Goal: Information Seeking & Learning: Learn about a topic

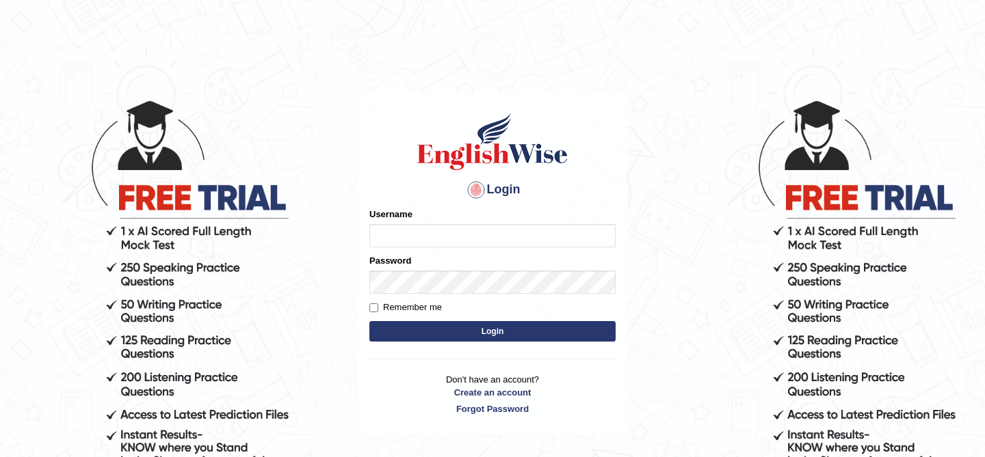
type input "kunwarrupesh"
click at [489, 328] on button "Login" at bounding box center [492, 331] width 246 height 21
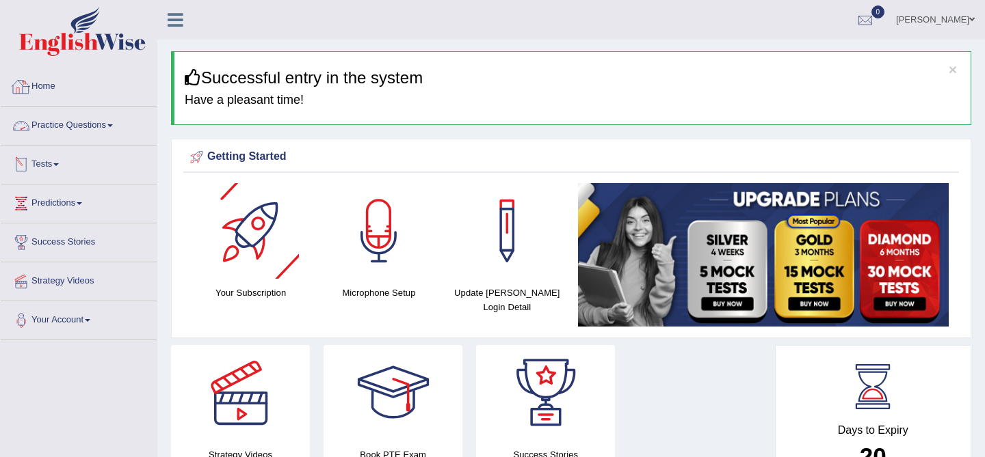
click at [170, 18] on icon at bounding box center [176, 20] width 16 height 18
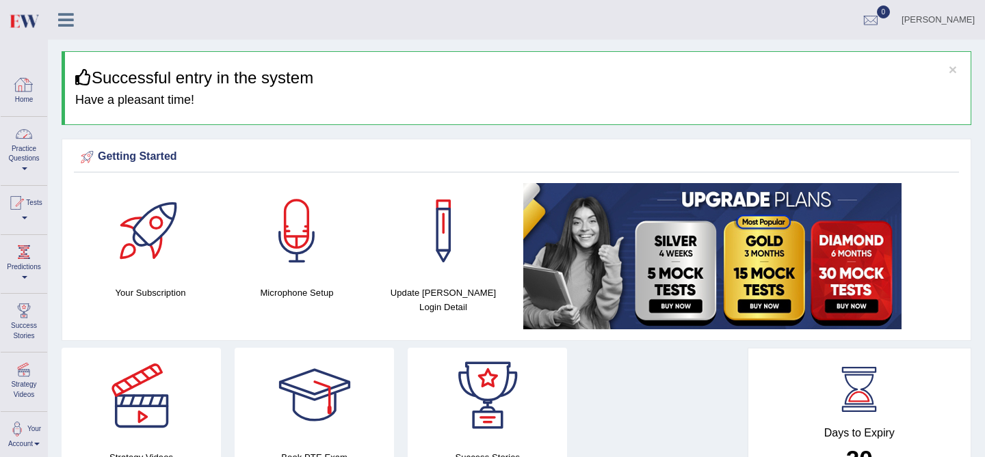
click at [30, 148] on link "Practice Questions" at bounding box center [24, 149] width 46 height 64
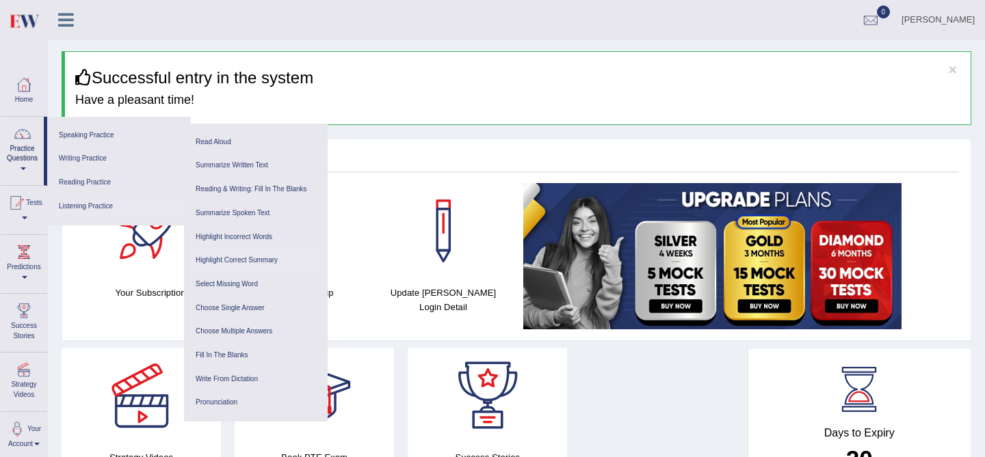
click at [245, 262] on link "Highlight Correct Summary" at bounding box center [256, 261] width 130 height 24
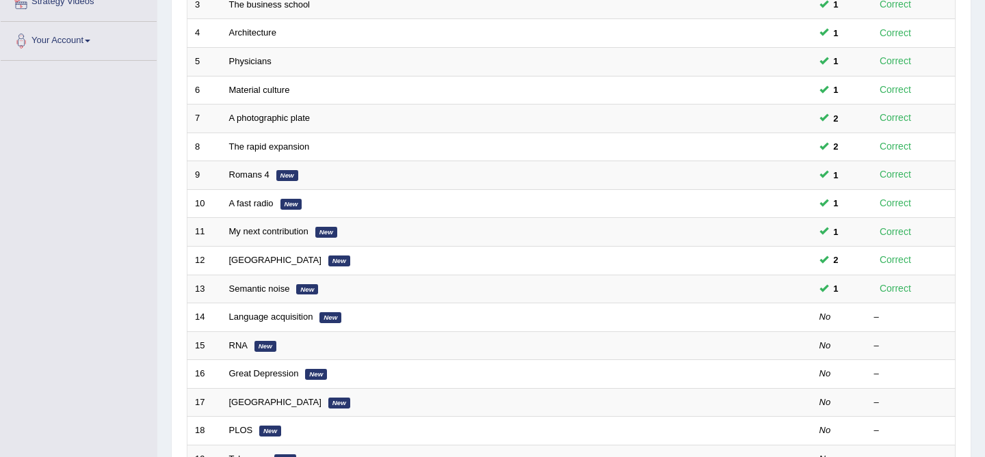
scroll to position [282, 0]
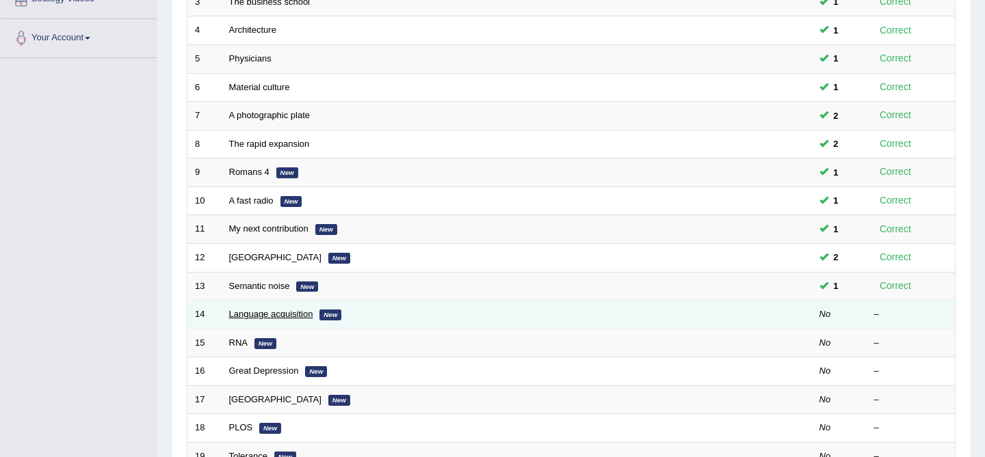
click at [242, 317] on link "Language acquisition" at bounding box center [271, 314] width 84 height 10
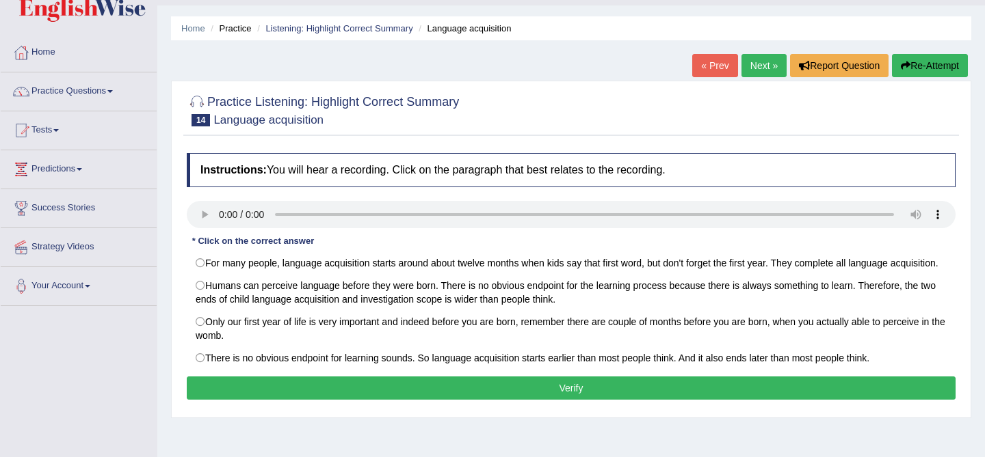
scroll to position [30, 0]
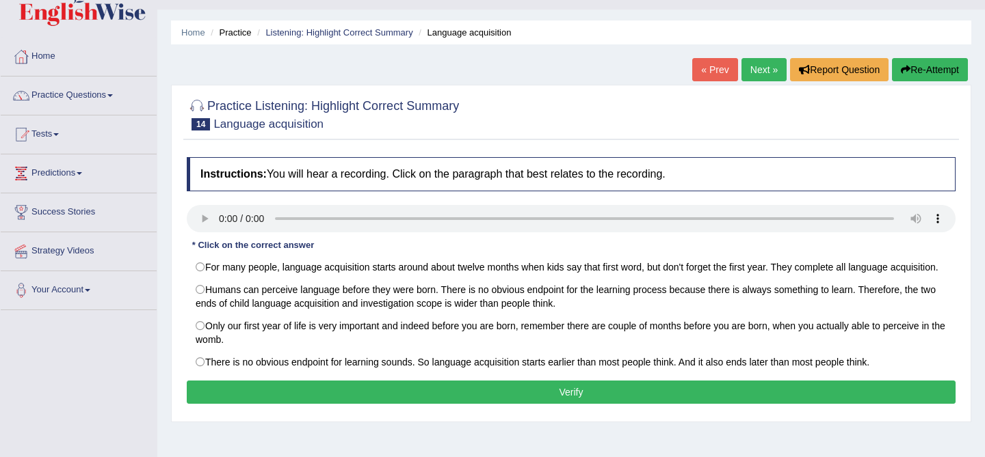
click at [148, 351] on div "Toggle navigation Home Practice Questions Speaking Practice Read Aloud Repeat S…" at bounding box center [492, 325] width 985 height 711
click at [153, 348] on div "Toggle navigation Home Practice Questions Speaking Practice Read Aloud Repeat S…" at bounding box center [492, 325] width 985 height 711
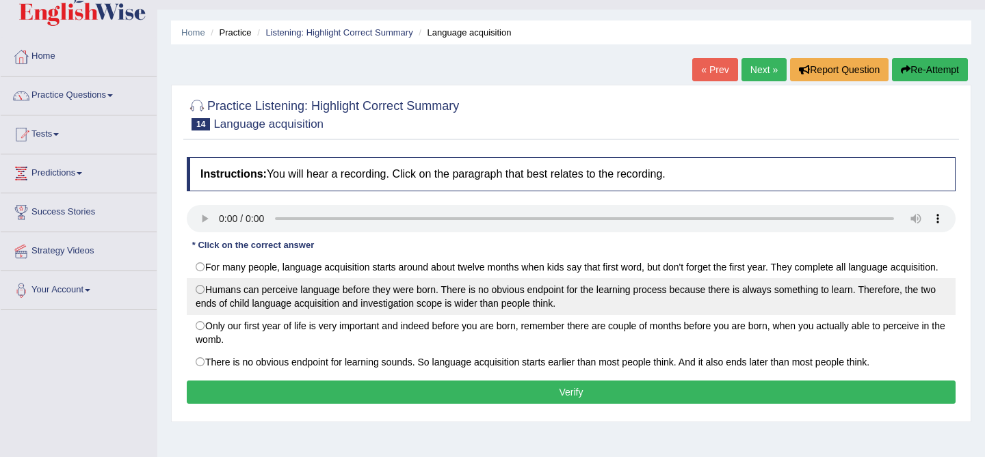
click at [472, 309] on label "Humans can perceive language before they were born. There is no obvious endpoin…" at bounding box center [571, 296] width 769 height 37
radio input "true"
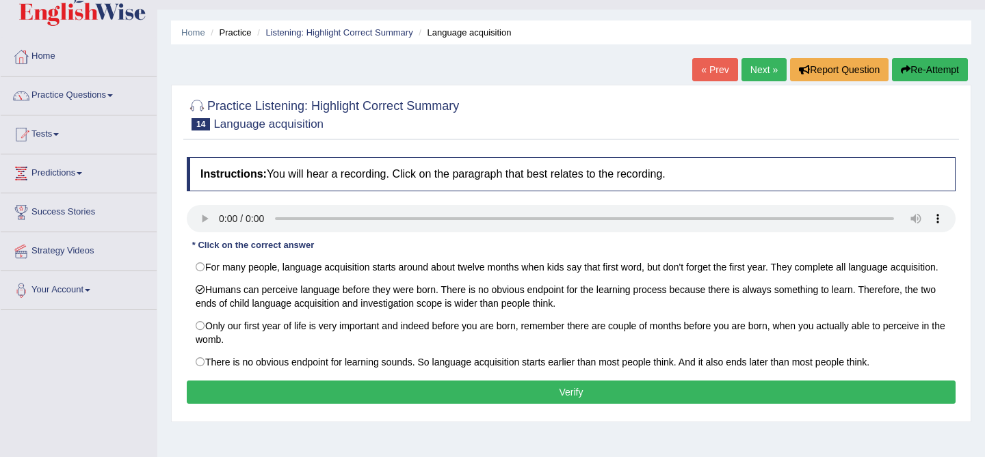
click at [447, 401] on button "Verify" at bounding box center [571, 392] width 769 height 23
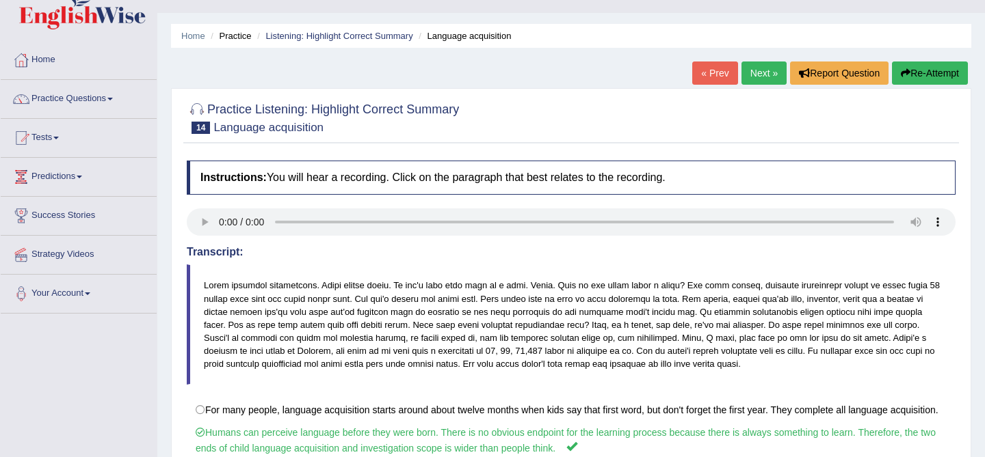
scroll to position [0, 0]
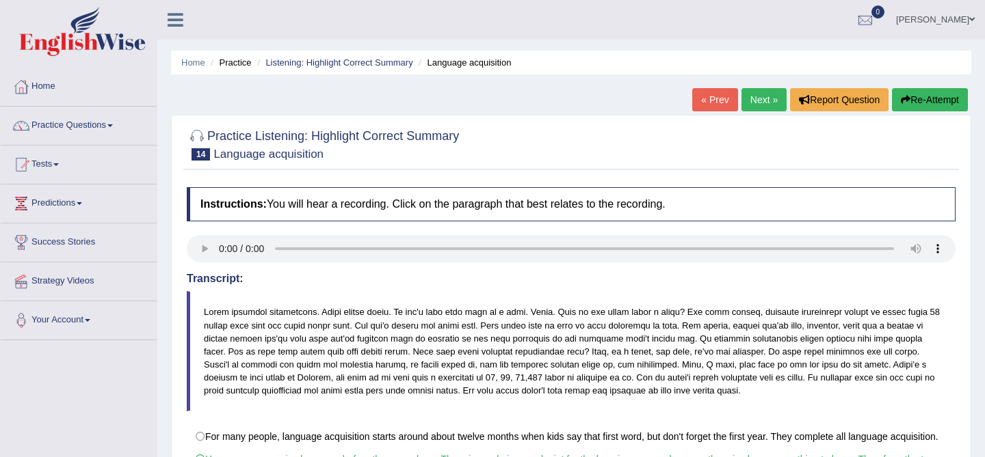
click at [742, 102] on link "Next »" at bounding box center [763, 99] width 45 height 23
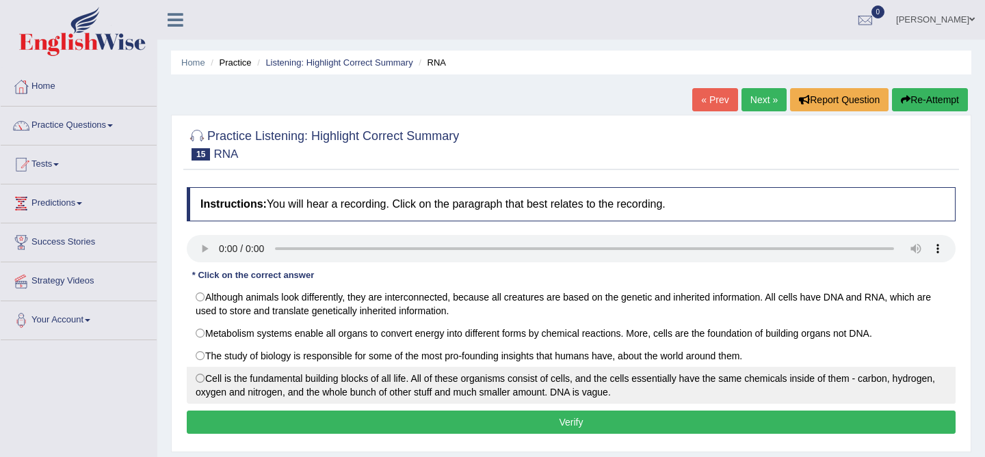
click at [408, 404] on label "Cell is the fundamental building blocks of all life. All of these organisms con…" at bounding box center [571, 385] width 769 height 37
radio input "true"
click at [423, 404] on label "Cell is the fundamental building blocks of all life. All of these organisms con…" at bounding box center [571, 385] width 769 height 37
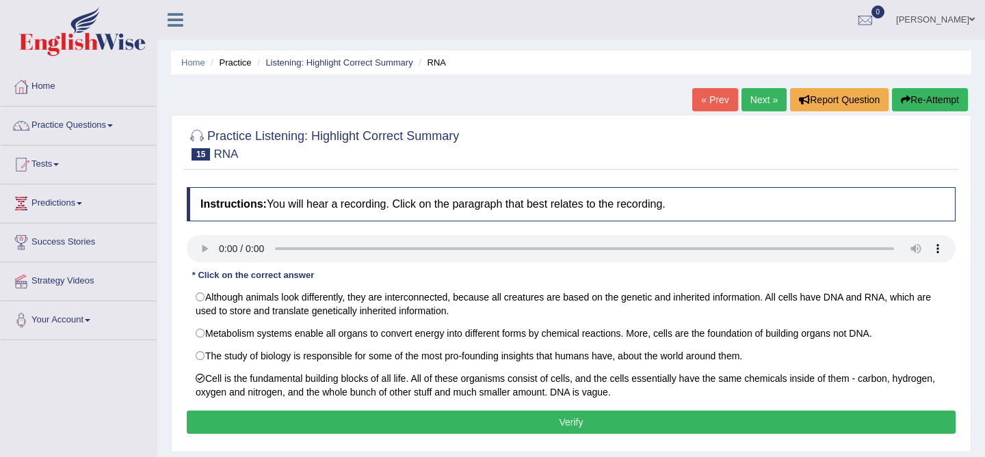
click at [438, 424] on button "Verify" at bounding box center [571, 422] width 769 height 23
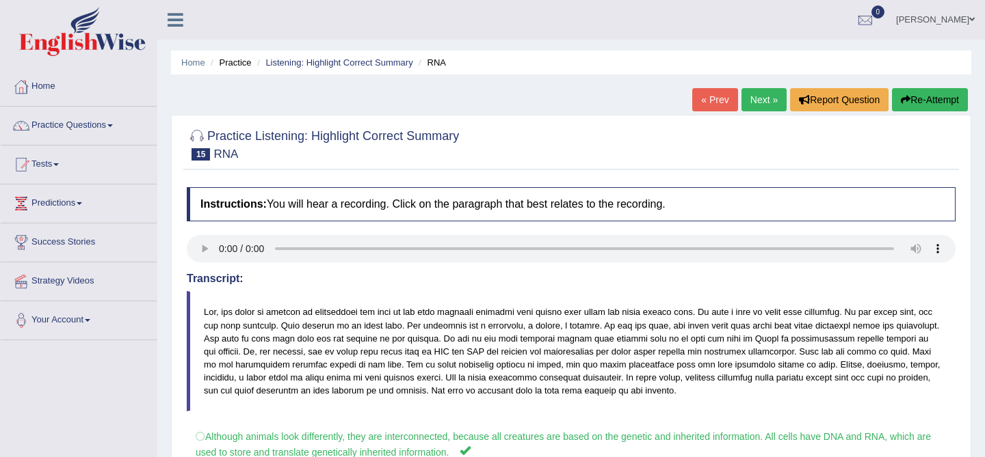
click at [950, 100] on button "Re-Attempt" at bounding box center [930, 99] width 76 height 23
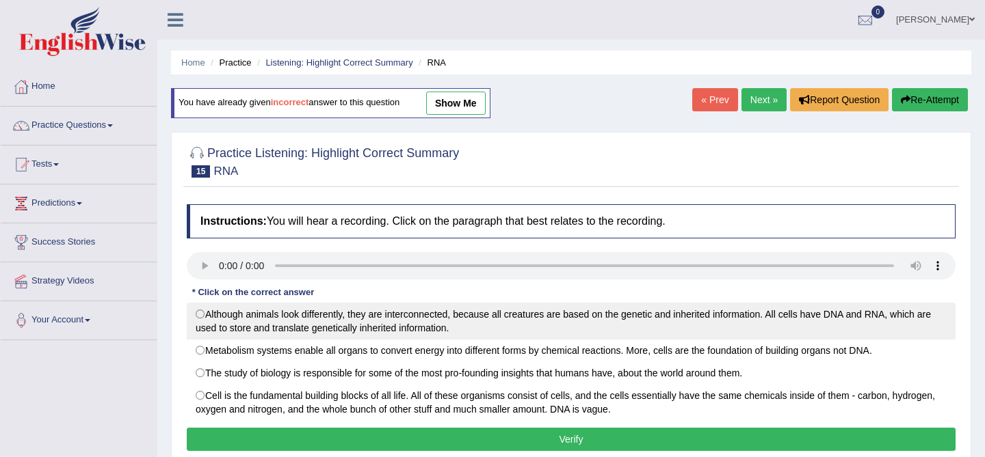
click at [287, 328] on label "Although animals look differently, they are interconnected, because all creatur…" at bounding box center [571, 321] width 769 height 37
radio input "true"
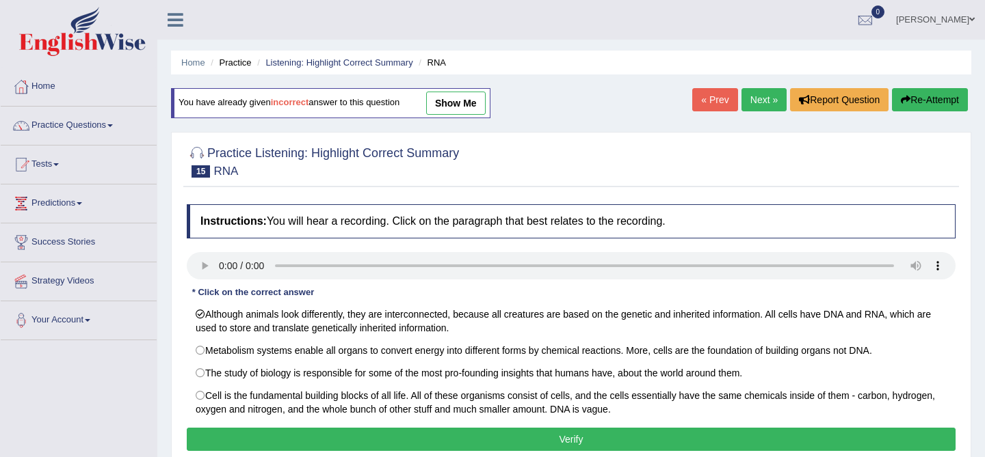
click at [315, 440] on button "Verify" at bounding box center [571, 439] width 769 height 23
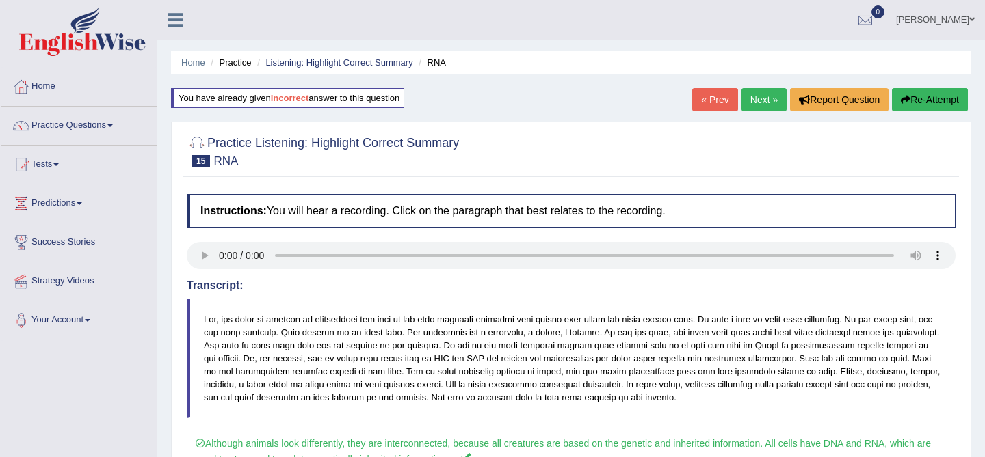
click at [758, 104] on link "Next »" at bounding box center [763, 99] width 45 height 23
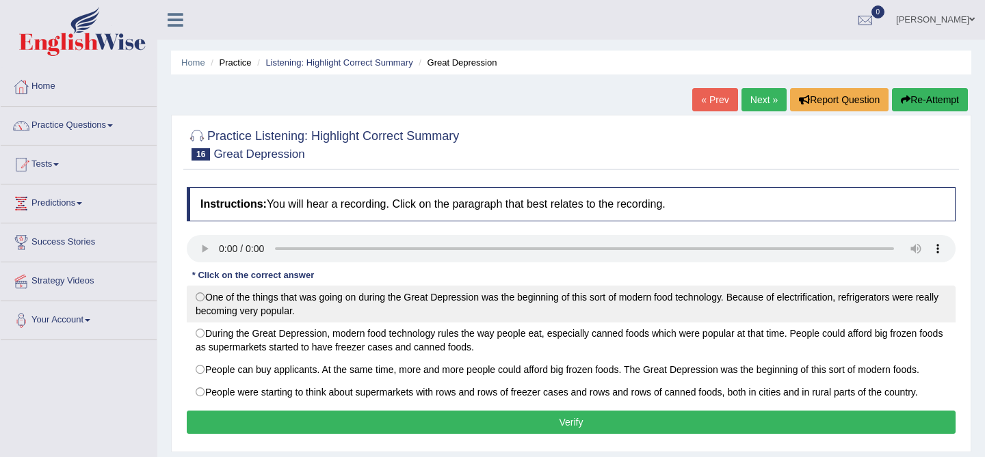
click at [306, 302] on label "One of the things that was going on during the Great Depression was the beginni…" at bounding box center [571, 304] width 769 height 37
radio input "true"
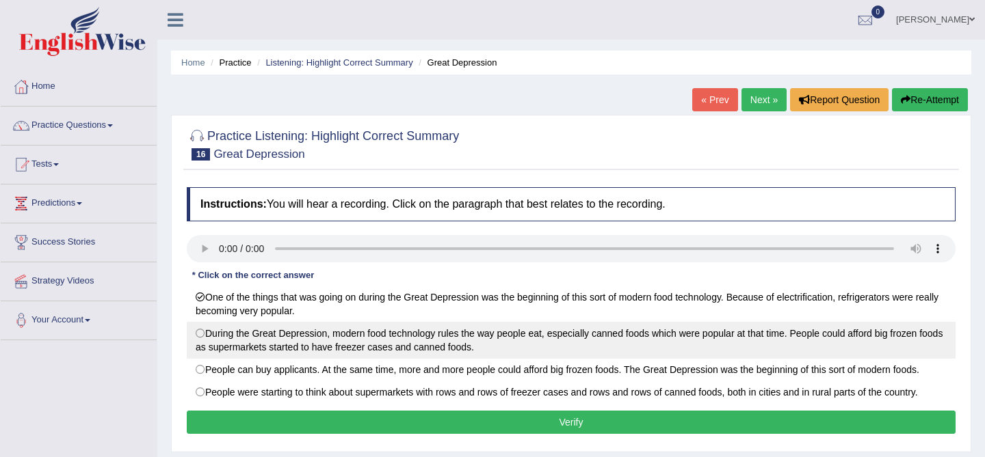
click at [418, 337] on label "During the Great Depression, modern food technology rules the way people eat, e…" at bounding box center [571, 340] width 769 height 37
radio input "true"
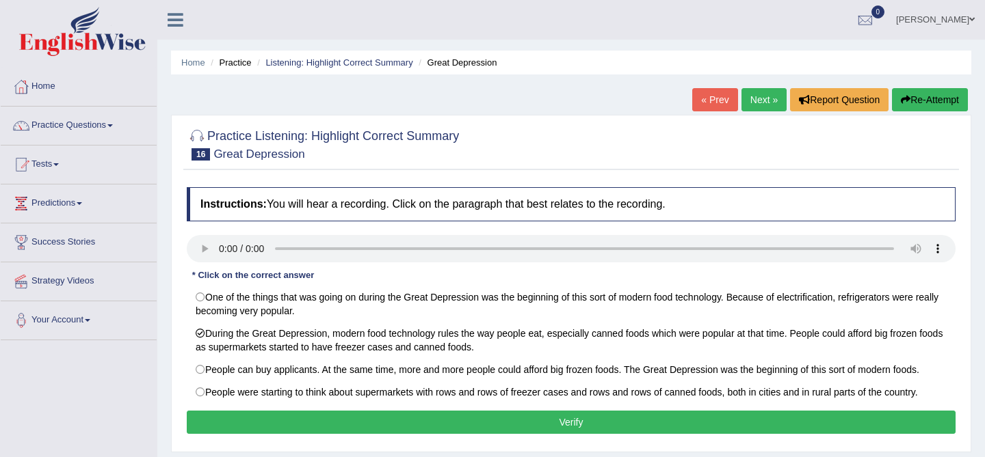
click at [548, 418] on button "Verify" at bounding box center [571, 422] width 769 height 23
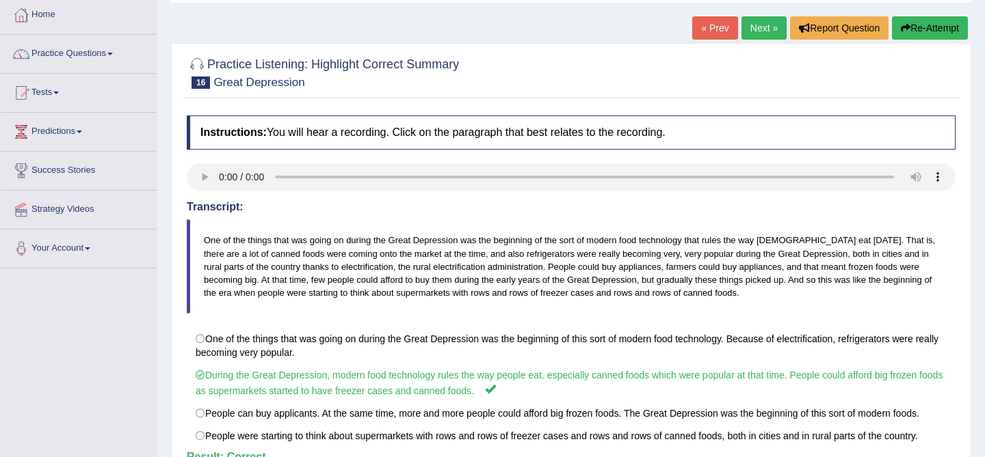
scroll to position [76, 0]
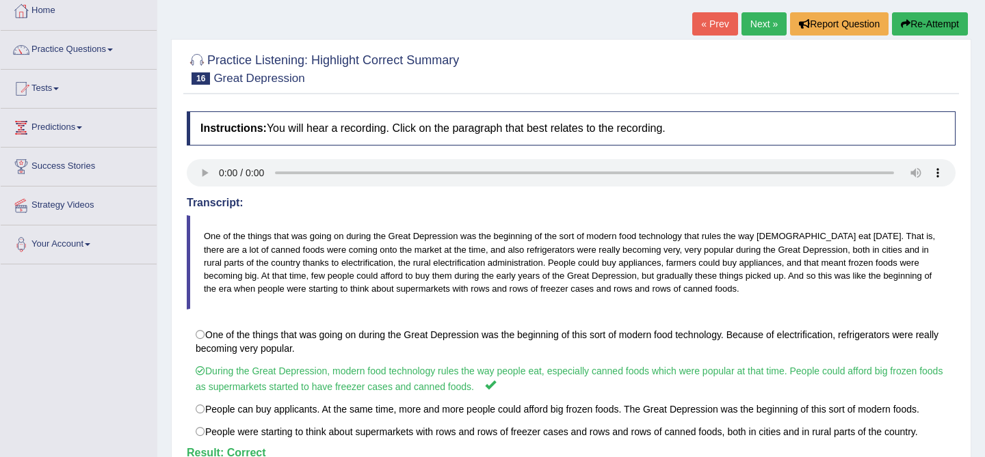
click at [756, 26] on link "Next »" at bounding box center [763, 23] width 45 height 23
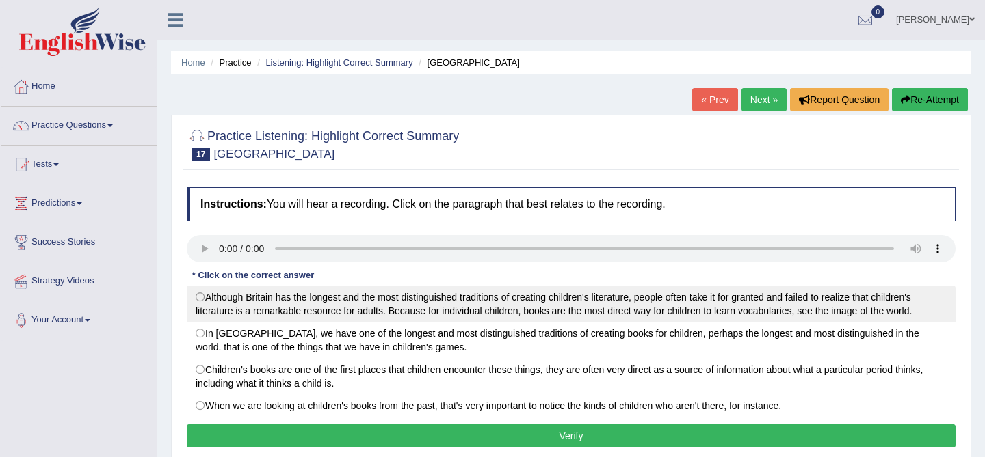
click at [407, 310] on label "Although Britain has the longest and the most distinguished traditions of creat…" at bounding box center [571, 304] width 769 height 37
radio input "true"
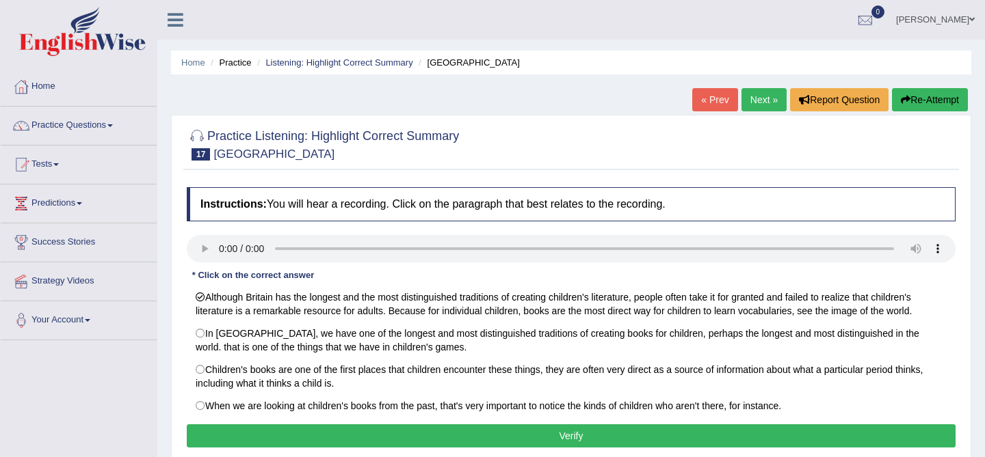
click at [447, 434] on button "Verify" at bounding box center [571, 436] width 769 height 23
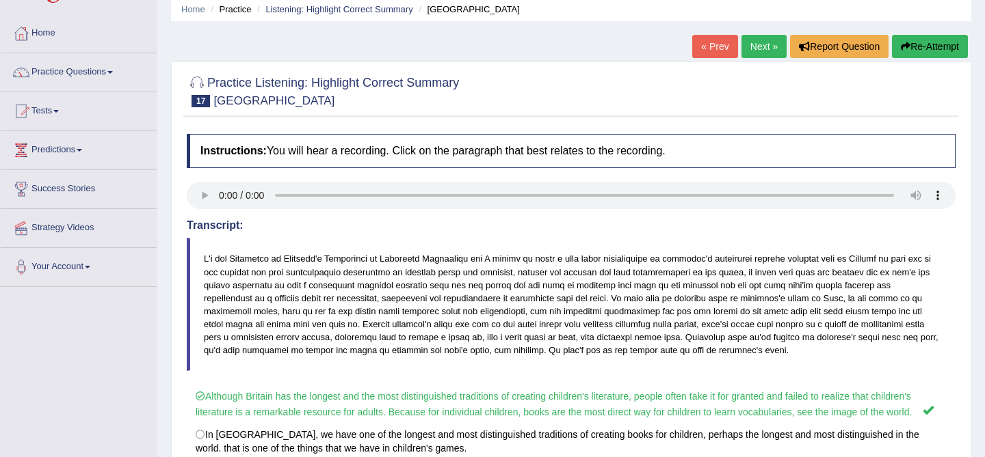
scroll to position [56, 0]
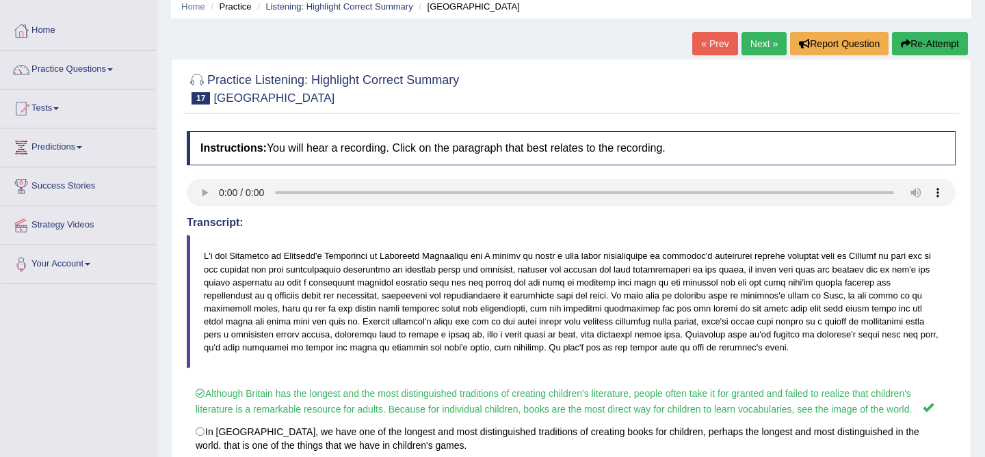
click at [760, 39] on link "Next »" at bounding box center [763, 43] width 45 height 23
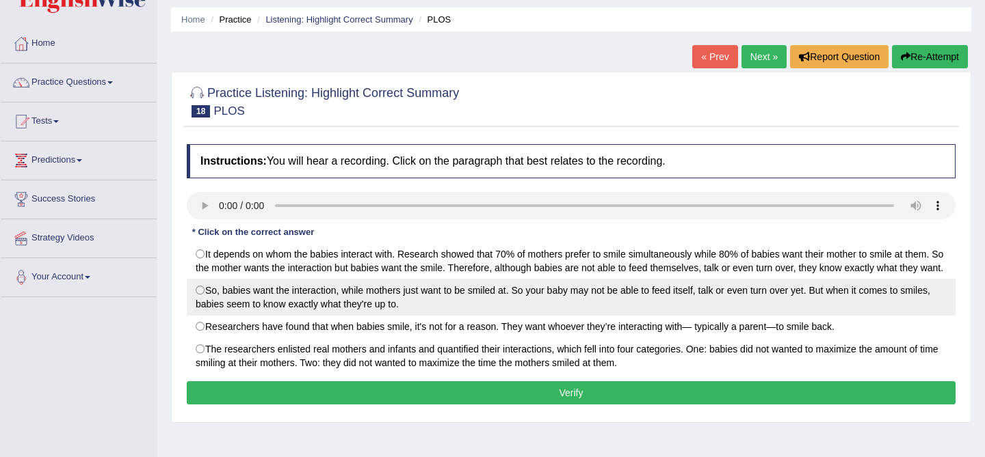
scroll to position [42, 0]
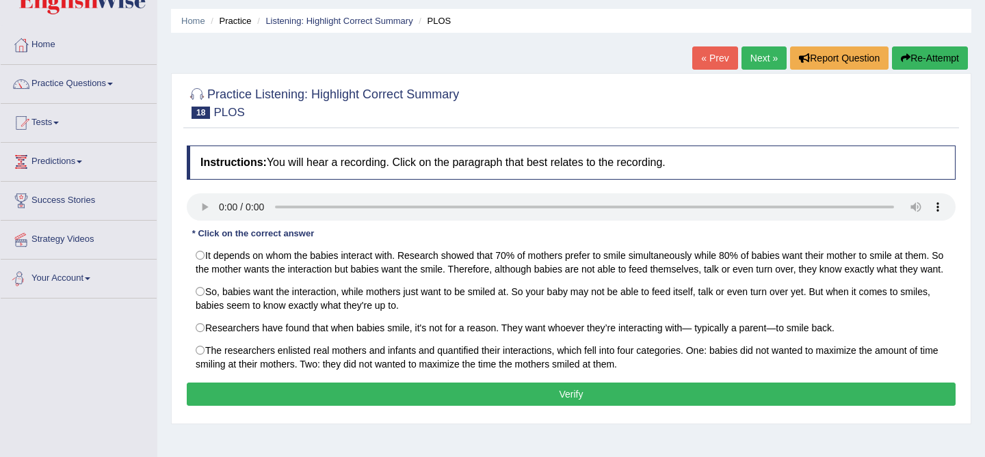
click at [122, 302] on div "Toggle navigation Home Practice Questions Speaking Practice Read Aloud Repeat S…" at bounding box center [492, 313] width 985 height 711
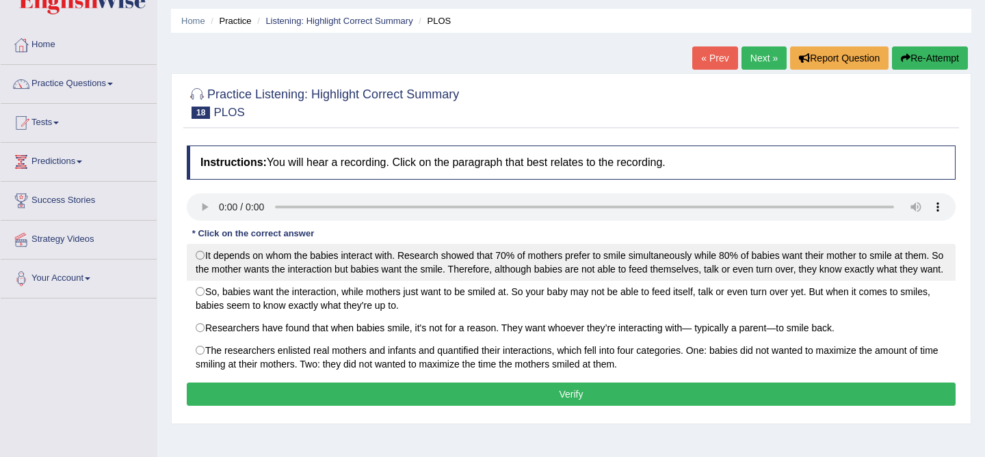
click at [566, 275] on label "It depends on whom the babies interact with. Research showed that 70% of mother…" at bounding box center [571, 262] width 769 height 37
radio input "true"
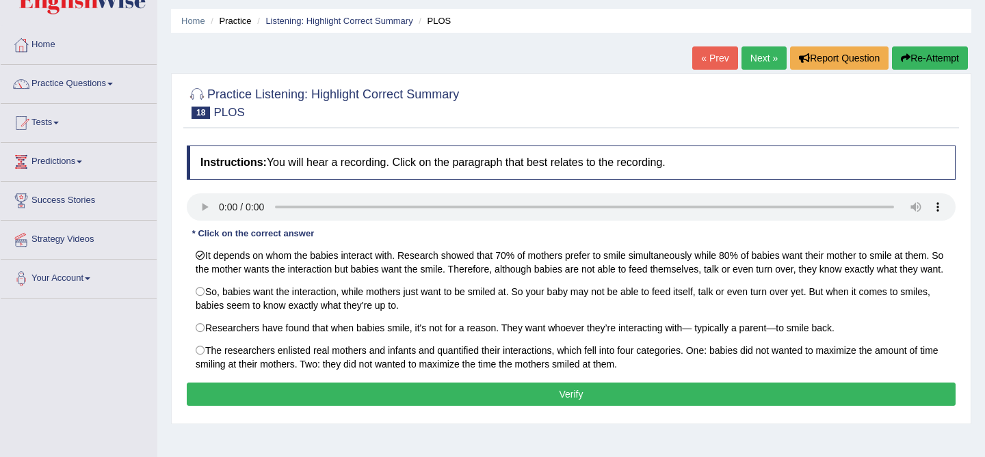
click at [617, 404] on button "Verify" at bounding box center [571, 394] width 769 height 23
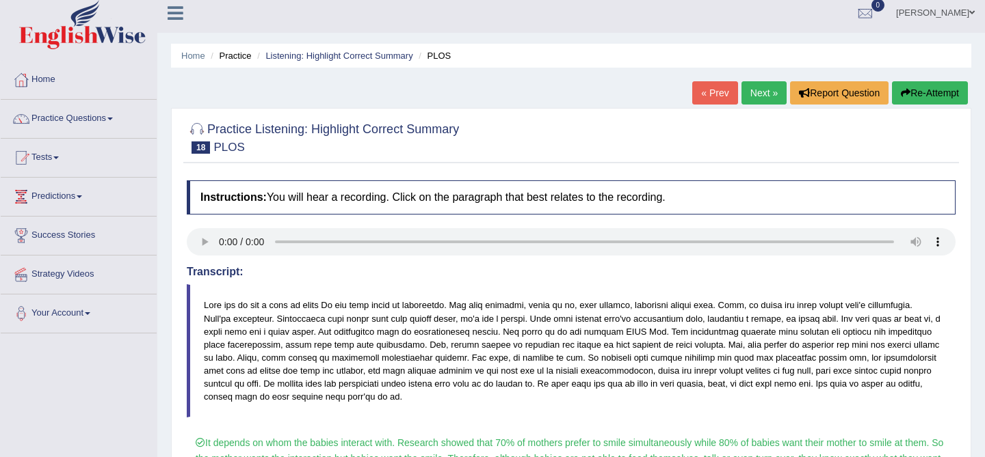
scroll to position [0, 0]
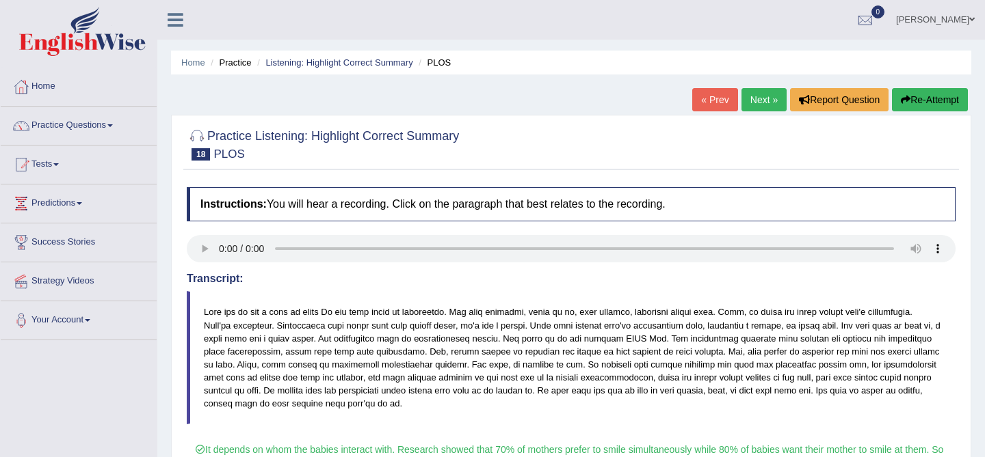
click at [747, 98] on link "Next »" at bounding box center [763, 99] width 45 height 23
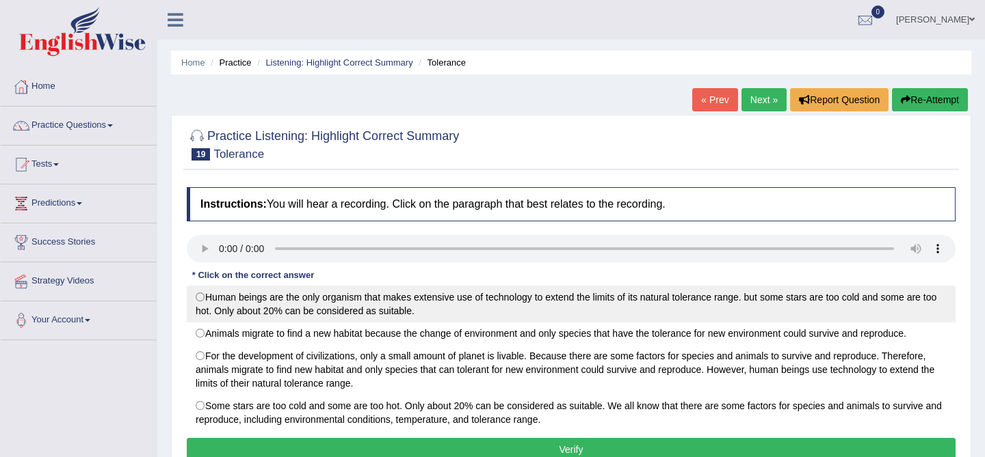
click at [397, 304] on label "Human beings are the only organism that makes extensive use of technology to ex…" at bounding box center [571, 304] width 769 height 37
radio input "true"
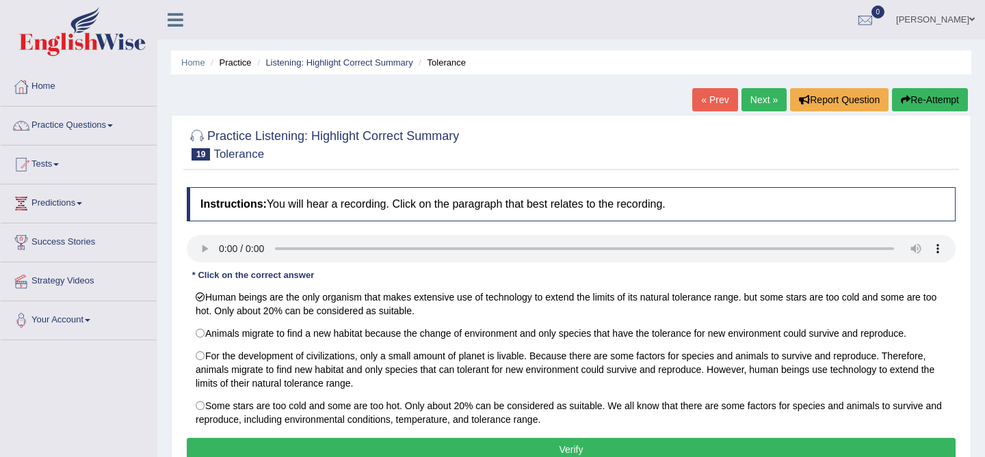
click at [468, 449] on button "Verify" at bounding box center [571, 449] width 769 height 23
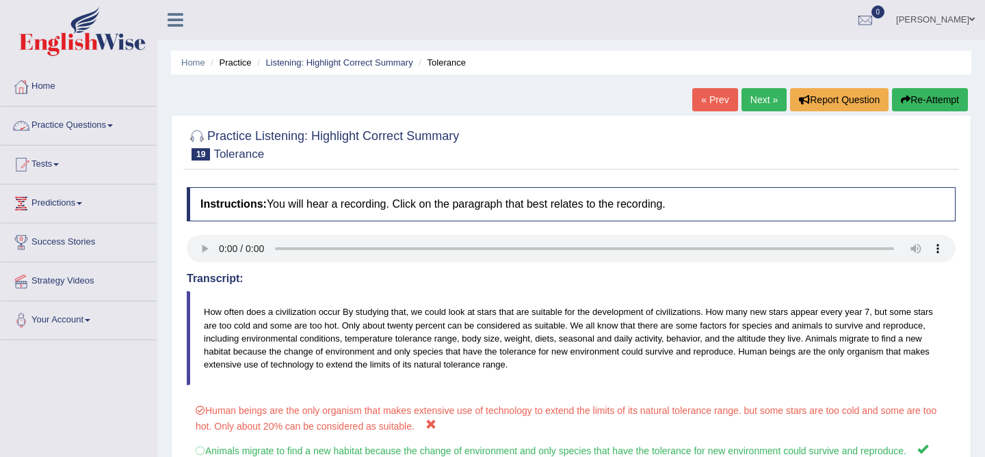
click at [751, 101] on link "Next »" at bounding box center [763, 99] width 45 height 23
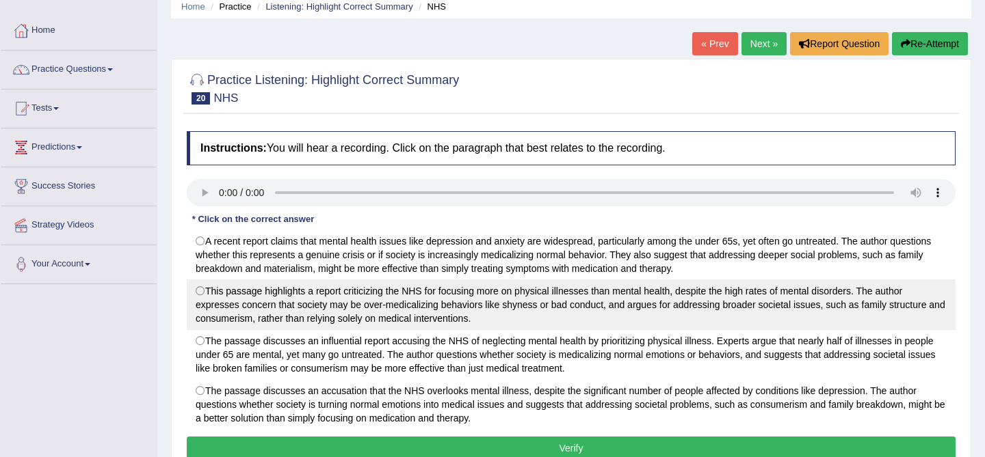
scroll to position [57, 0]
click at [384, 304] on label "This passage highlights a report criticizing the NHS for focusing more on physi…" at bounding box center [571, 304] width 769 height 51
radio input "true"
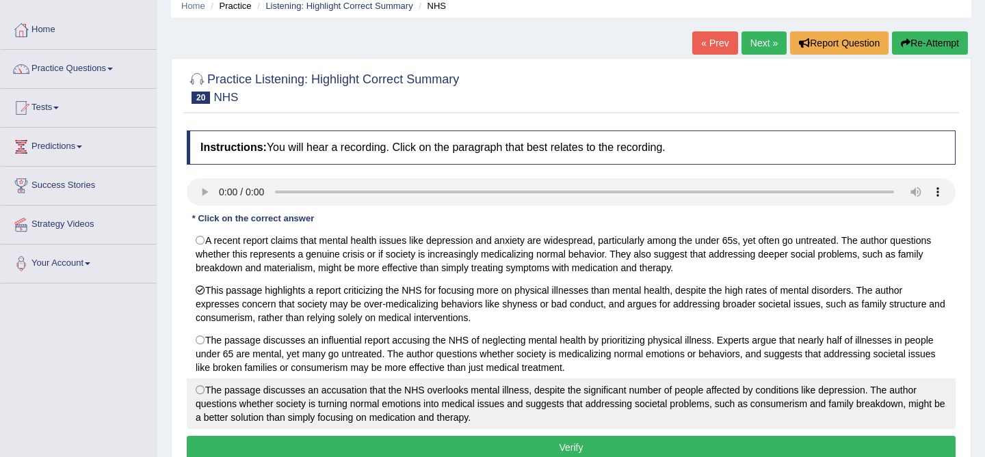
click at [460, 397] on label "The passage discusses an accusation that the NHS overlooks mental illness, desp…" at bounding box center [571, 404] width 769 height 51
radio input "true"
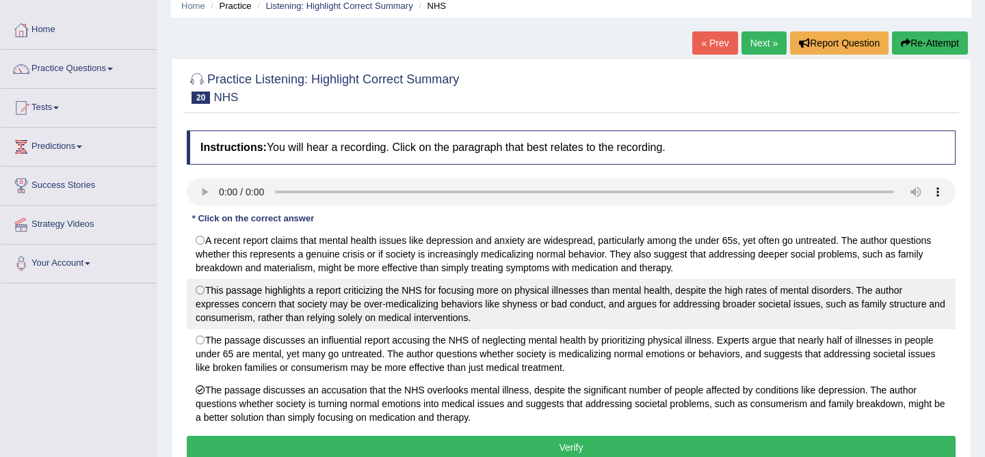
click at [539, 311] on label "This passage highlights a report criticizing the NHS for focusing more on physi…" at bounding box center [571, 304] width 769 height 51
radio input "true"
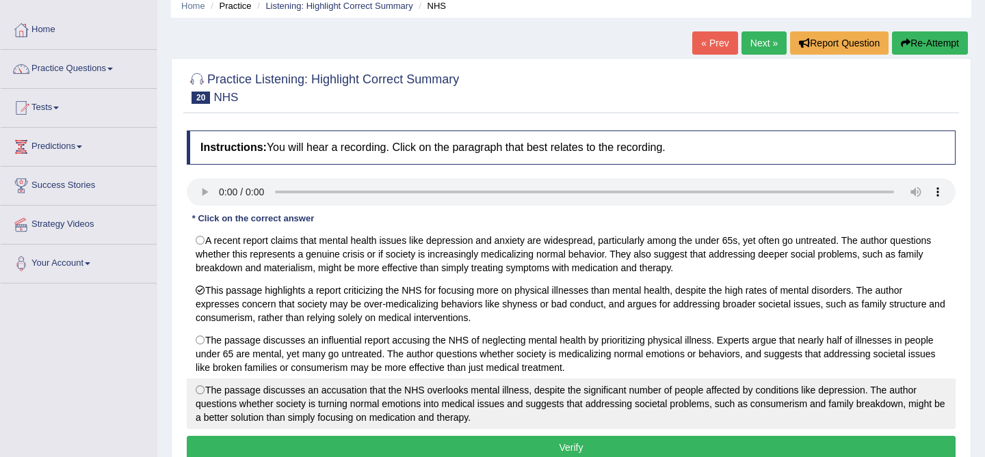
click at [568, 410] on label "The passage discusses an accusation that the NHS overlooks mental illness, desp…" at bounding box center [571, 404] width 769 height 51
radio input "true"
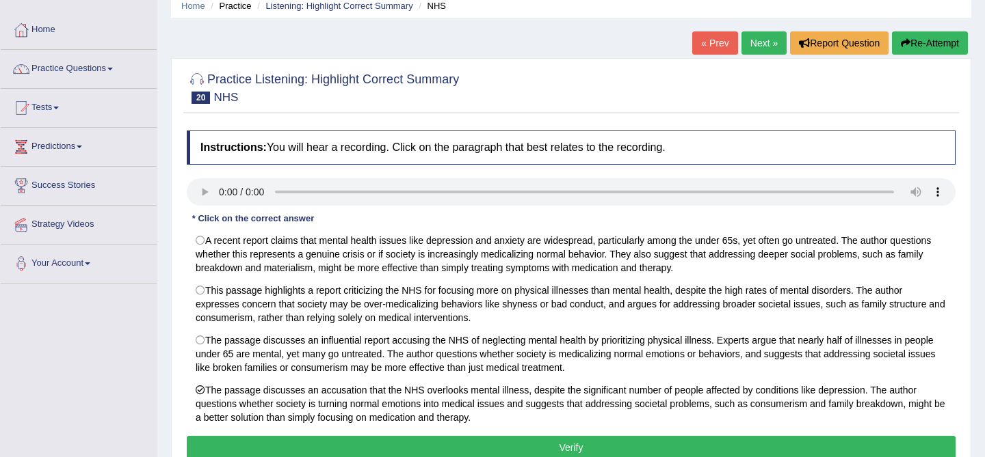
click at [468, 453] on button "Verify" at bounding box center [571, 447] width 769 height 23
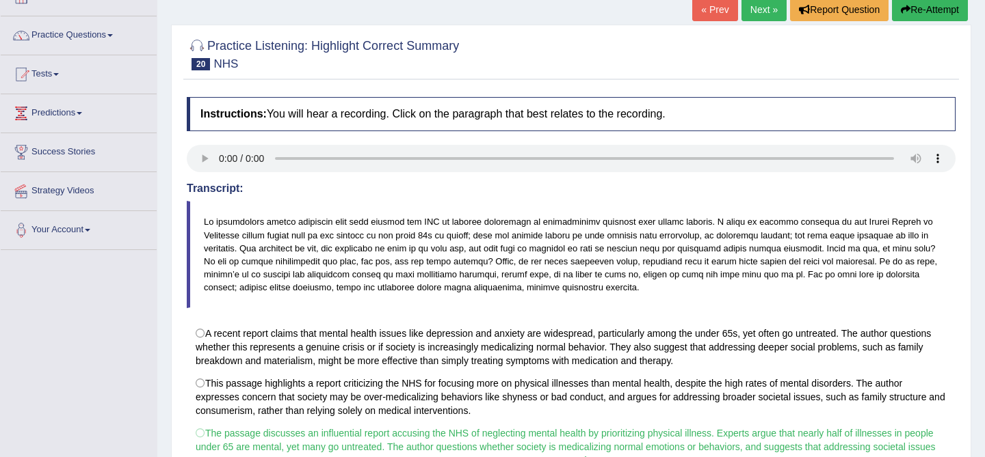
scroll to position [0, 0]
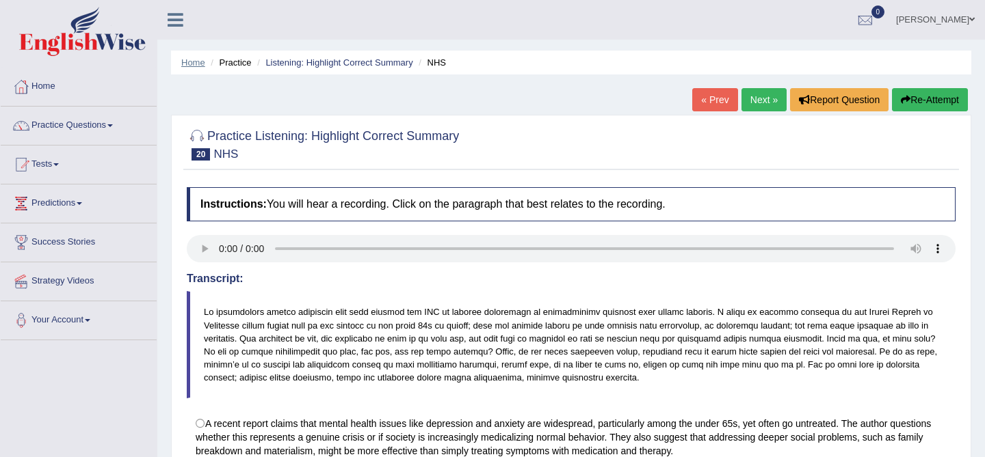
click at [191, 66] on link "Home" at bounding box center [193, 62] width 24 height 10
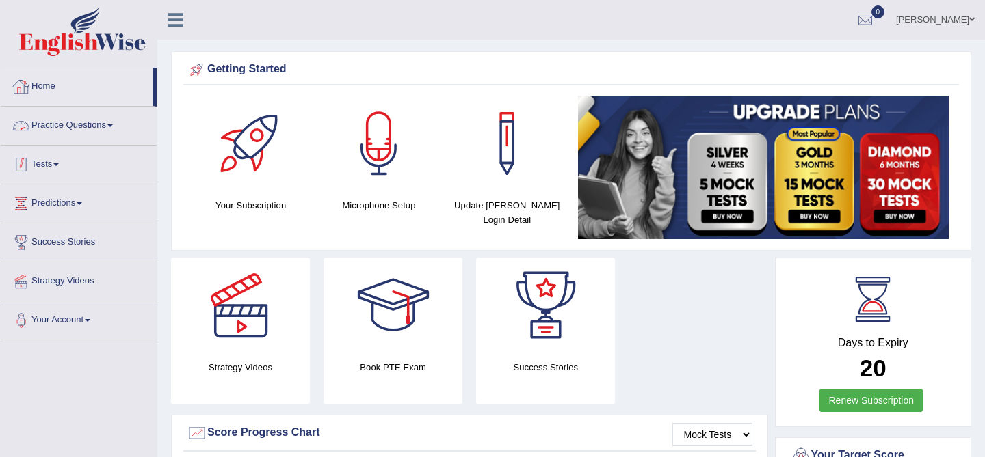
click at [81, 133] on link "Practice Questions" at bounding box center [79, 124] width 156 height 34
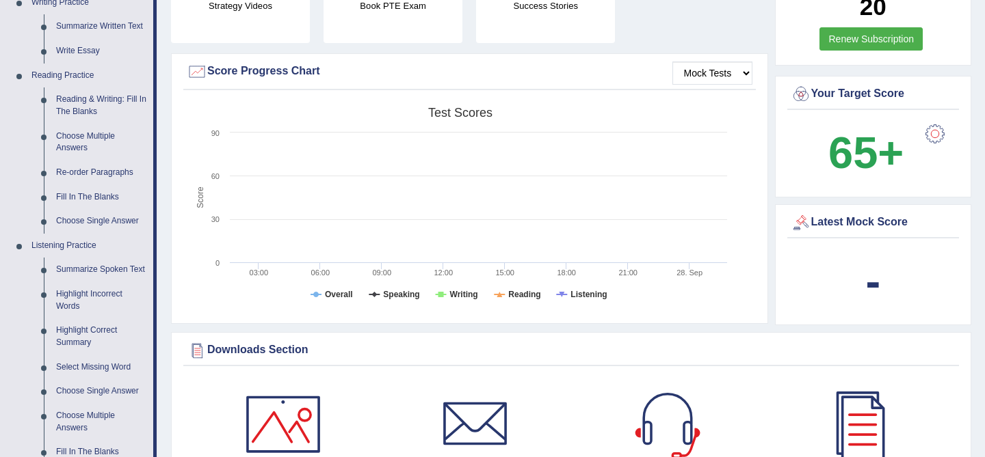
scroll to position [369, 0]
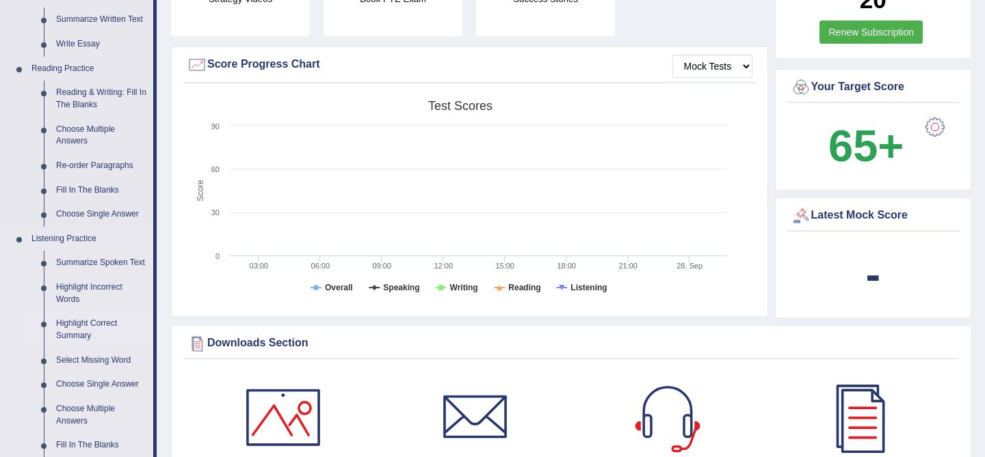
click at [93, 341] on link "Highlight Correct Summary" at bounding box center [101, 330] width 103 height 36
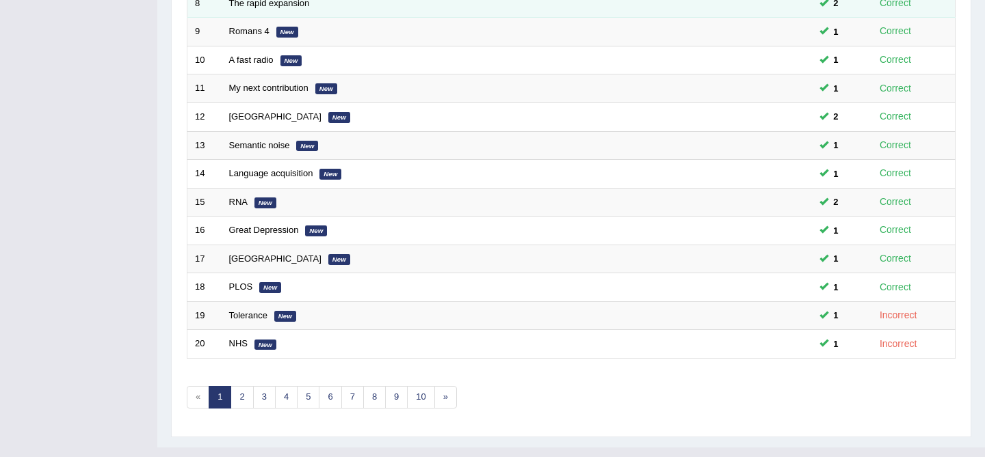
scroll to position [423, 0]
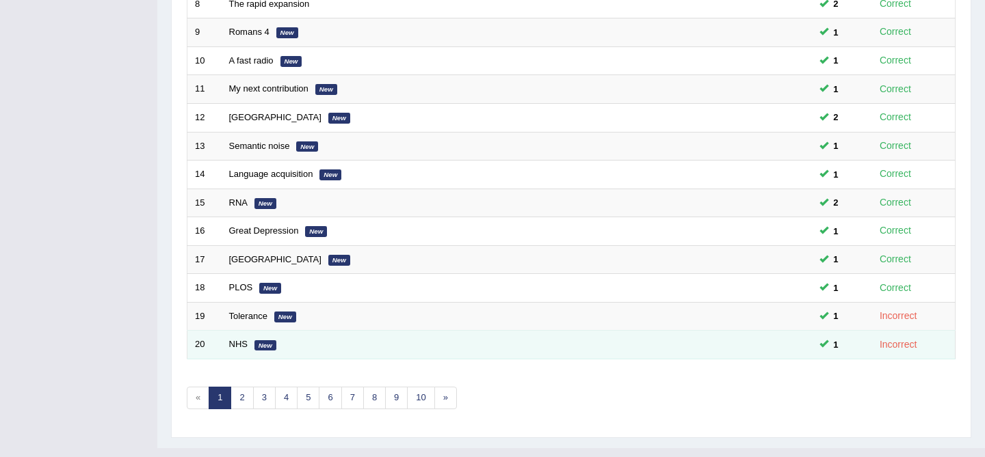
click at [760, 354] on td at bounding box center [760, 345] width 103 height 29
click at [249, 343] on td "NHS New" at bounding box center [466, 345] width 488 height 29
click at [242, 342] on link "NHS" at bounding box center [238, 344] width 18 height 10
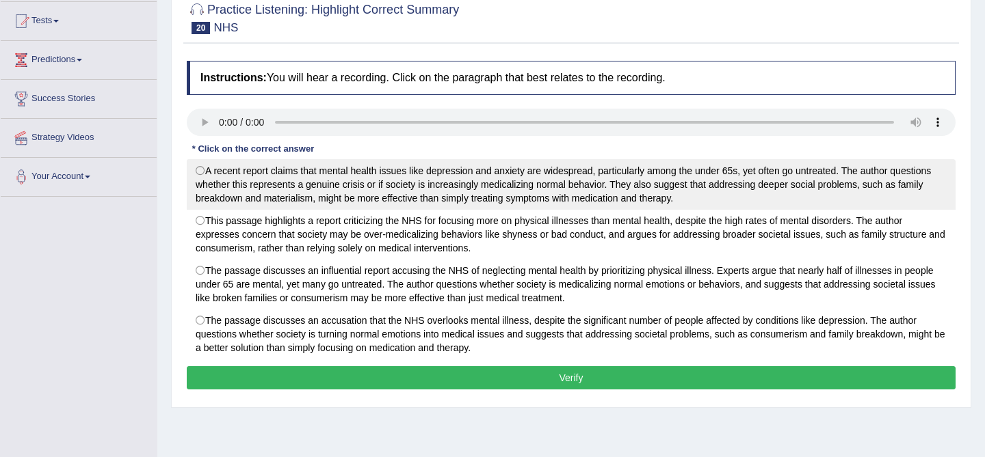
scroll to position [151, 0]
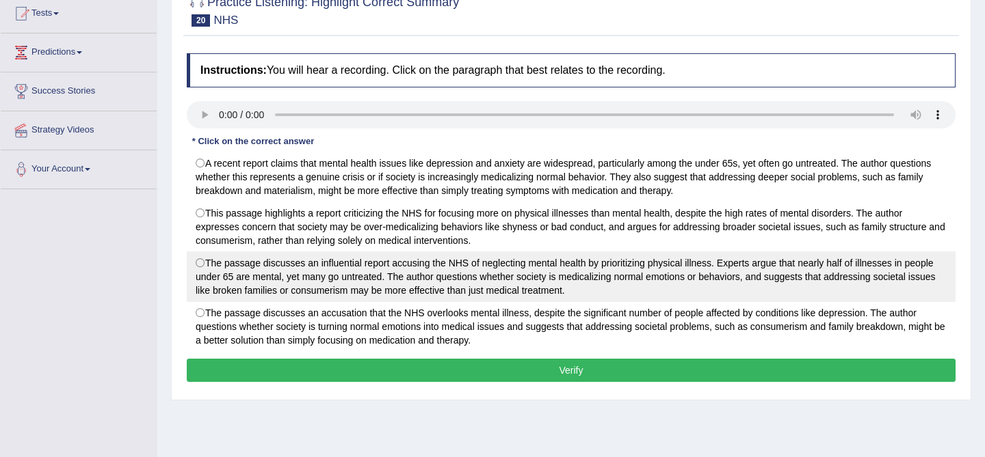
click at [416, 278] on label "The passage discusses an influential report accusing the NHS of neglecting ment…" at bounding box center [571, 277] width 769 height 51
radio input "true"
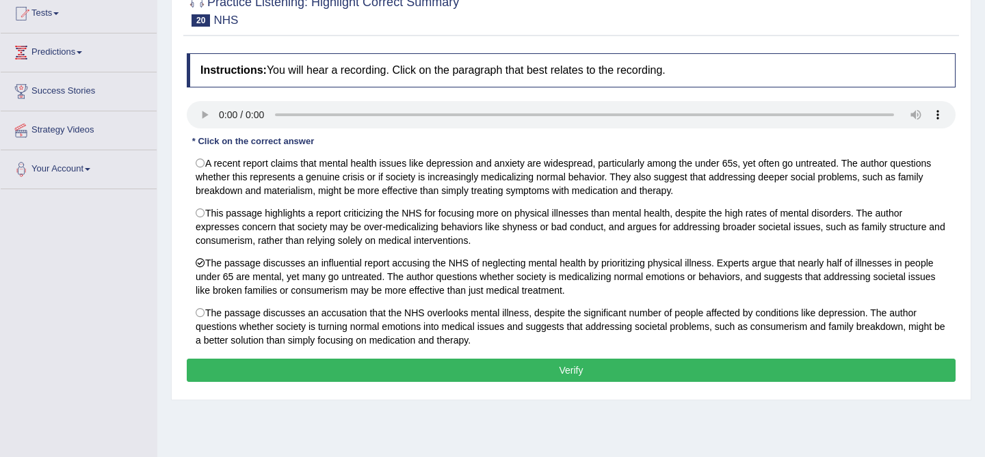
click at [427, 374] on button "Verify" at bounding box center [571, 370] width 769 height 23
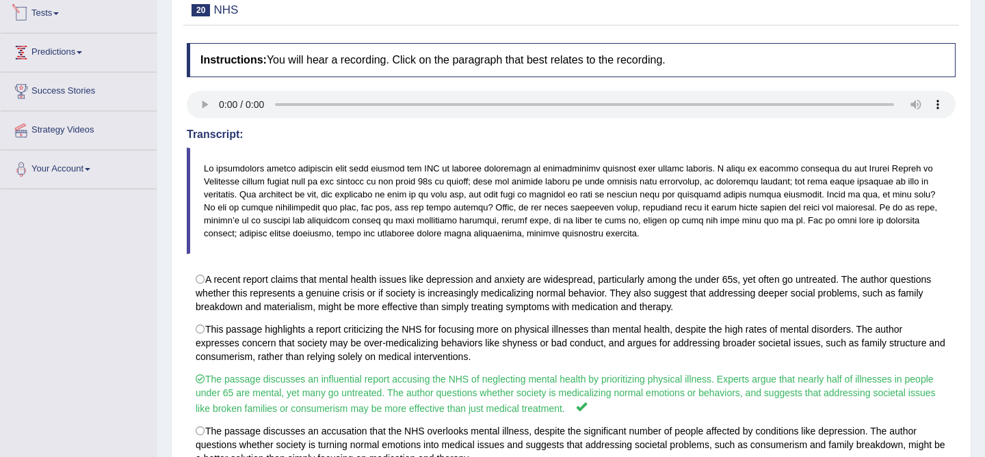
scroll to position [0, 0]
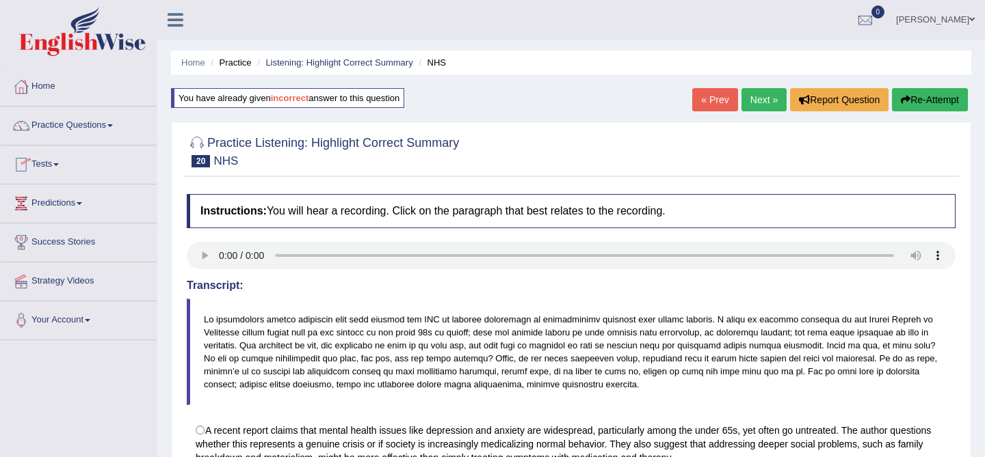
click at [695, 99] on link "« Prev" at bounding box center [714, 99] width 45 height 23
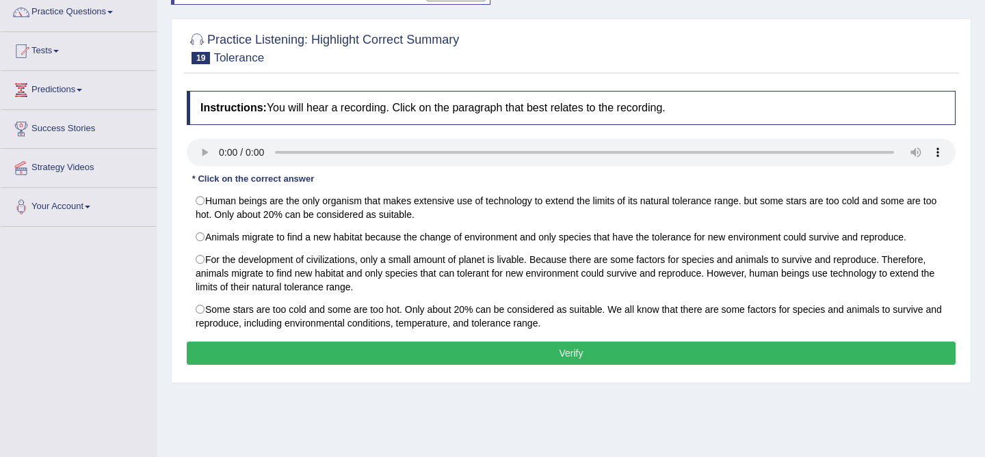
scroll to position [117, 0]
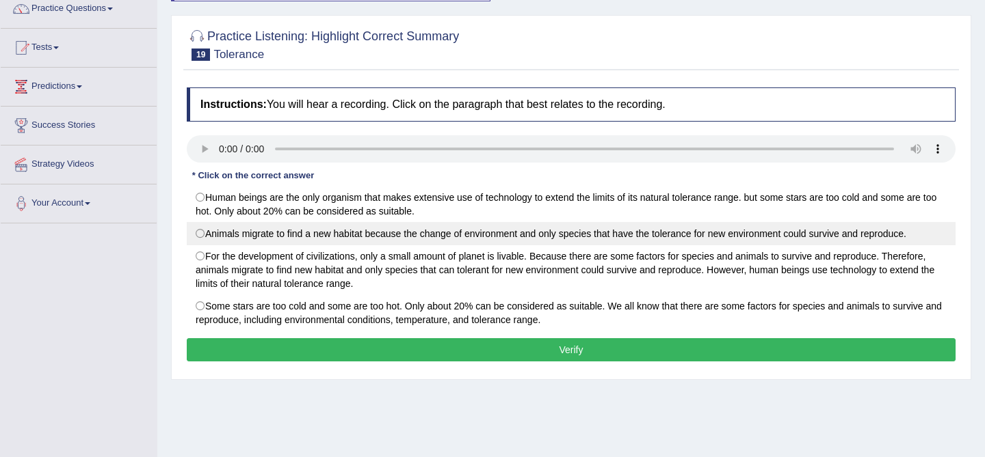
click at [632, 245] on label "Animals migrate to find a new habitat because the change of environment and onl…" at bounding box center [571, 233] width 769 height 23
radio input "true"
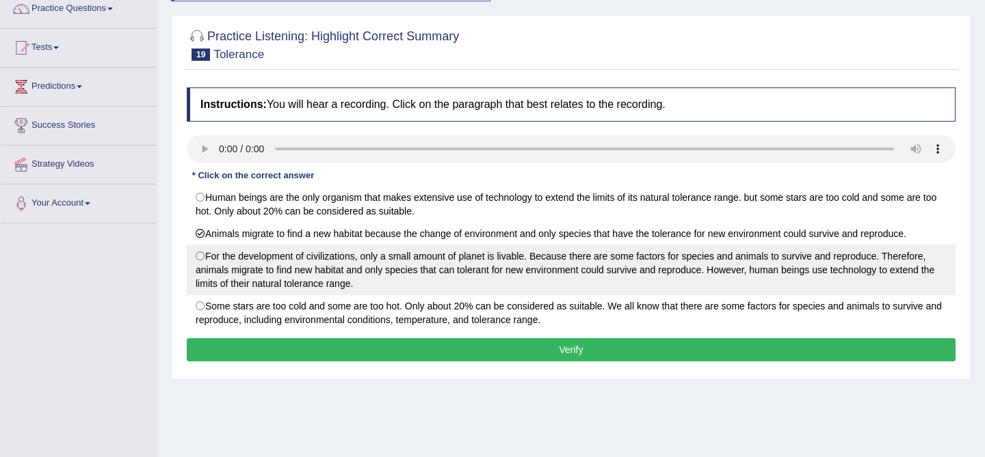
scroll to position [0, 0]
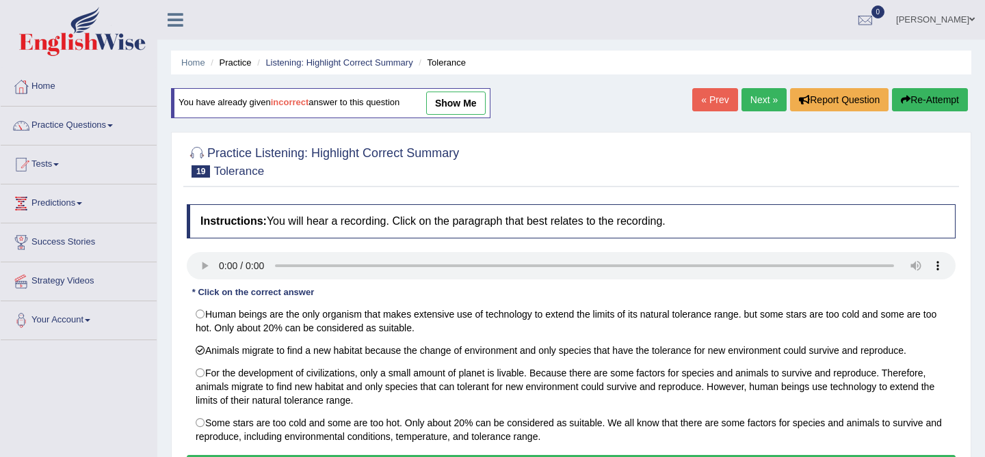
click at [464, 105] on link "show me" at bounding box center [455, 103] width 59 height 23
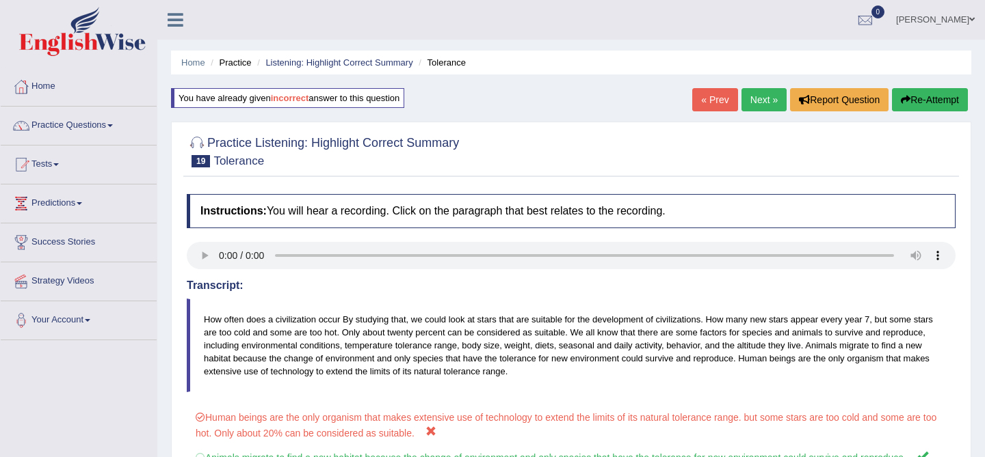
click at [928, 103] on button "Re-Attempt" at bounding box center [930, 99] width 76 height 23
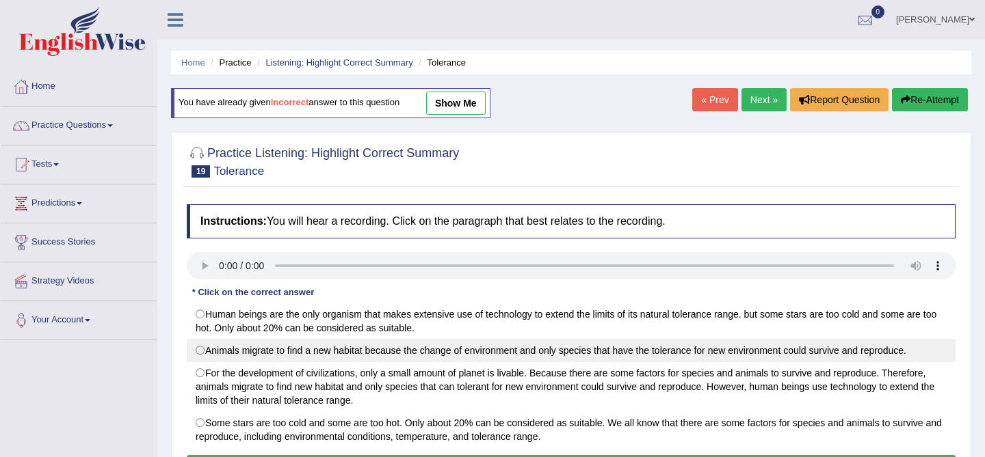
click at [384, 351] on label "Animals migrate to find a new habitat because the change of environment and onl…" at bounding box center [571, 350] width 769 height 23
radio input "true"
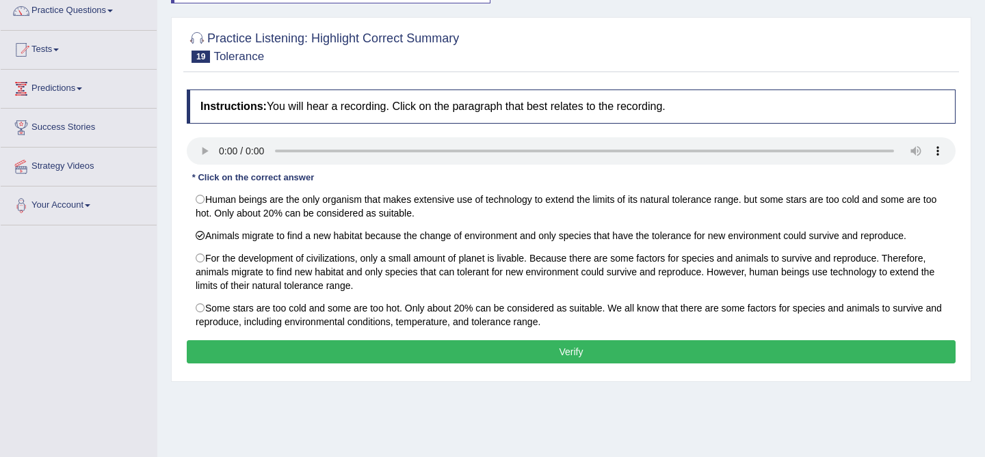
scroll to position [261, 0]
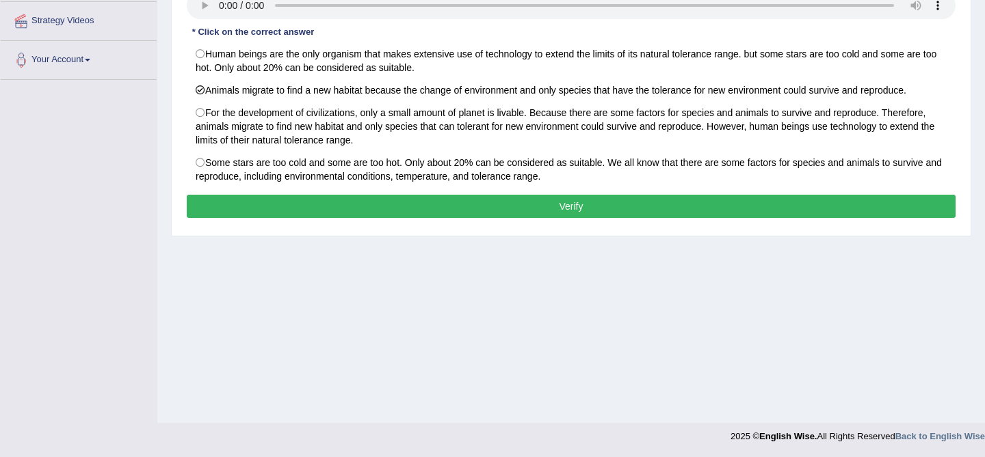
click at [557, 206] on button "Verify" at bounding box center [571, 206] width 769 height 23
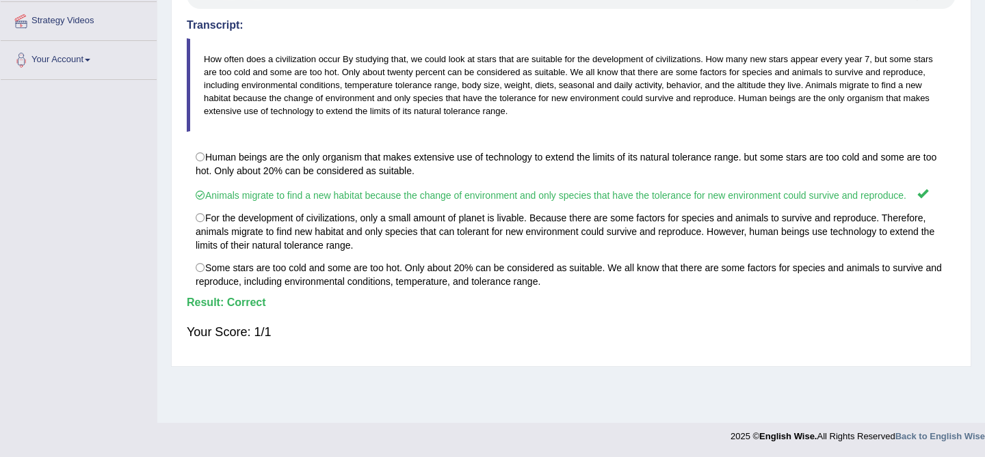
scroll to position [0, 0]
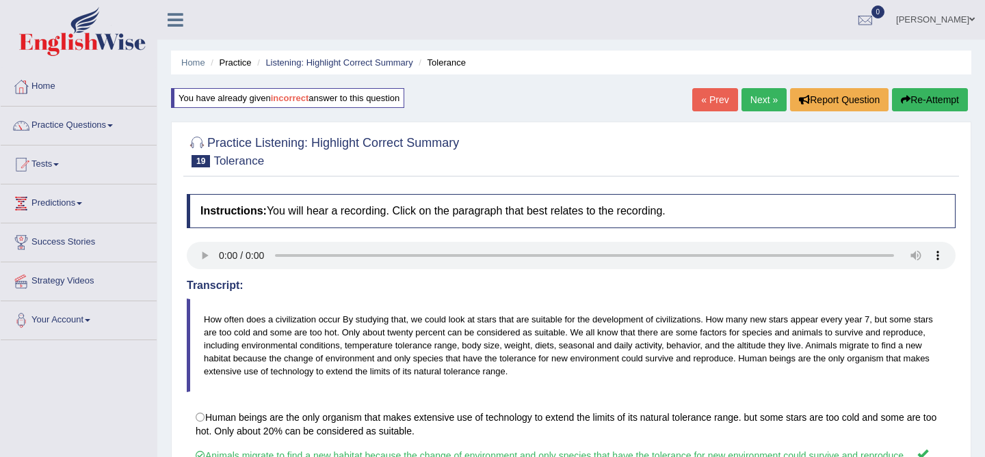
click at [754, 106] on link "Next »" at bounding box center [763, 99] width 45 height 23
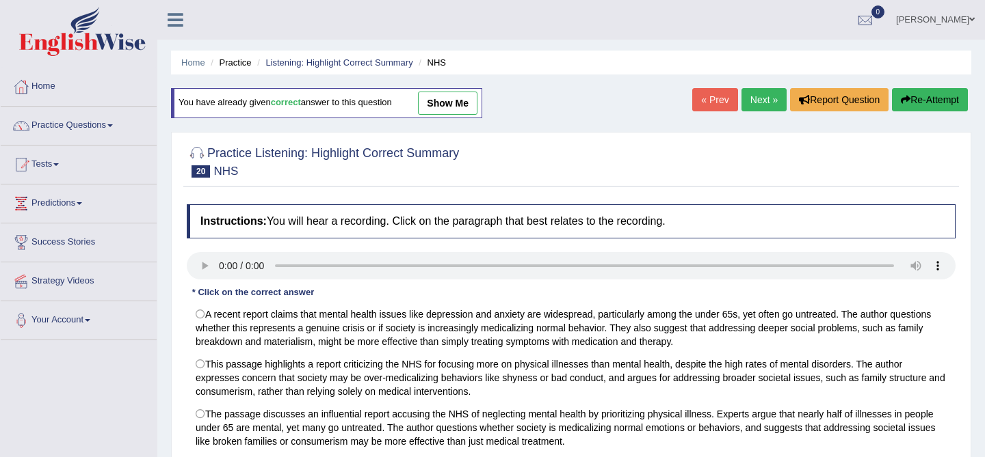
click at [754, 106] on link "Next »" at bounding box center [763, 99] width 45 height 23
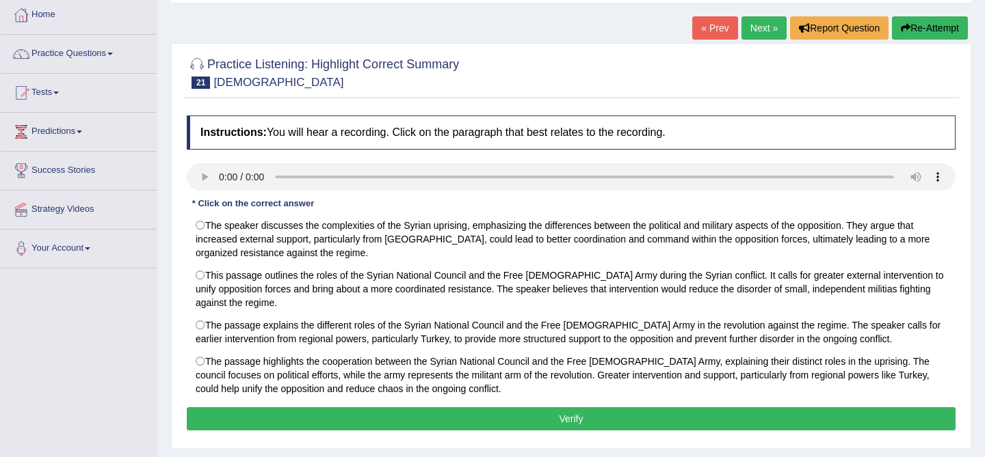
scroll to position [82, 0]
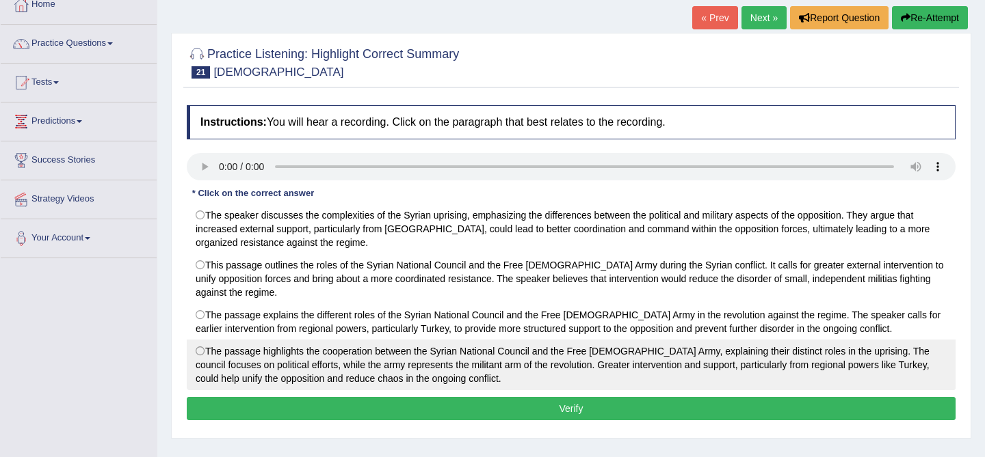
click at [308, 357] on label "The passage highlights the cooperation between the Syrian National Council and …" at bounding box center [571, 365] width 769 height 51
radio input "true"
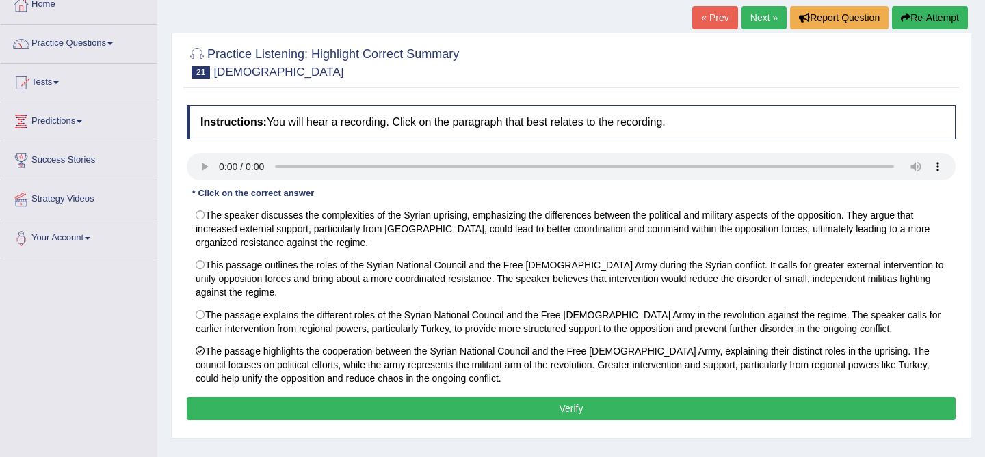
click at [397, 412] on button "Verify" at bounding box center [571, 408] width 769 height 23
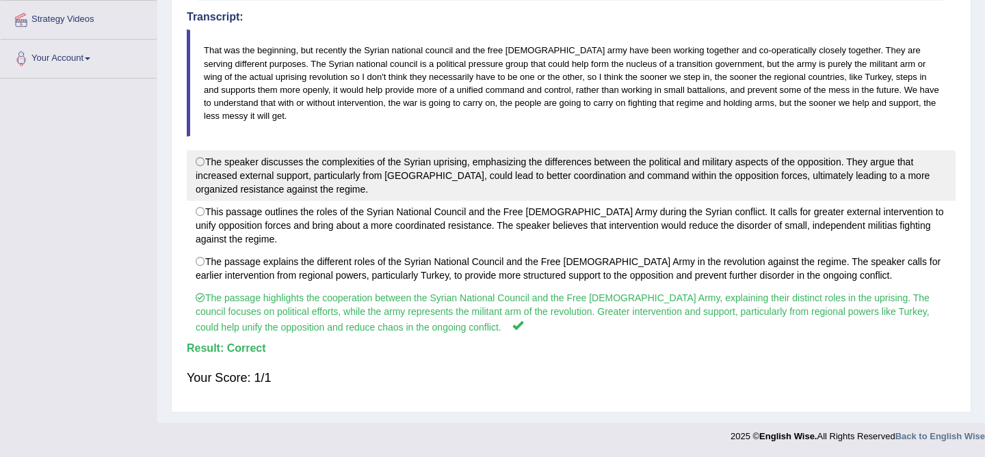
scroll to position [0, 0]
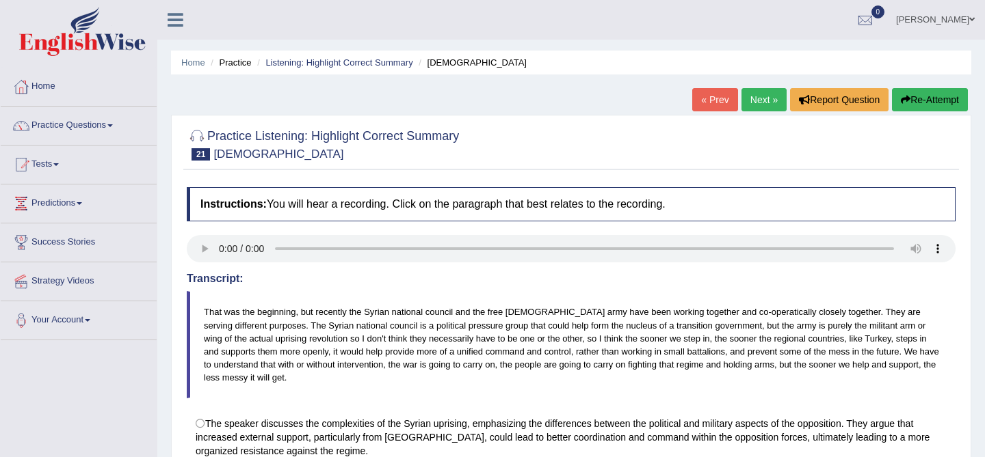
click at [758, 96] on link "Next »" at bounding box center [763, 99] width 45 height 23
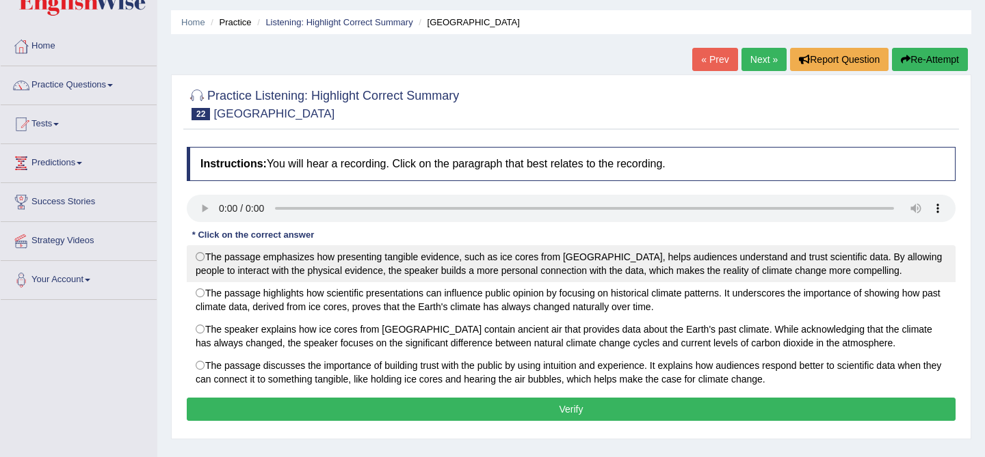
scroll to position [71, 0]
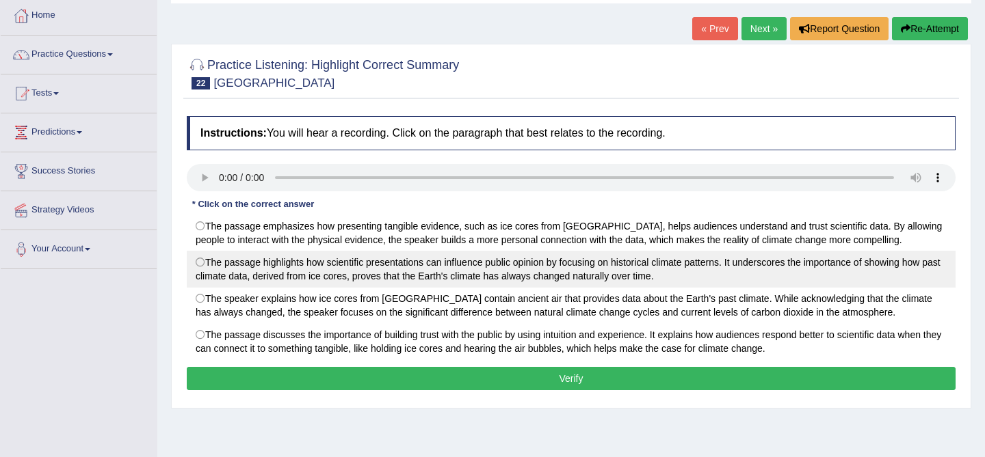
click at [196, 267] on label "The passage highlights how scientific presentations can influence public opinio…" at bounding box center [571, 269] width 769 height 37
radio input "true"
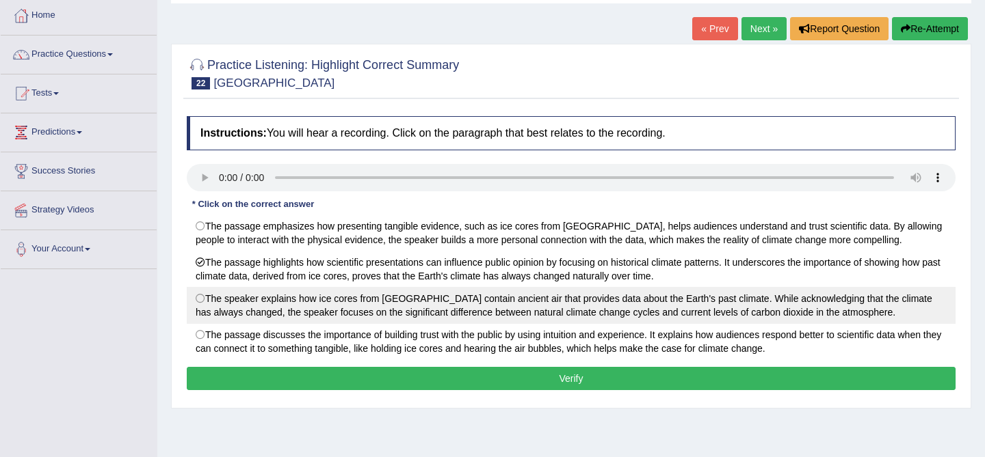
click at [228, 311] on label "The speaker explains how ice cores from [GEOGRAPHIC_DATA] contain ancient air t…" at bounding box center [571, 305] width 769 height 37
radio input "true"
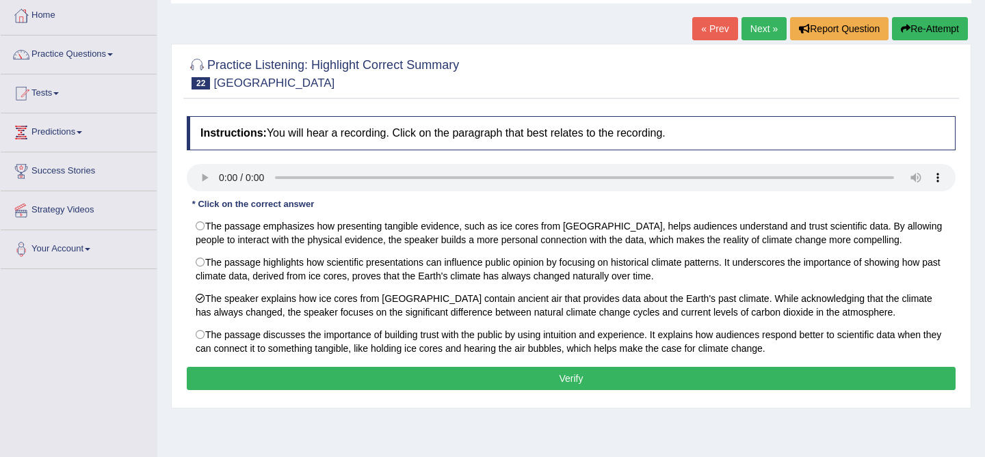
click at [323, 378] on button "Verify" at bounding box center [571, 378] width 769 height 23
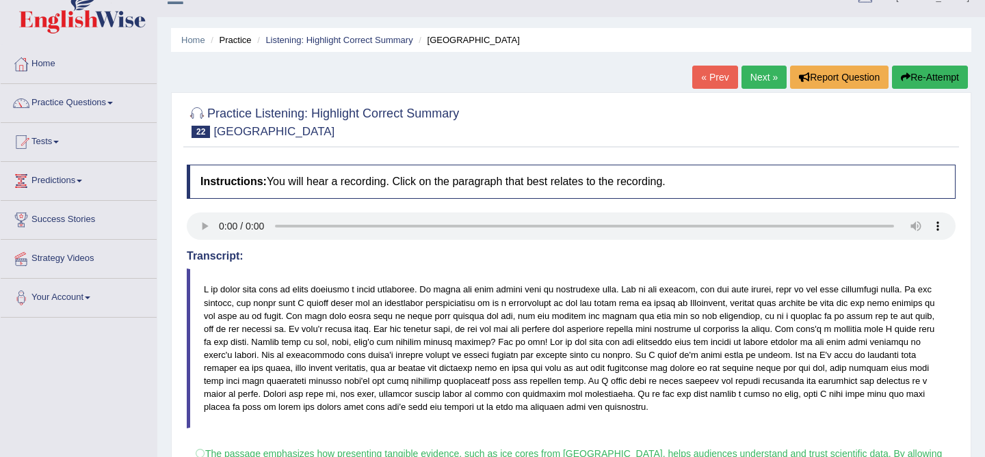
scroll to position [0, 0]
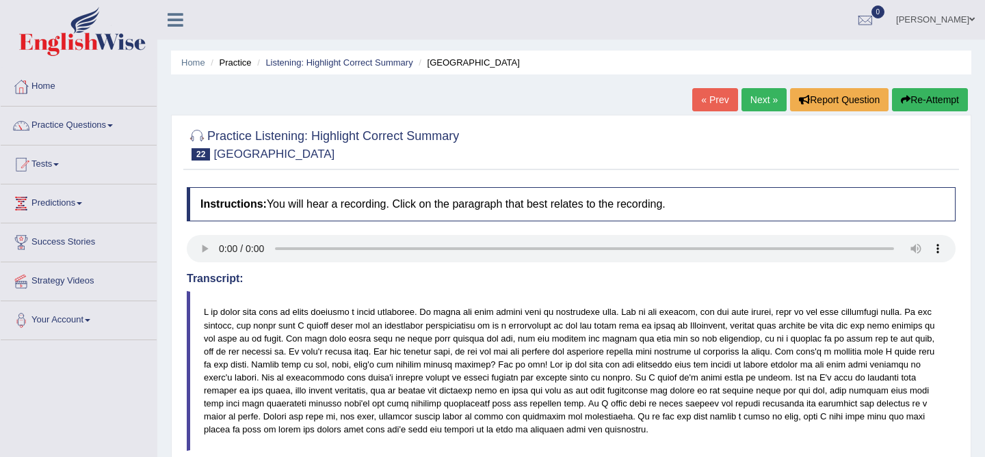
click at [765, 98] on link "Next »" at bounding box center [763, 99] width 45 height 23
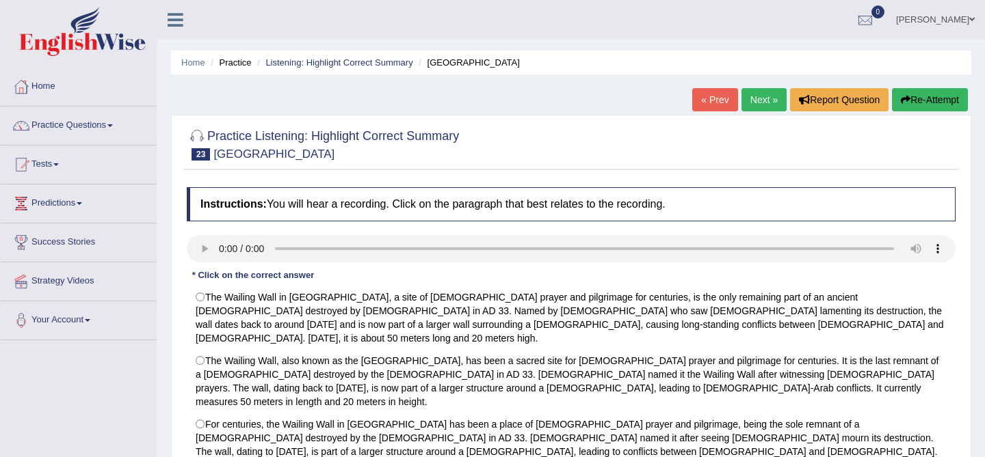
click at [710, 105] on link "« Prev" at bounding box center [714, 99] width 45 height 23
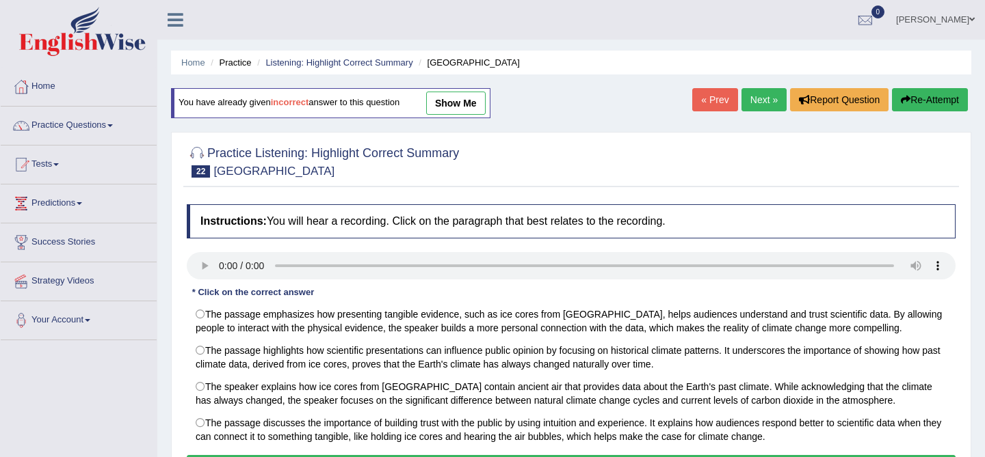
click at [710, 105] on link "« Prev" at bounding box center [714, 99] width 45 height 23
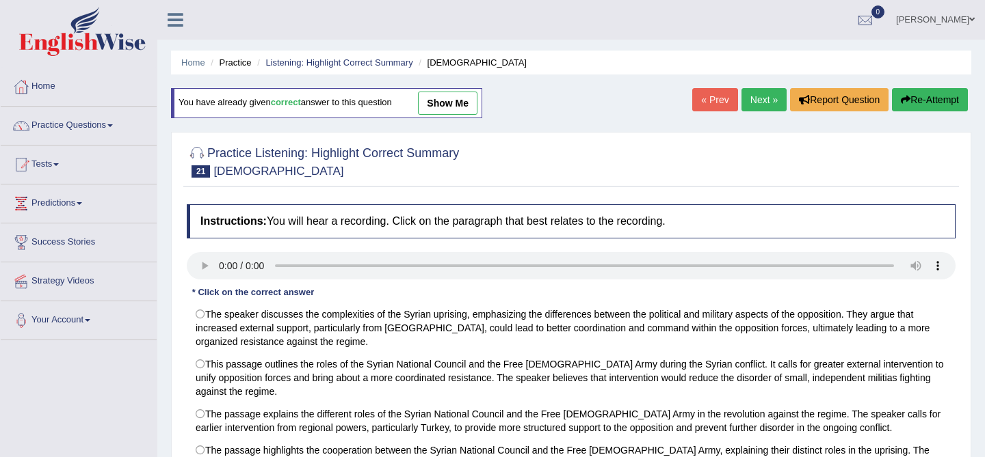
scroll to position [10, 0]
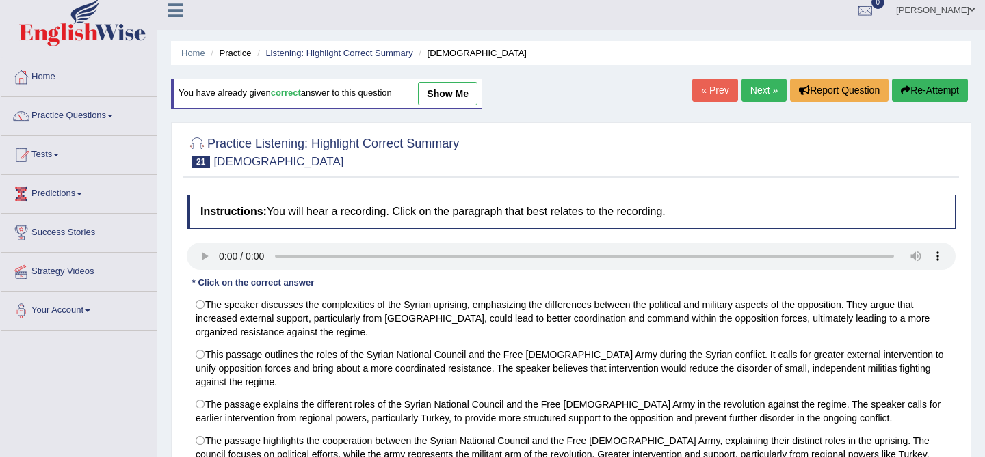
click at [197, 42] on ul "Home Practice Listening: Highlight Correct Summary [DEMOGRAPHIC_DATA]" at bounding box center [571, 53] width 800 height 24
click at [194, 54] on link "Home" at bounding box center [193, 53] width 24 height 10
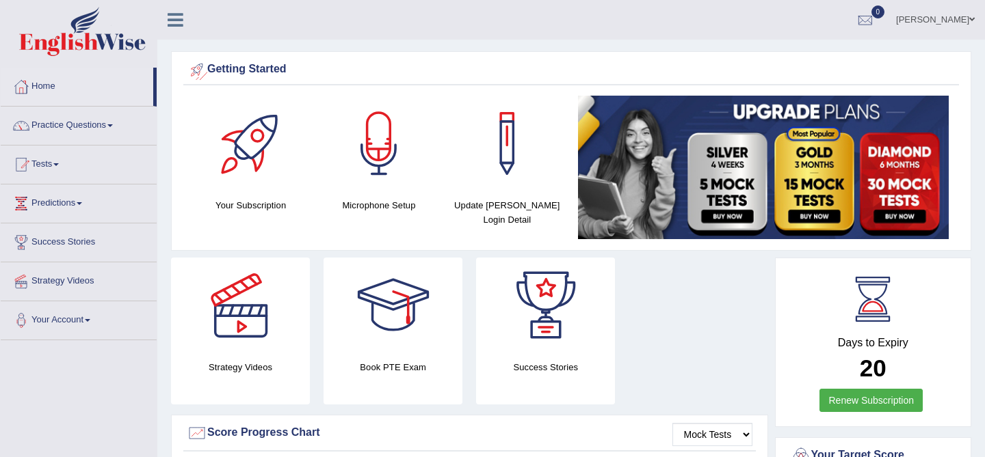
click at [179, 21] on icon at bounding box center [176, 20] width 16 height 18
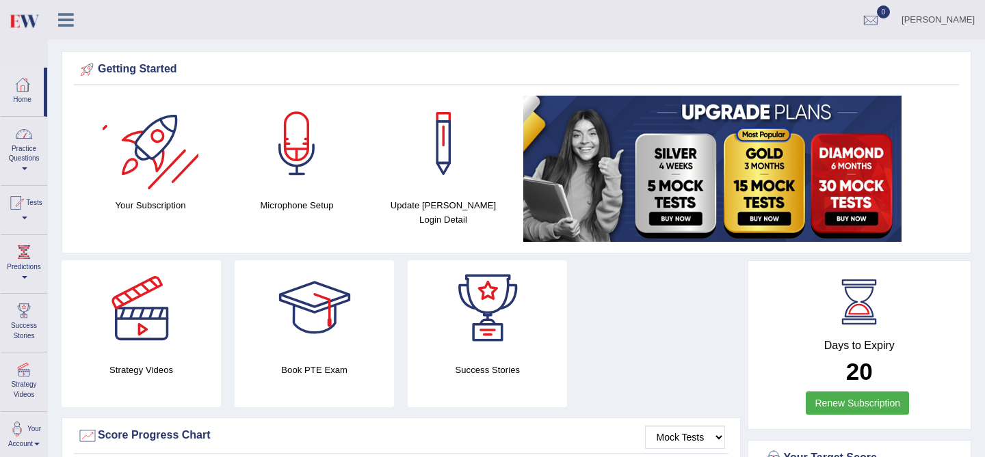
click at [24, 156] on link "Practice Questions" at bounding box center [24, 149] width 46 height 64
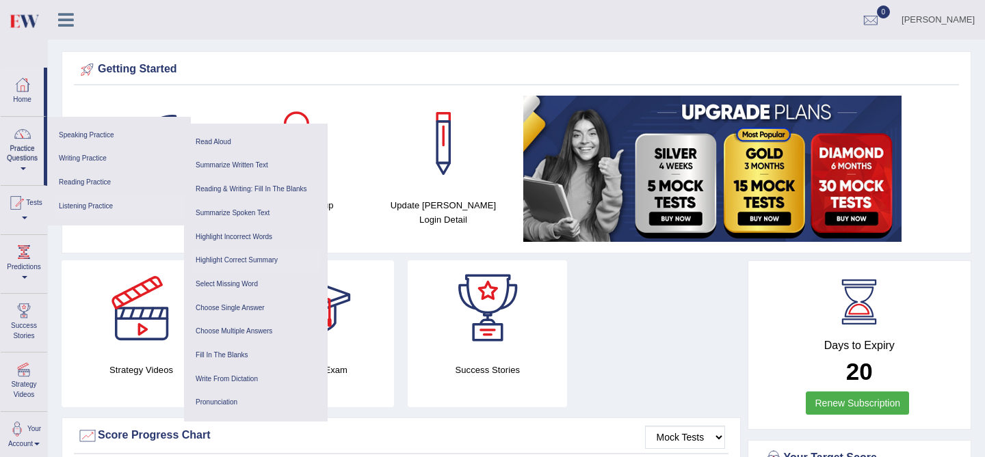
click at [251, 258] on link "Highlight Correct Summary" at bounding box center [256, 261] width 130 height 24
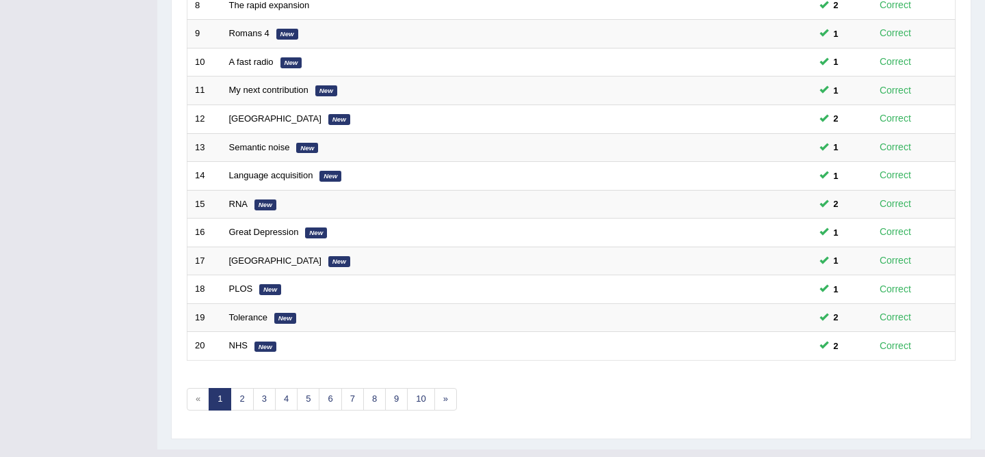
scroll to position [448, 0]
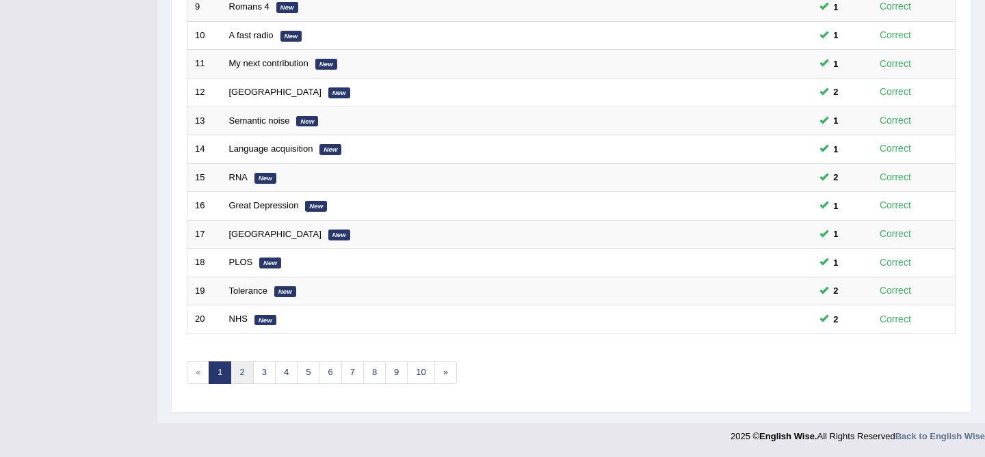
click at [240, 374] on link "2" at bounding box center [241, 373] width 23 height 23
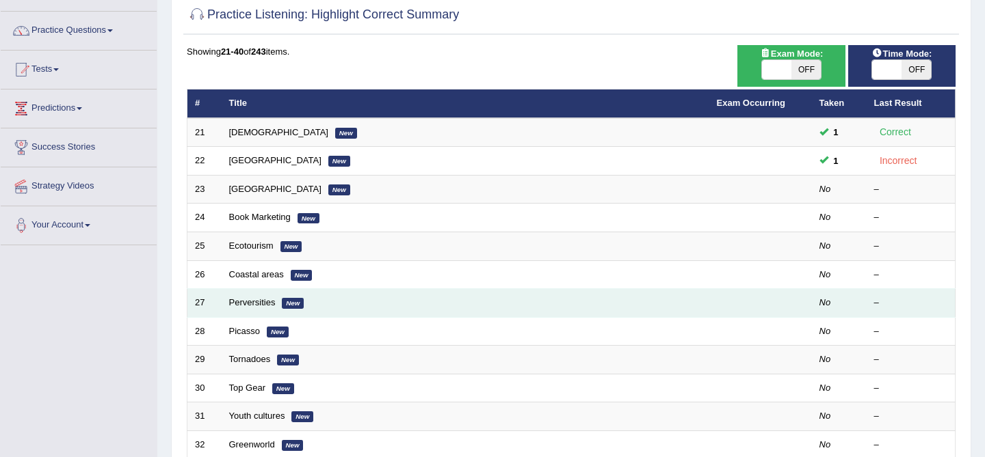
scroll to position [105, 0]
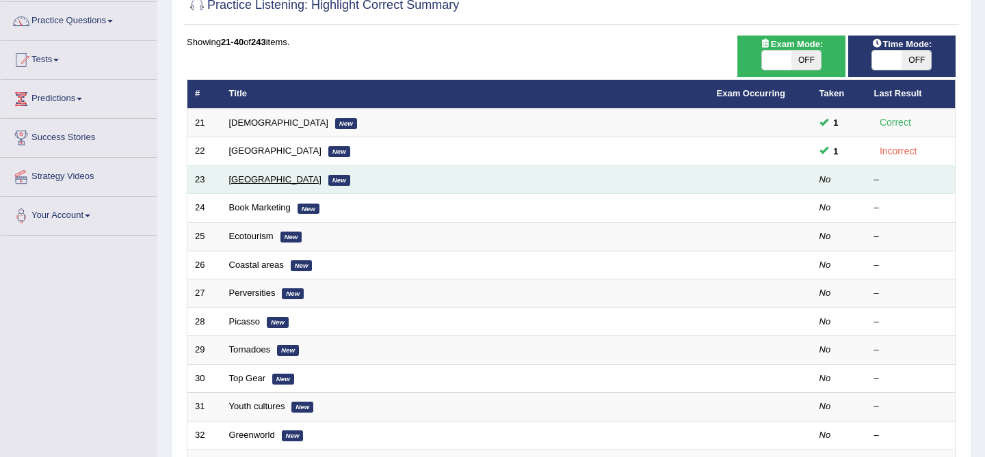
click at [242, 177] on link "[GEOGRAPHIC_DATA]" at bounding box center [275, 179] width 92 height 10
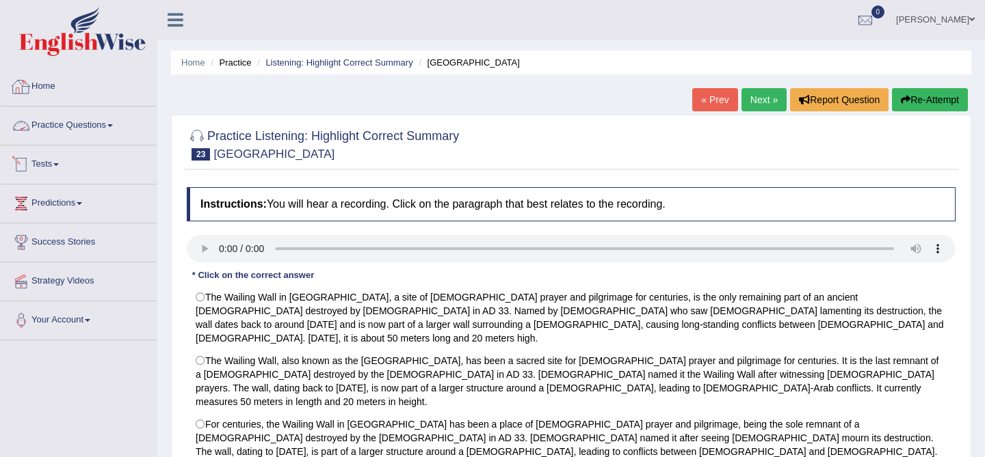
click at [58, 130] on link "Practice Questions" at bounding box center [79, 124] width 156 height 34
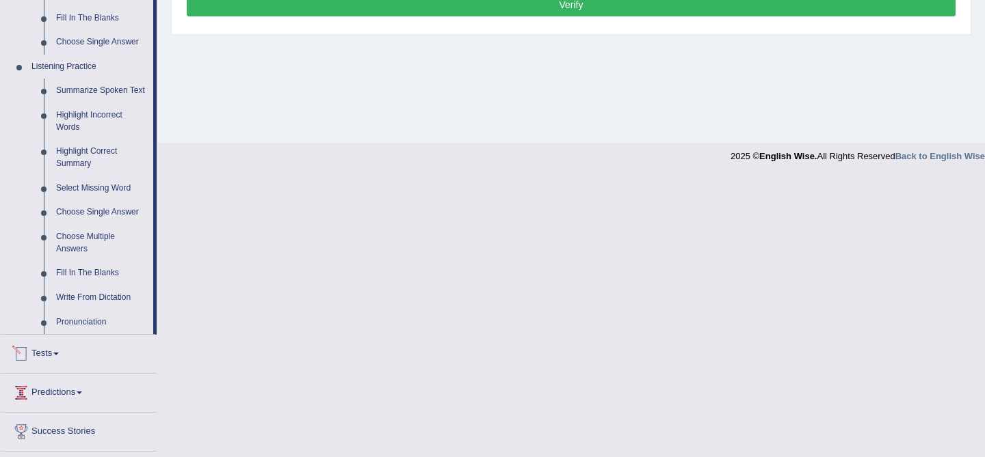
scroll to position [538, 0]
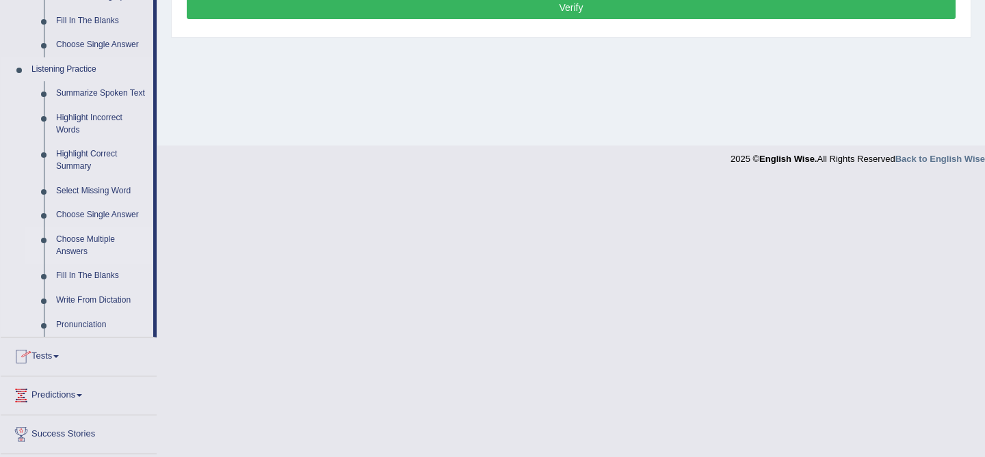
click at [87, 258] on link "Choose Multiple Answers" at bounding box center [101, 246] width 103 height 36
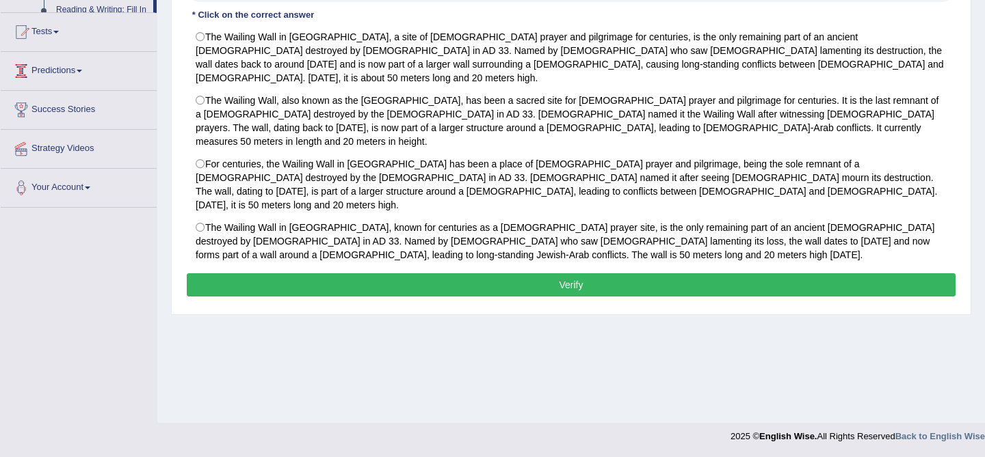
scroll to position [232, 0]
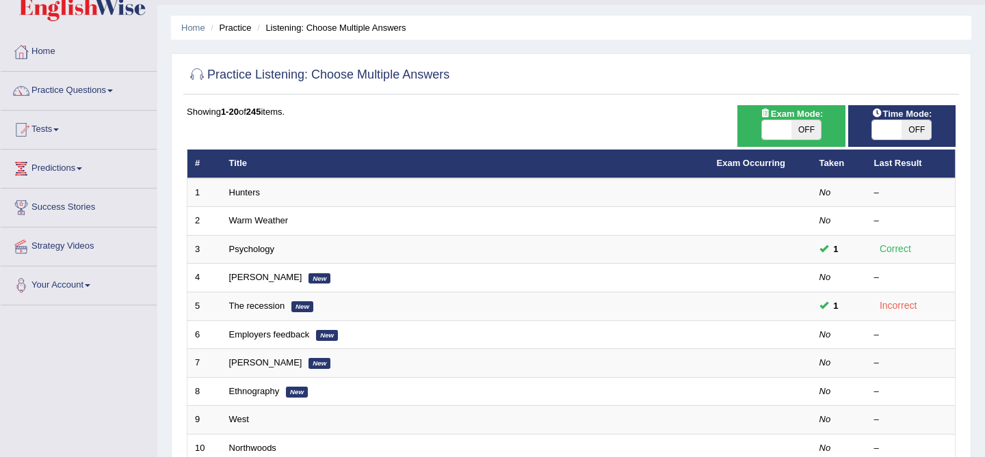
scroll to position [51, 0]
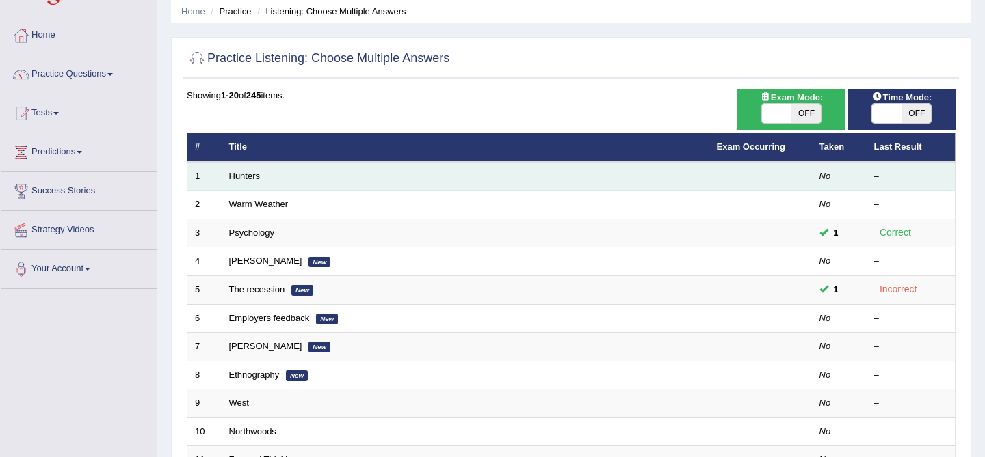
click at [237, 180] on link "Hunters" at bounding box center [244, 176] width 31 height 10
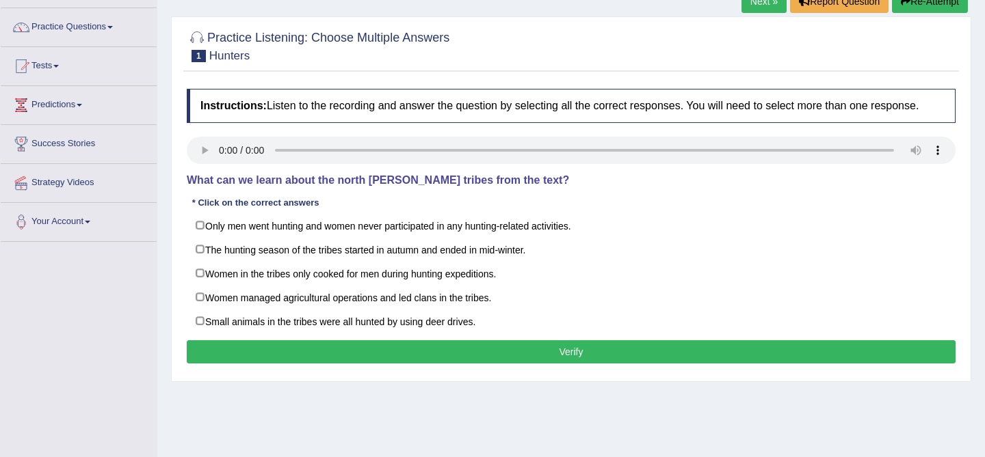
scroll to position [110, 0]
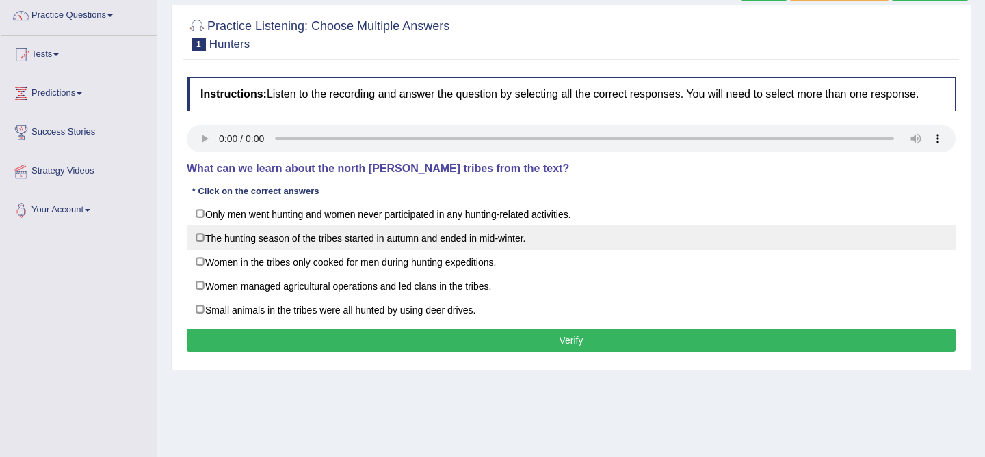
click at [488, 250] on label "The hunting season of the tribes started in autumn and ended in mid-winter." at bounding box center [571, 238] width 769 height 25
checkbox input "true"
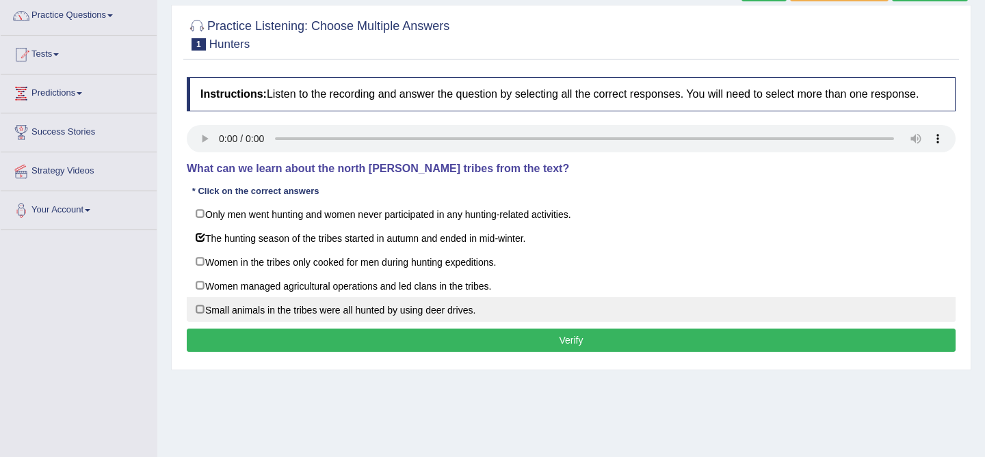
click at [265, 322] on label "Small animals in the tribes were all hunted by using deer drives." at bounding box center [571, 309] width 769 height 25
click at [336, 322] on label "Small animals in the tribes were all hunted by using deer drives." at bounding box center [571, 309] width 769 height 25
checkbox input "false"
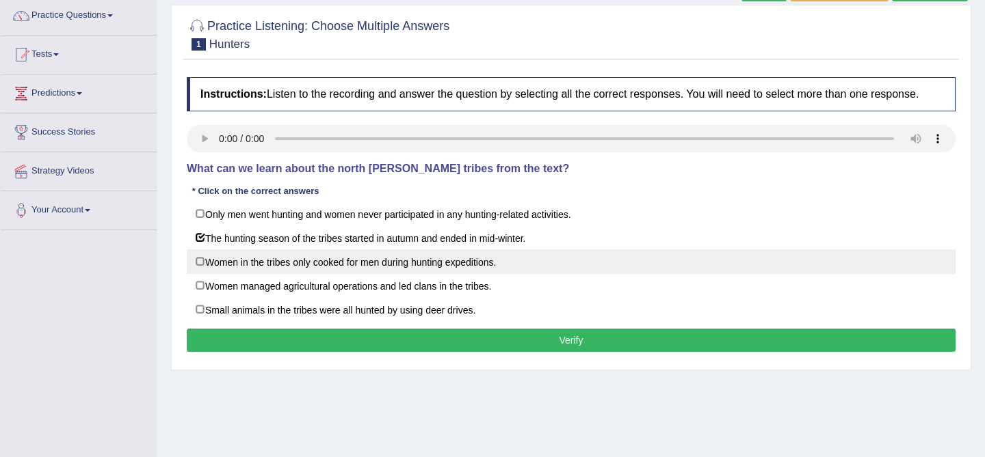
click at [338, 274] on label "Women in the tribes only cooked for men during hunting expeditions." at bounding box center [571, 262] width 769 height 25
checkbox input "true"
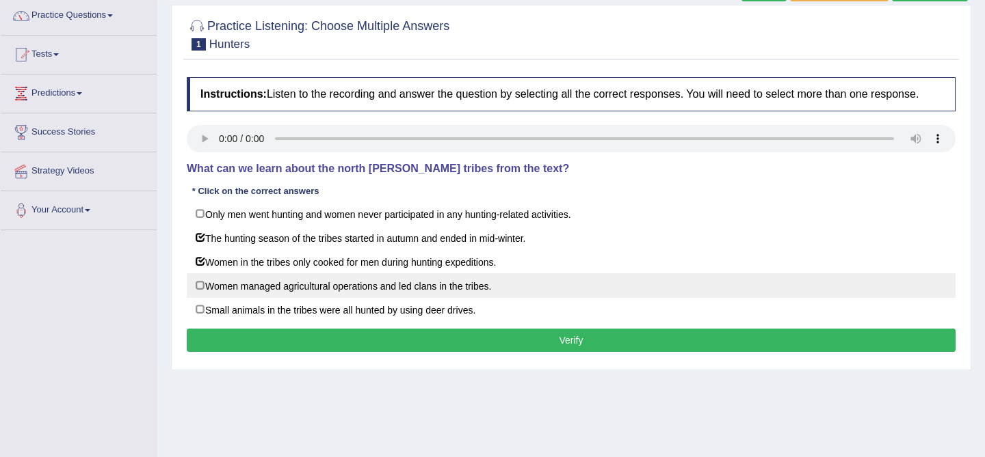
click at [368, 298] on label "Women managed agricultural operations and led clans in the tribes." at bounding box center [571, 286] width 769 height 25
checkbox input "true"
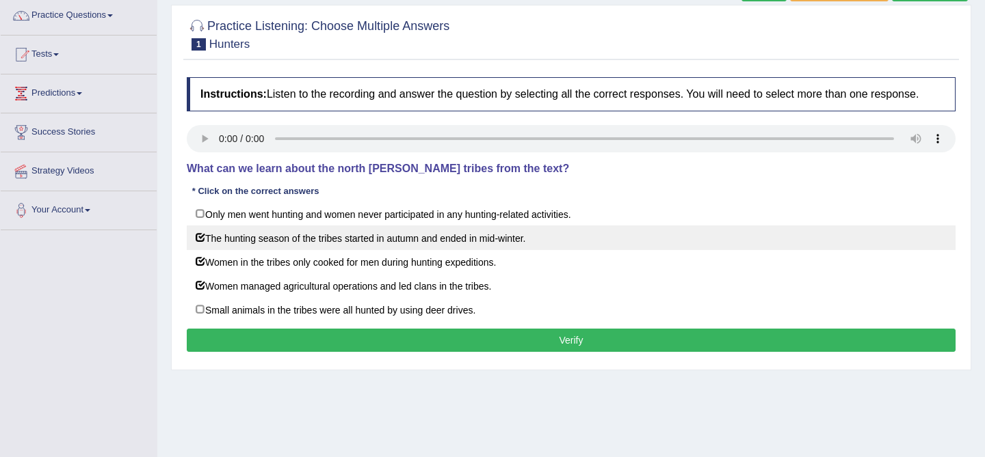
click at [487, 250] on label "The hunting season of the tribes started in autumn and ended in mid-winter." at bounding box center [571, 238] width 769 height 25
checkbox input "false"
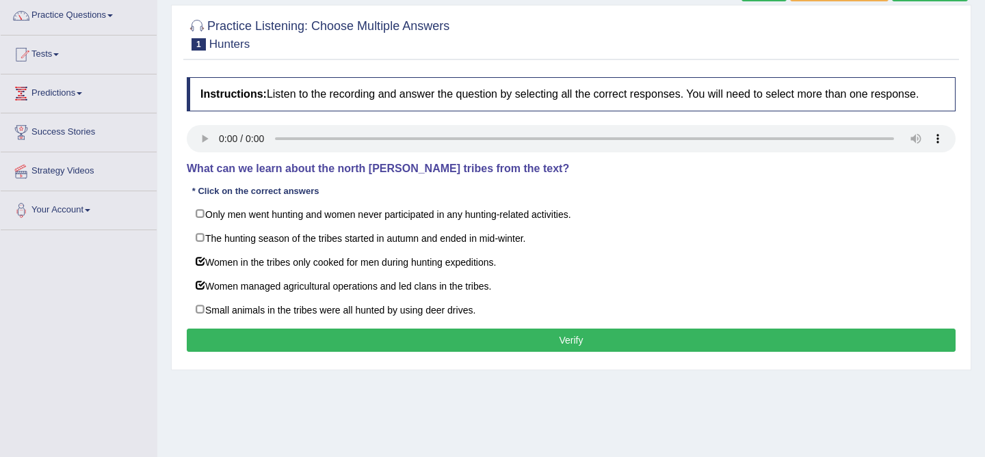
click at [538, 351] on button "Verify" at bounding box center [571, 340] width 769 height 23
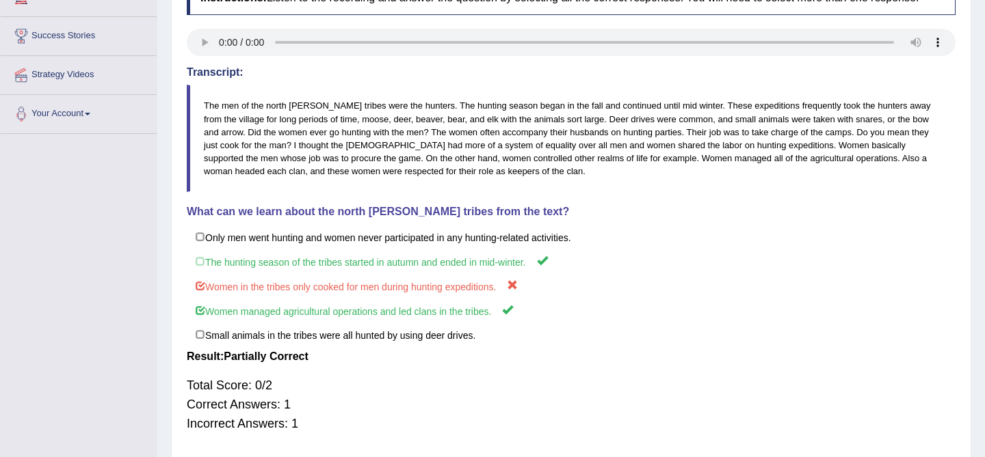
scroll to position [0, 0]
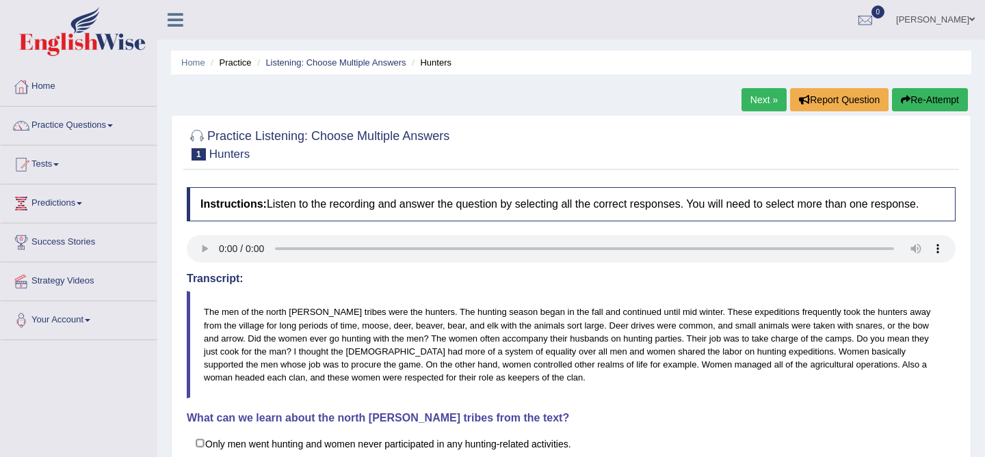
click at [913, 105] on button "Re-Attempt" at bounding box center [930, 99] width 76 height 23
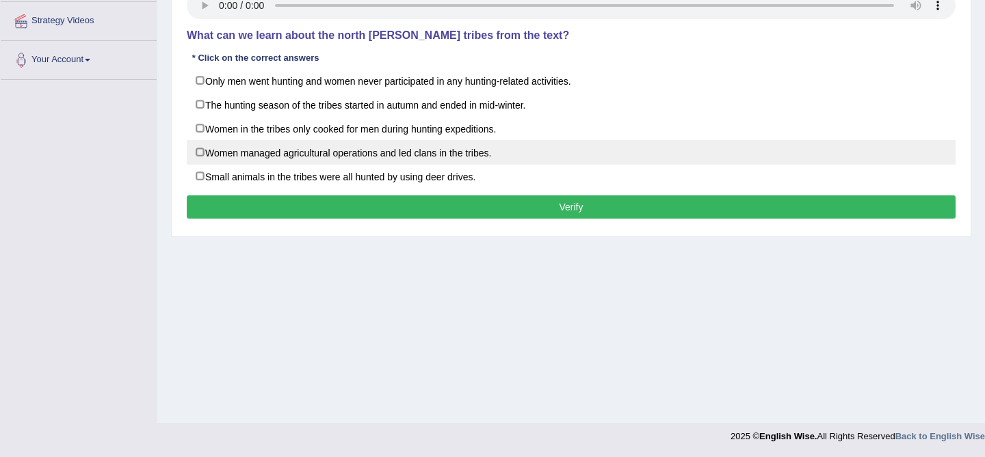
click at [201, 162] on label "Women managed agricultural operations and led clans in the tribes." at bounding box center [571, 152] width 769 height 25
checkbox input "true"
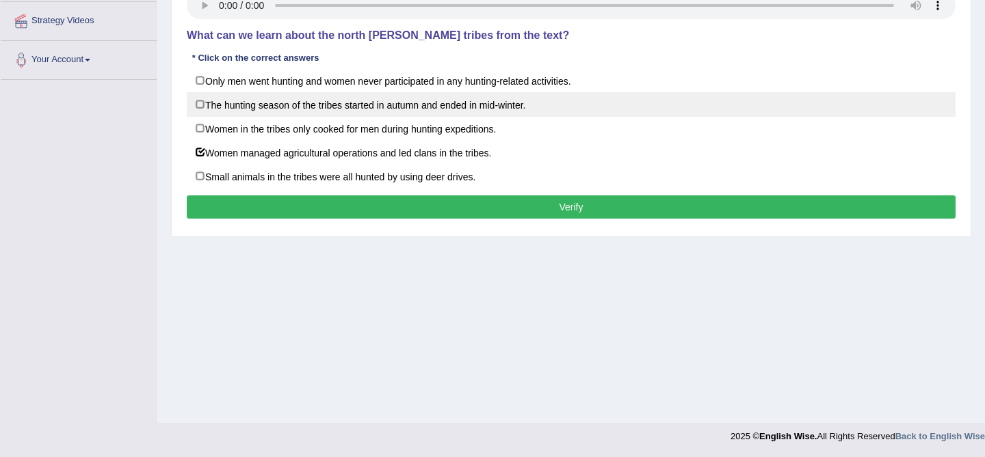
click at [201, 117] on label "The hunting season of the tribes started in autumn and ended in mid-winter." at bounding box center [571, 104] width 769 height 25
checkbox input "true"
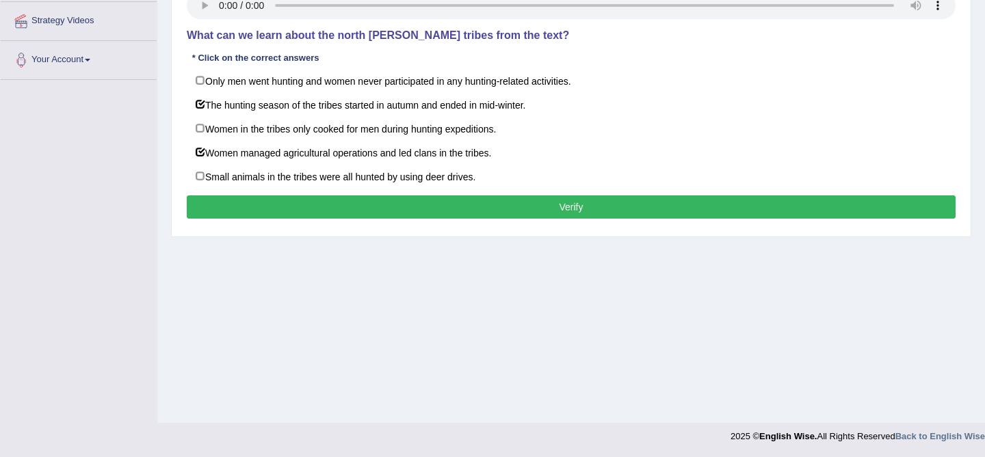
click at [306, 219] on button "Verify" at bounding box center [571, 207] width 769 height 23
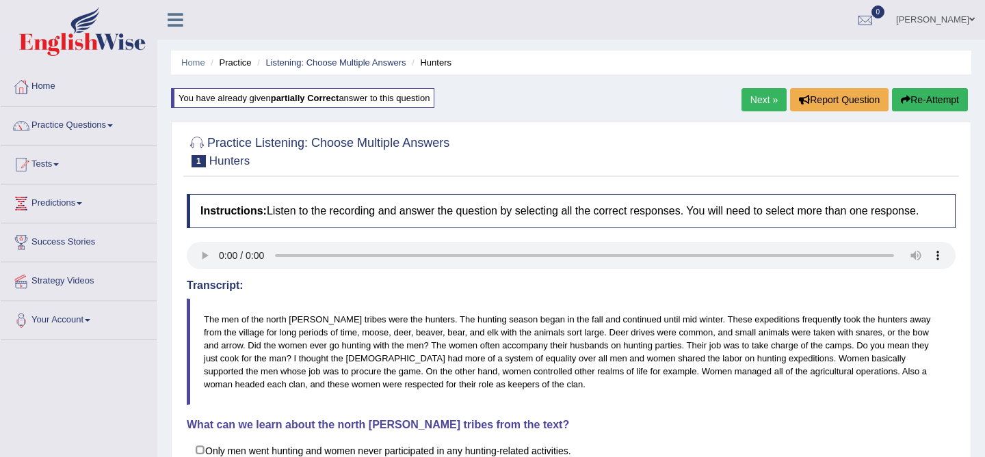
click at [761, 101] on link "Next »" at bounding box center [763, 99] width 45 height 23
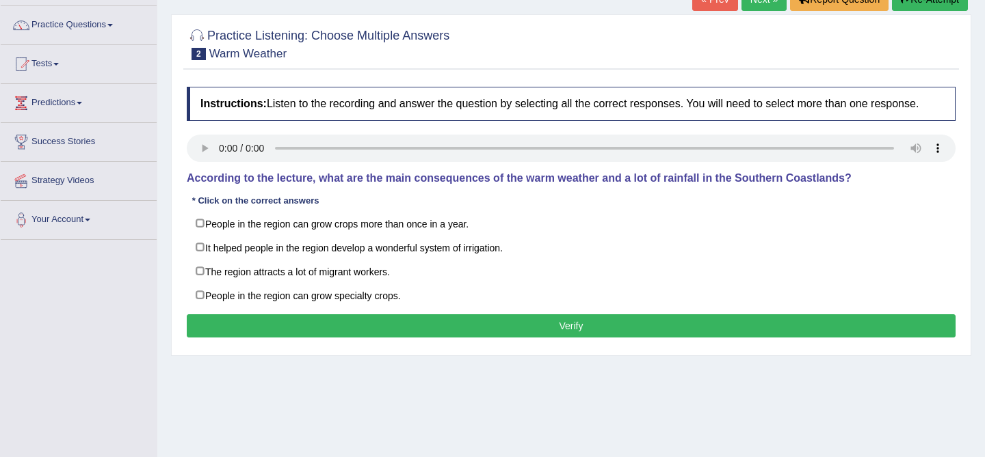
scroll to position [103, 0]
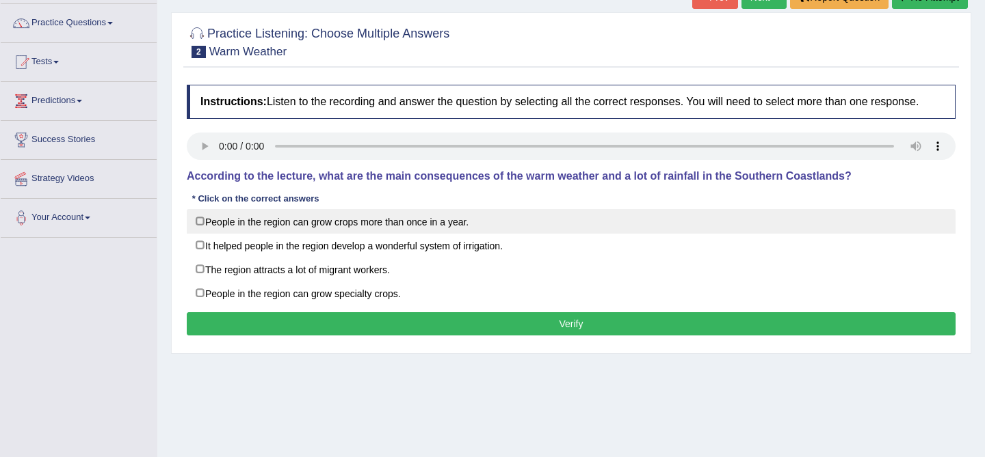
click at [313, 234] on label "People in the region can grow crops more than once in a year." at bounding box center [571, 221] width 769 height 25
checkbox input "true"
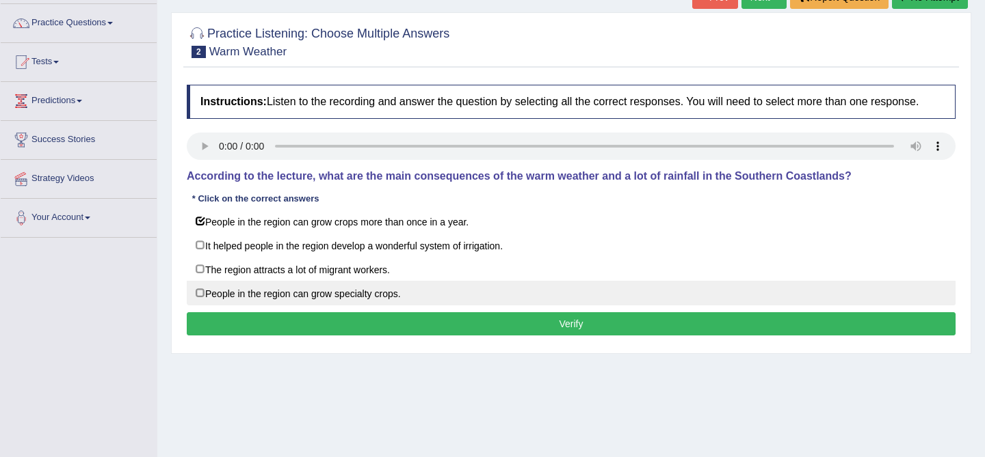
click at [319, 302] on label "People in the region can grow specialty crops." at bounding box center [571, 293] width 769 height 25
checkbox input "true"
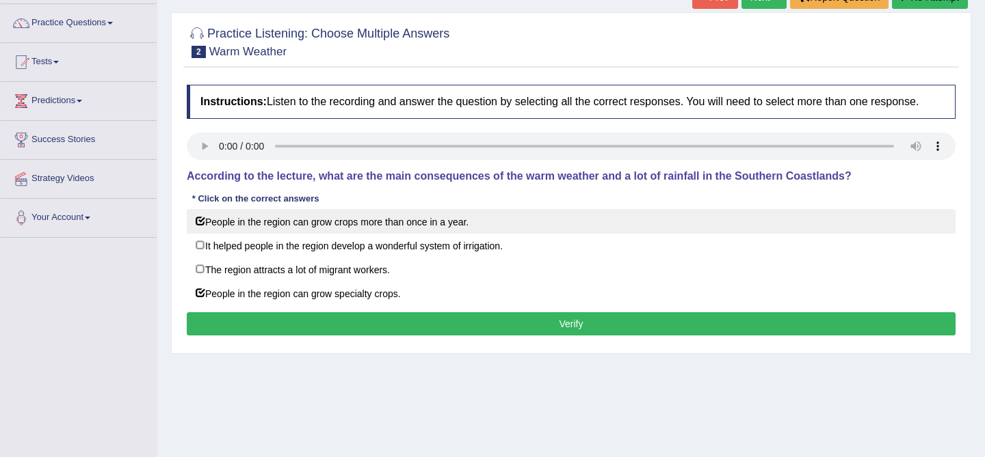
click at [209, 234] on label "People in the region can grow crops more than once in a year." at bounding box center [571, 221] width 769 height 25
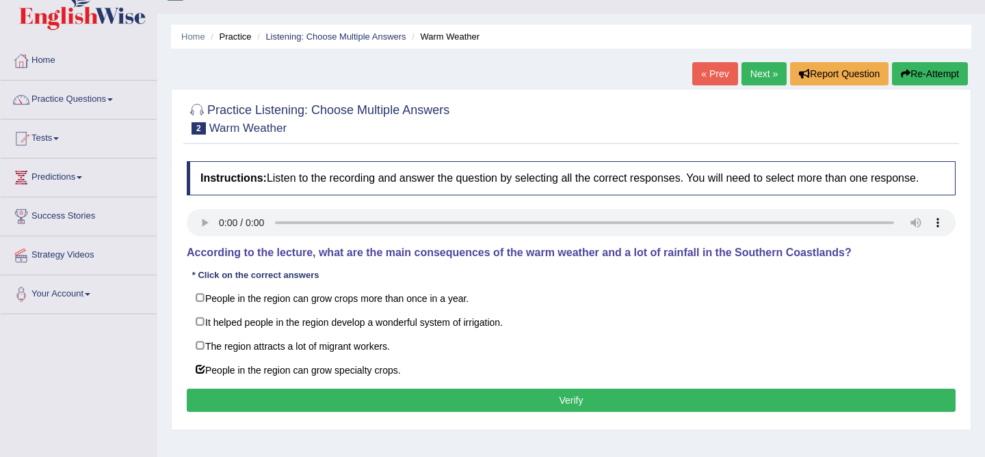
scroll to position [25, 0]
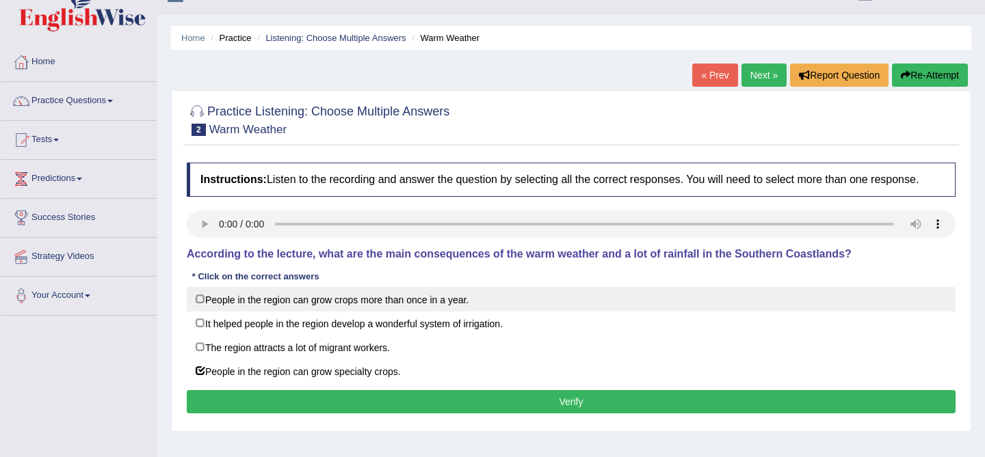
click at [356, 310] on label "People in the region can grow crops more than once in a year." at bounding box center [571, 299] width 769 height 25
checkbox input "true"
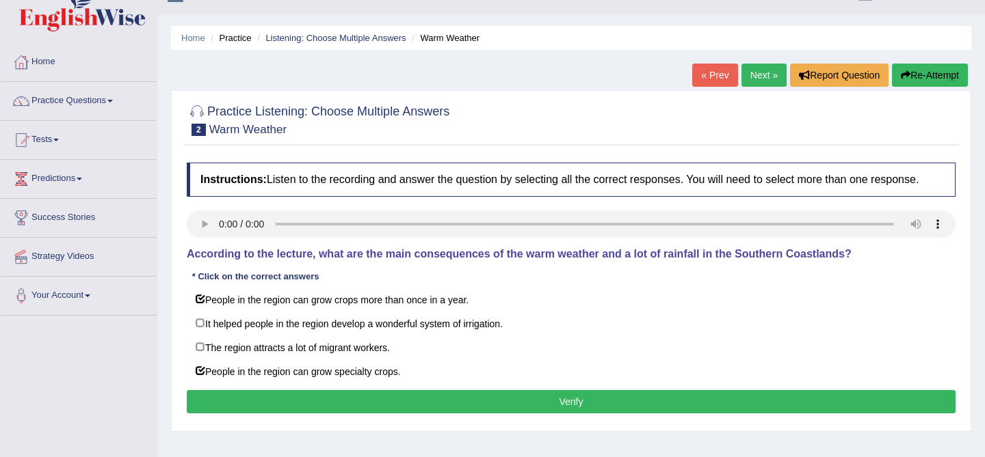
click at [442, 414] on button "Verify" at bounding box center [571, 401] width 769 height 23
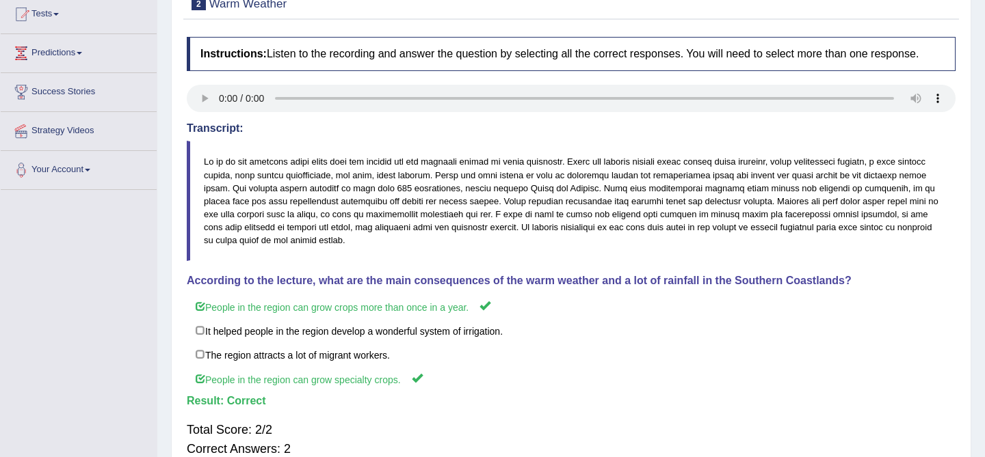
scroll to position [0, 0]
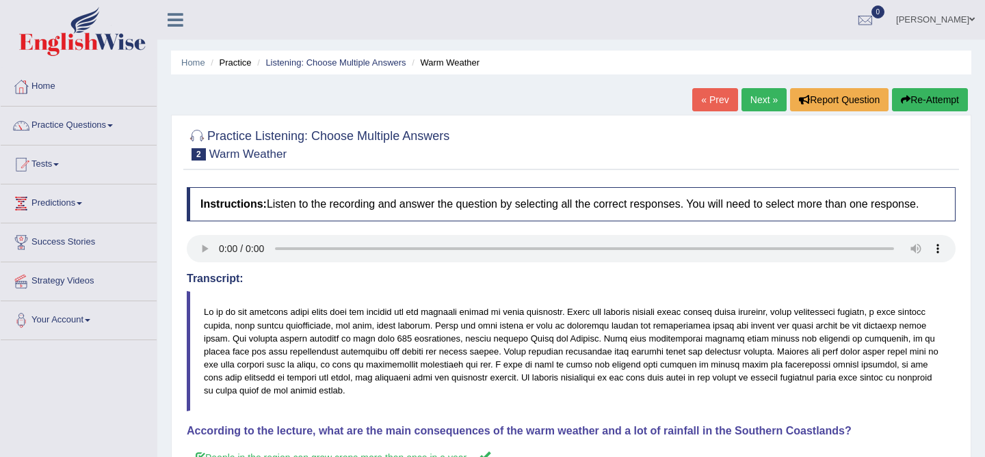
click at [759, 106] on link "Next »" at bounding box center [763, 99] width 45 height 23
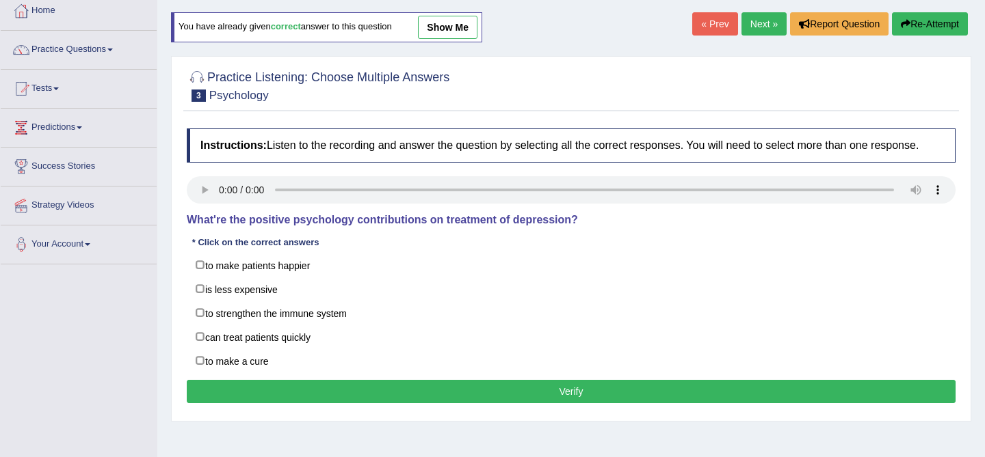
scroll to position [87, 0]
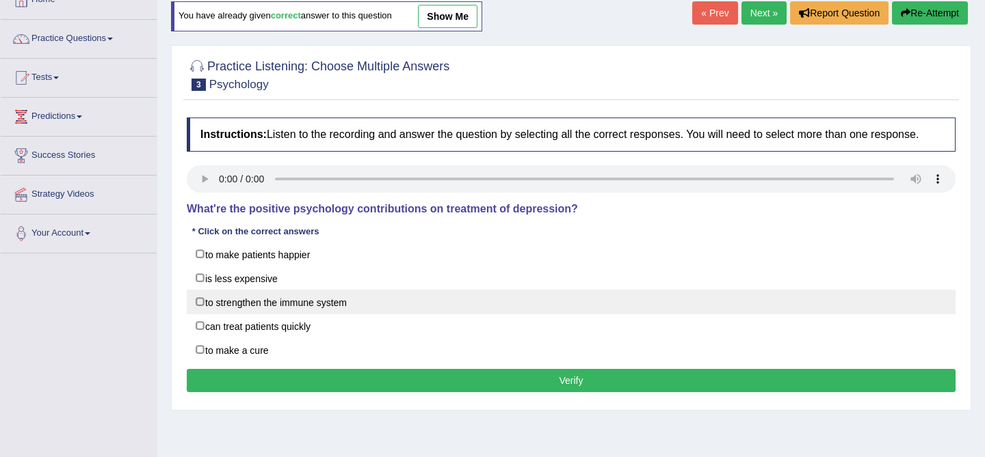
click at [283, 315] on label "to strengthen the immune system" at bounding box center [571, 302] width 769 height 25
checkbox input "true"
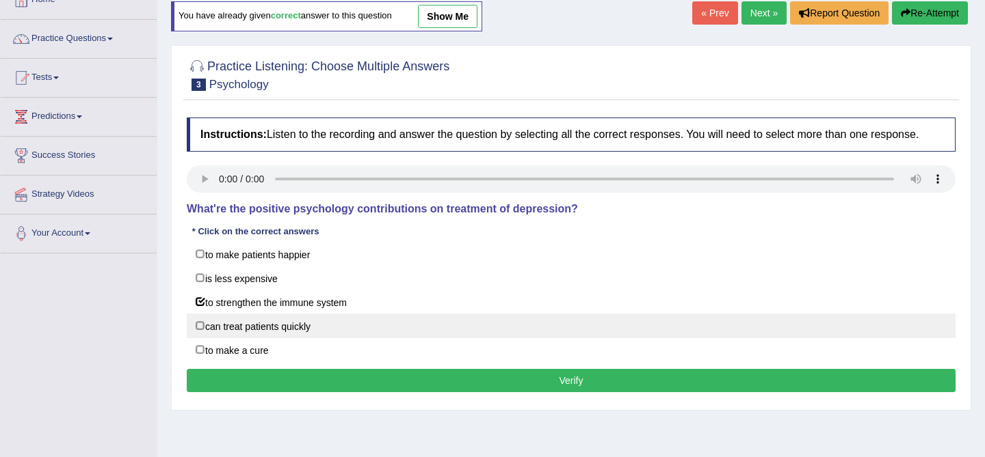
click at [358, 338] on label "can treat patients quickly" at bounding box center [571, 326] width 769 height 25
checkbox input "true"
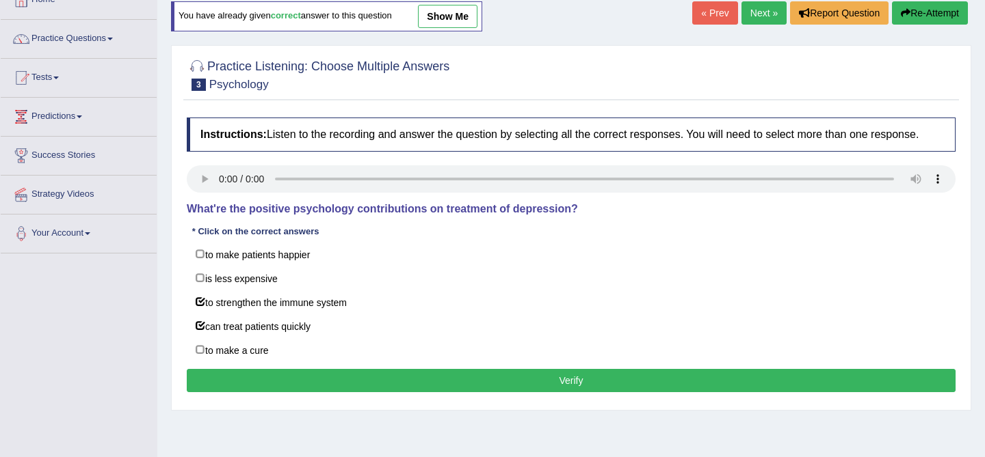
click at [405, 389] on button "Verify" at bounding box center [571, 380] width 769 height 23
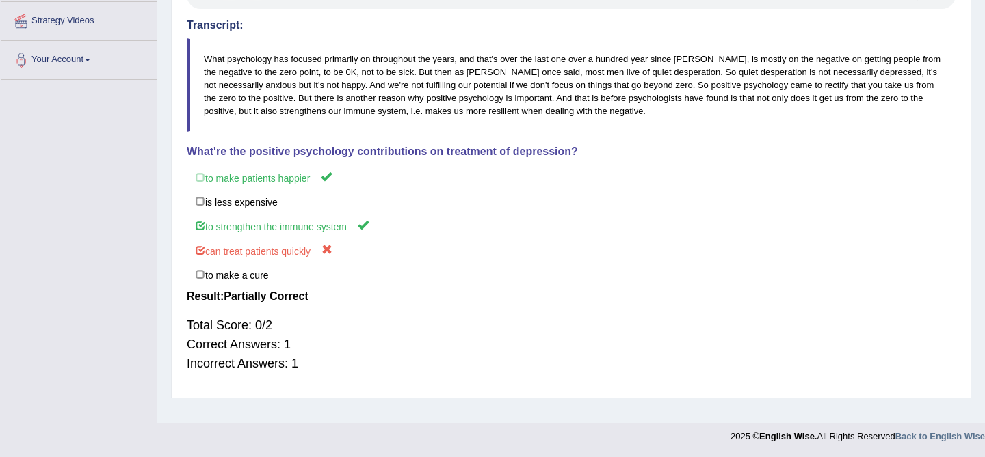
scroll to position [0, 0]
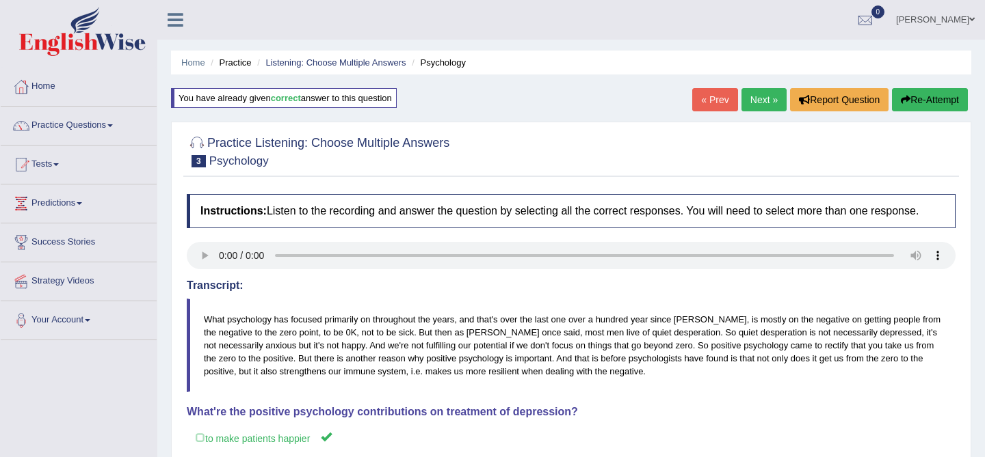
click at [751, 103] on link "Next »" at bounding box center [763, 99] width 45 height 23
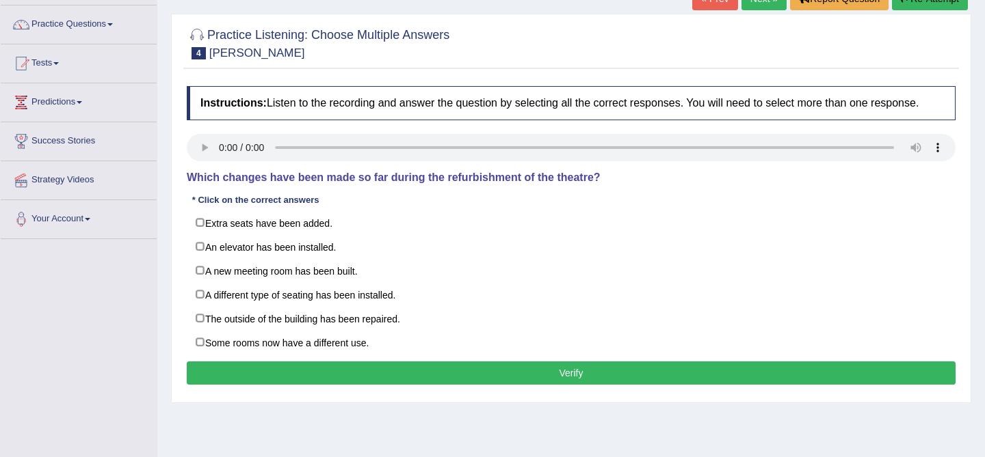
scroll to position [106, 0]
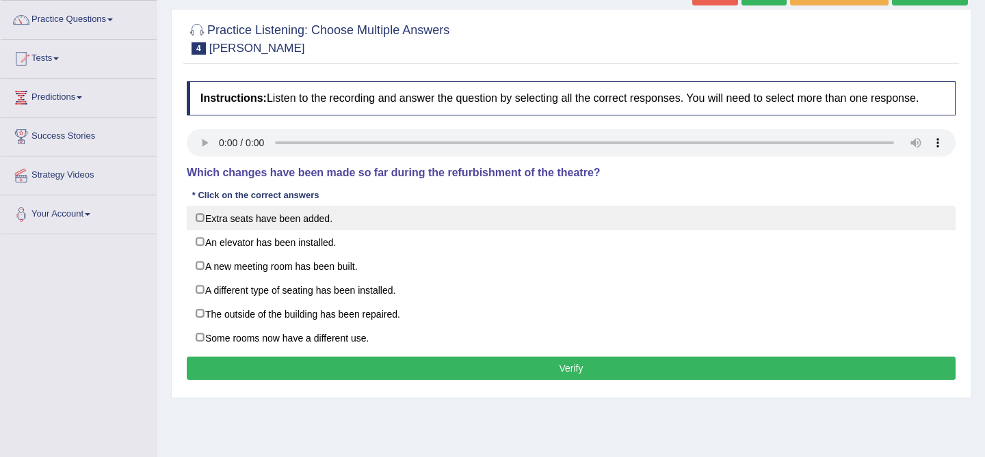
click at [280, 230] on label "Extra seats have been added." at bounding box center [571, 218] width 769 height 25
checkbox input "true"
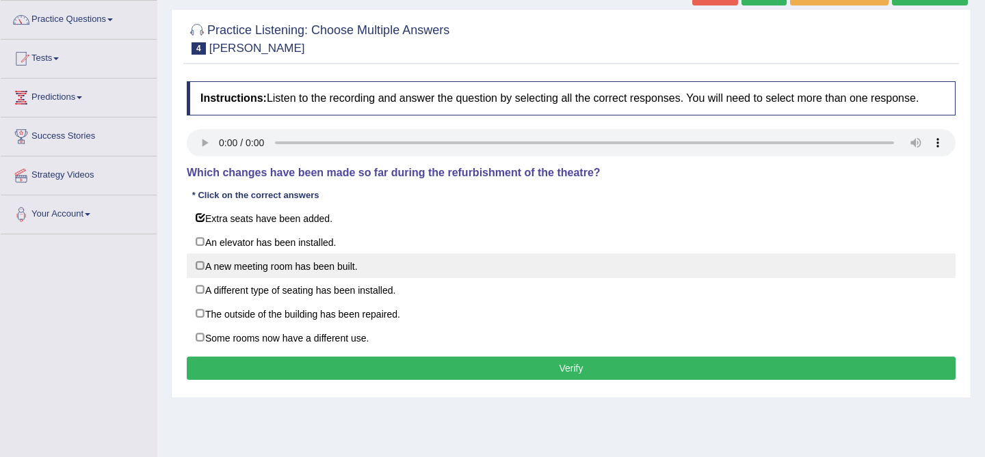
click at [325, 278] on label "A new meeting room has been built." at bounding box center [571, 266] width 769 height 25
checkbox input "true"
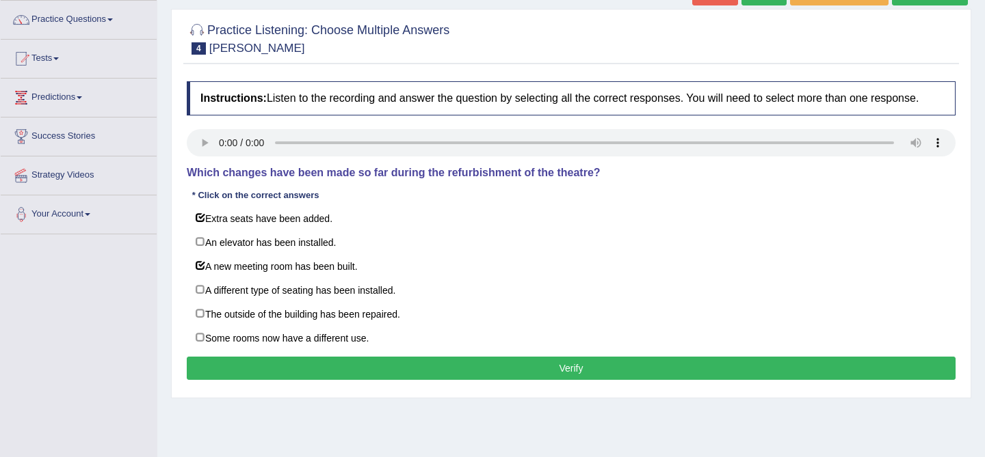
click at [459, 380] on button "Verify" at bounding box center [571, 368] width 769 height 23
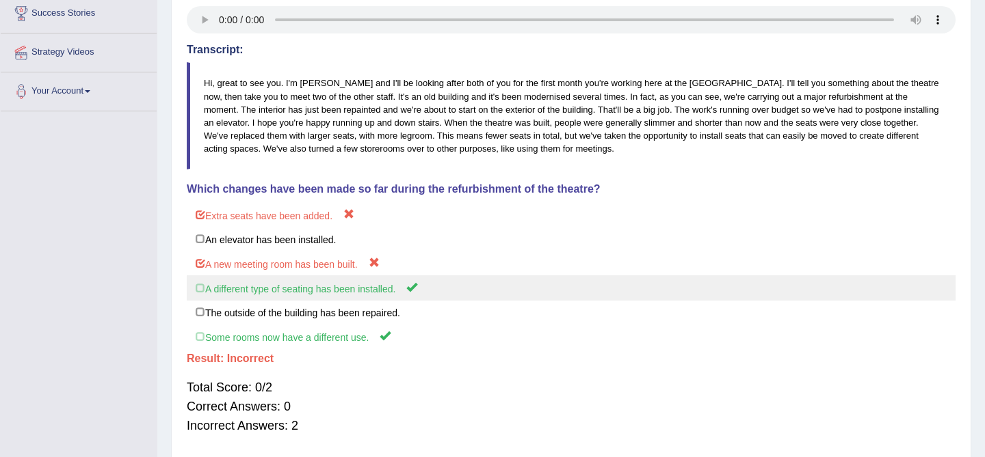
scroll to position [0, 0]
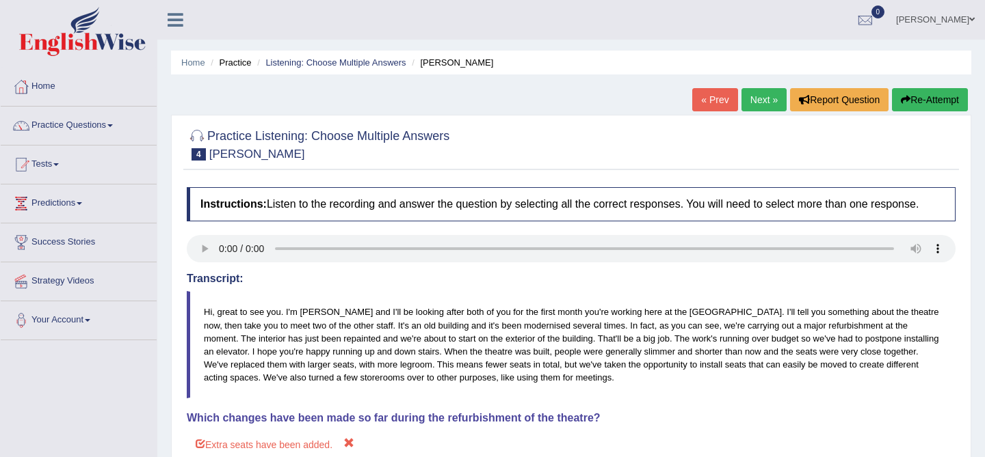
click at [907, 84] on div "Home Practice Listening: Choose Multiple Answers Jodie « Prev Next » Report Que…" at bounding box center [570, 350] width 827 height 700
click at [907, 86] on div "Home Practice Listening: Choose Multiple Answers Jodie « Prev Next » Report Que…" at bounding box center [570, 350] width 827 height 700
click at [902, 97] on icon "button" at bounding box center [906, 100] width 10 height 10
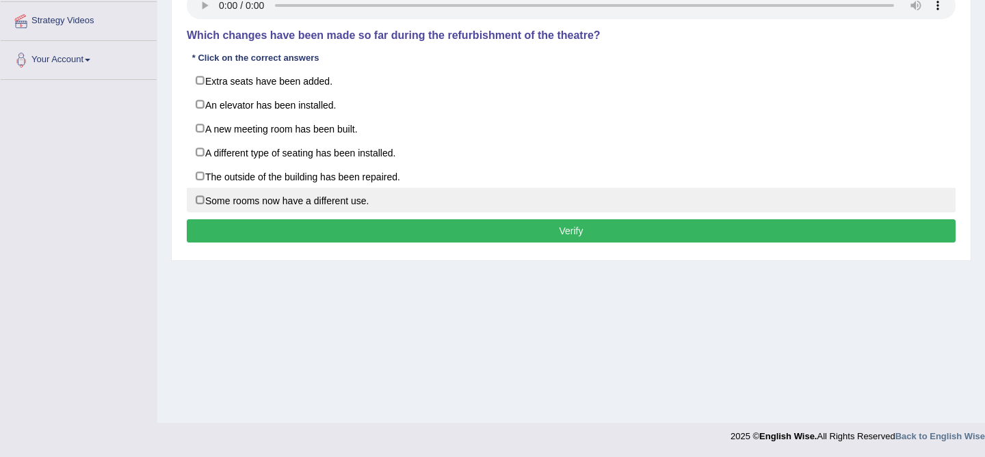
click at [354, 213] on label "Some rooms now have a different use." at bounding box center [571, 200] width 769 height 25
checkbox input "true"
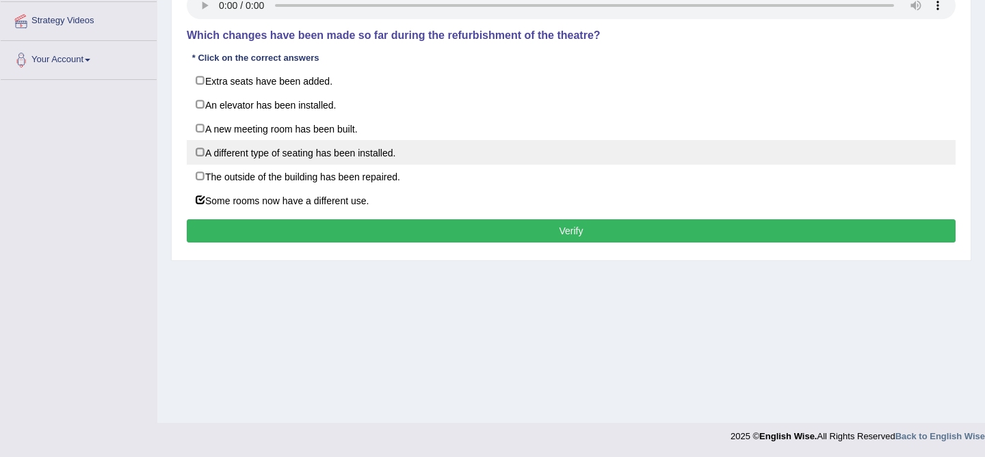
click at [356, 165] on label "A different type of seating has been installed." at bounding box center [571, 152] width 769 height 25
checkbox input "true"
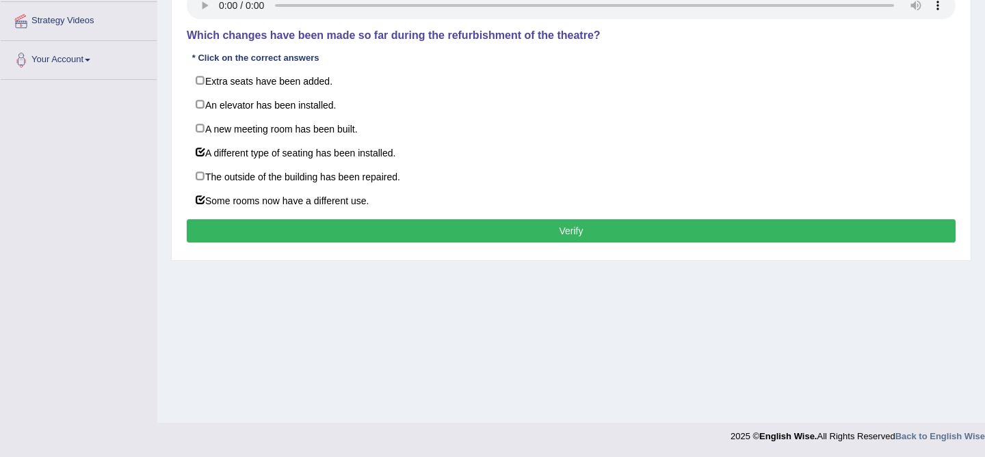
click at [380, 243] on button "Verify" at bounding box center [571, 230] width 769 height 23
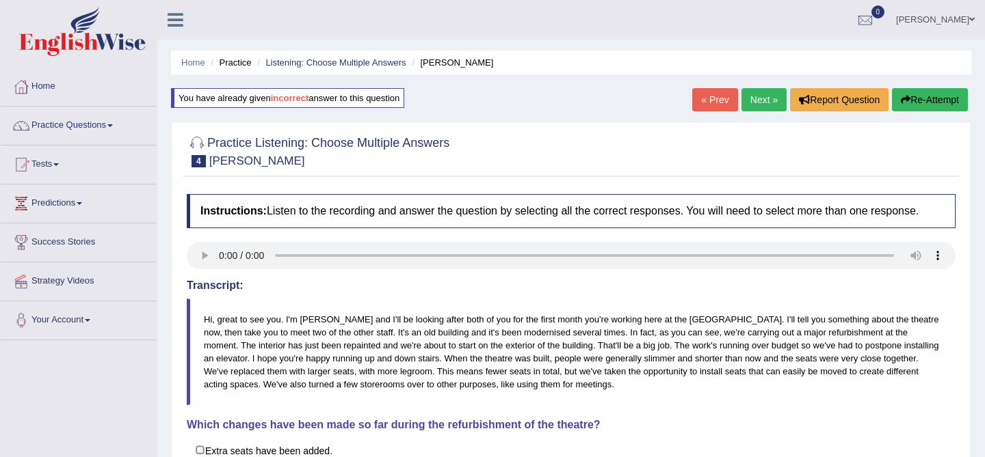
click at [745, 98] on link "Next »" at bounding box center [763, 99] width 45 height 23
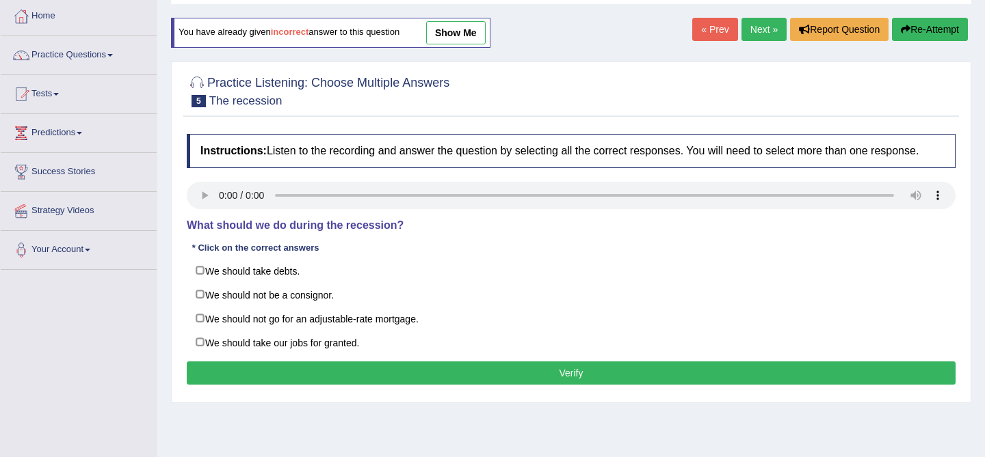
scroll to position [72, 0]
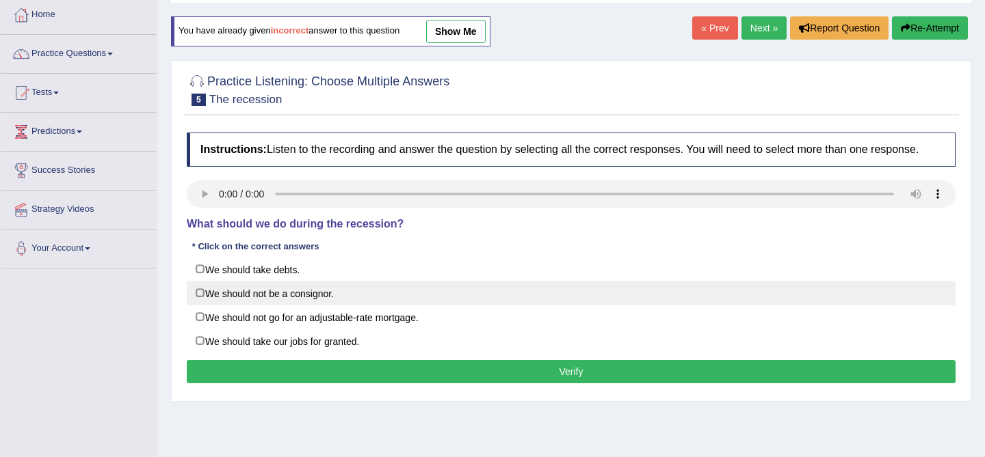
click at [304, 306] on label "We should not be a consignor." at bounding box center [571, 293] width 769 height 25
checkbox input "true"
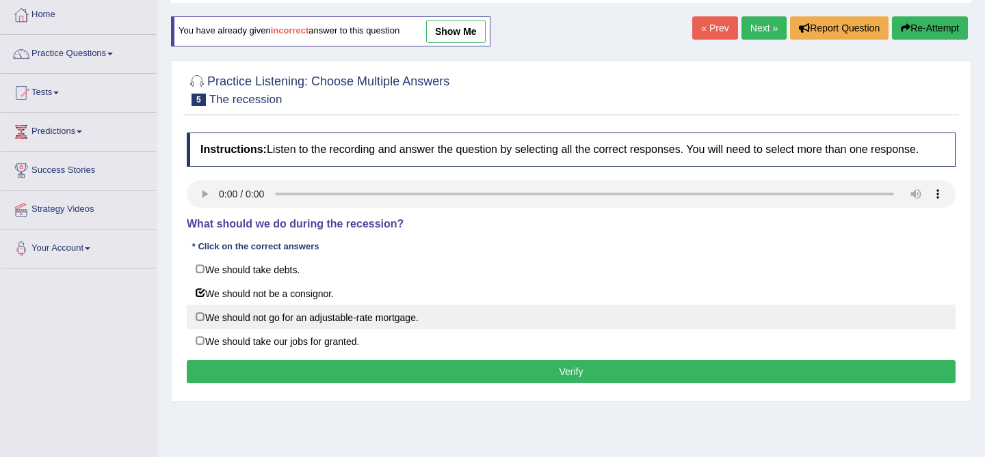
click at [291, 330] on label "We should not go for an adjustable-rate mortgage." at bounding box center [571, 317] width 769 height 25
checkbox input "true"
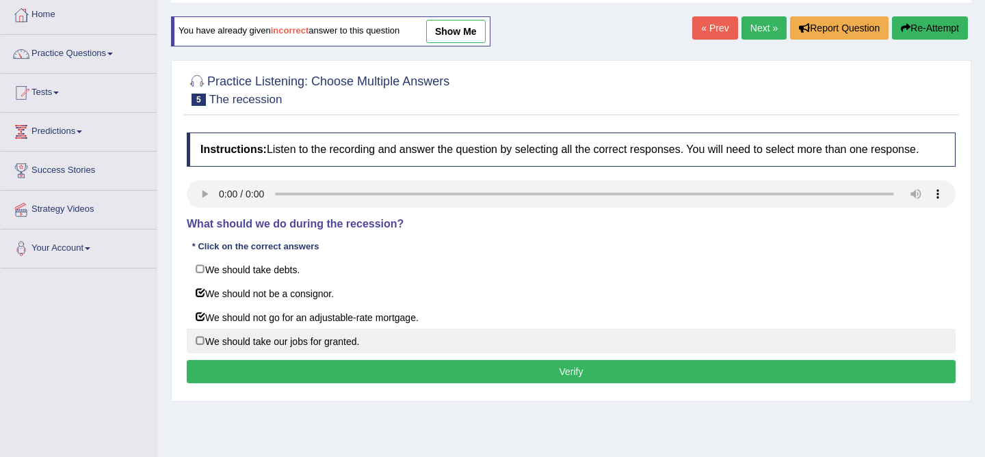
click at [282, 349] on label "We should take our jobs for granted." at bounding box center [571, 341] width 769 height 25
checkbox input "true"
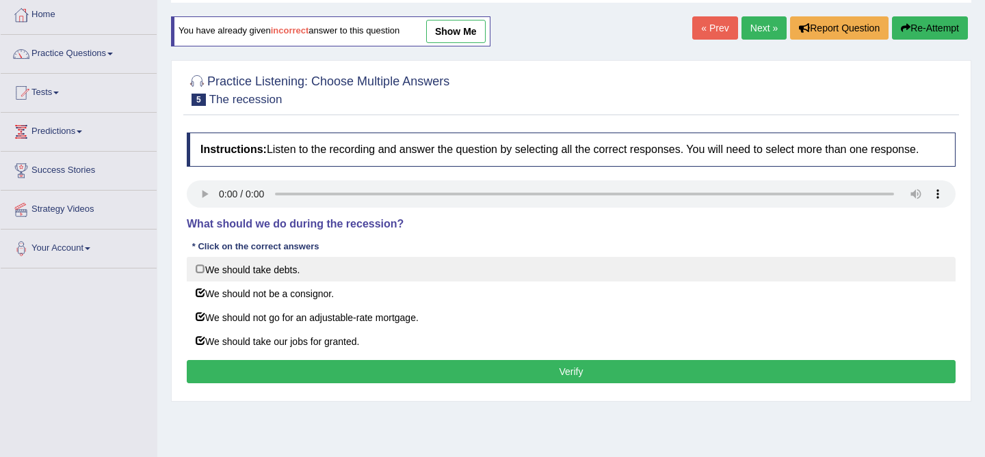
click at [276, 281] on label "We should take debts." at bounding box center [571, 269] width 769 height 25
checkbox input "true"
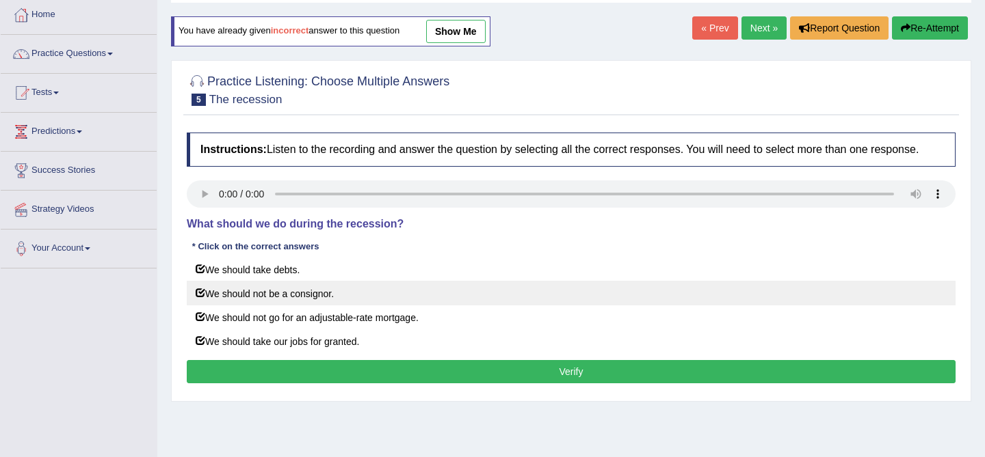
click at [271, 306] on label "We should not be a consignor." at bounding box center [571, 293] width 769 height 25
checkbox input "false"
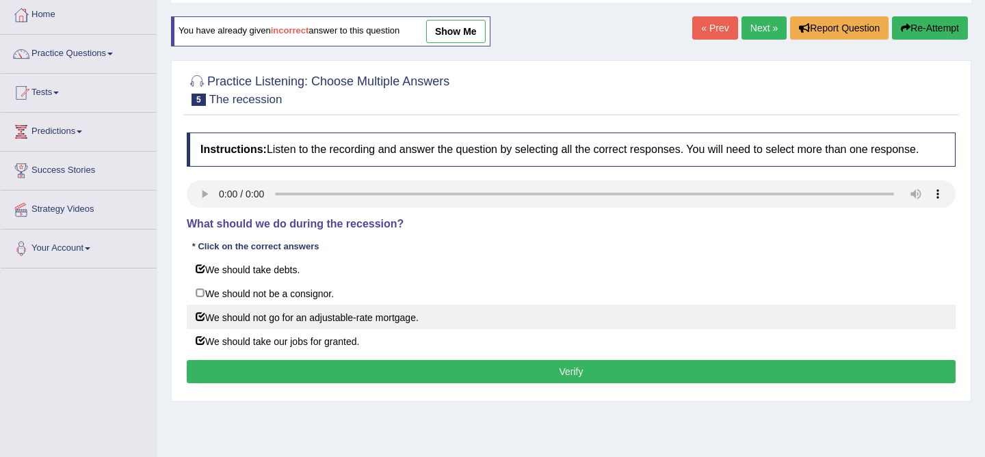
click at [269, 330] on label "We should not go for an adjustable-rate mortgage." at bounding box center [571, 317] width 769 height 25
checkbox input "false"
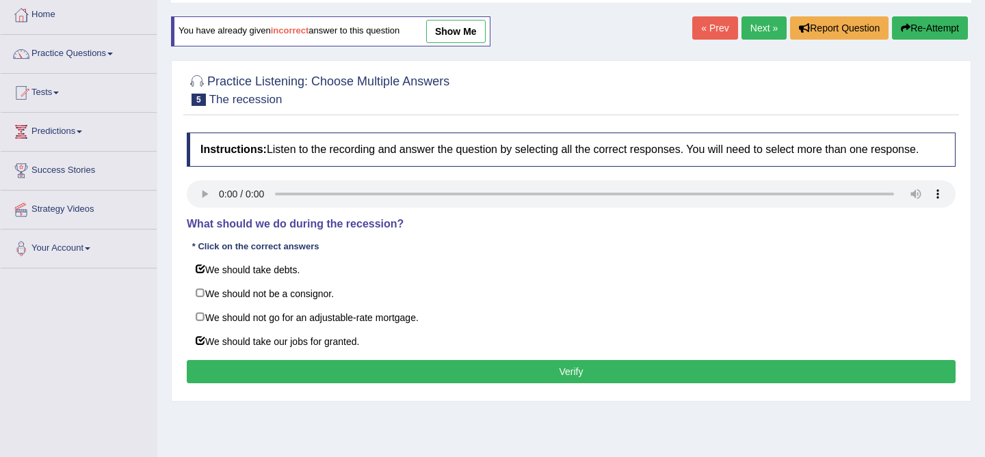
click at [585, 384] on button "Verify" at bounding box center [571, 371] width 769 height 23
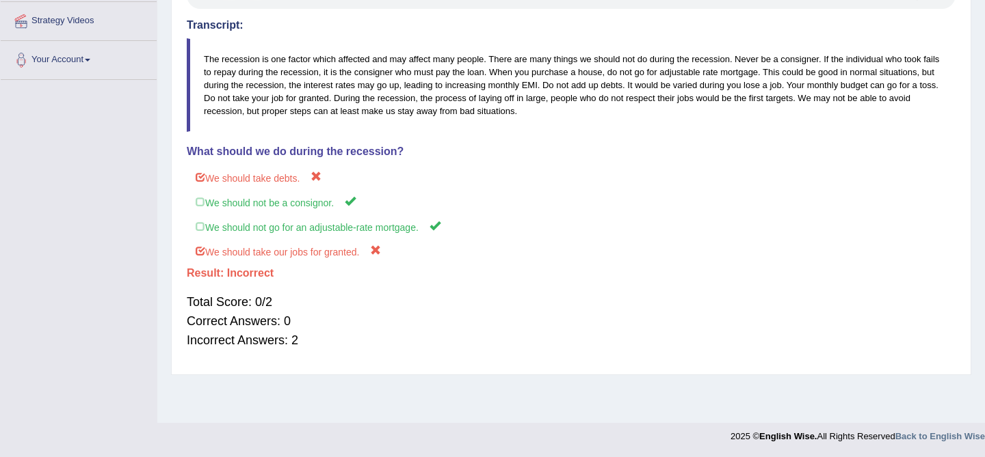
scroll to position [0, 0]
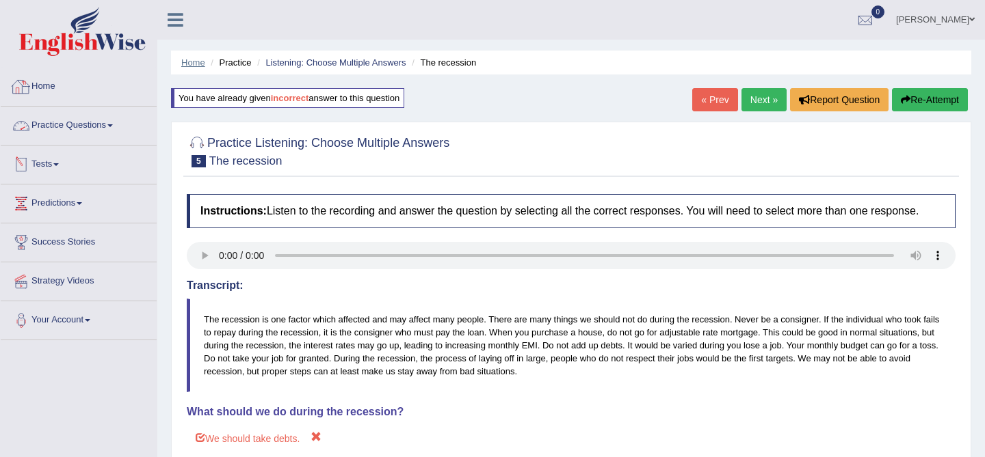
click at [189, 57] on link "Home" at bounding box center [193, 62] width 24 height 10
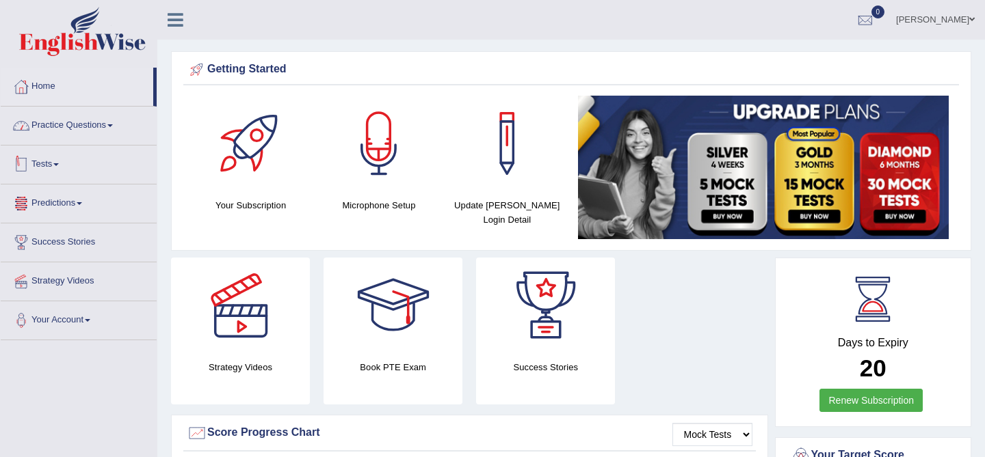
click at [89, 122] on link "Practice Questions" at bounding box center [79, 124] width 156 height 34
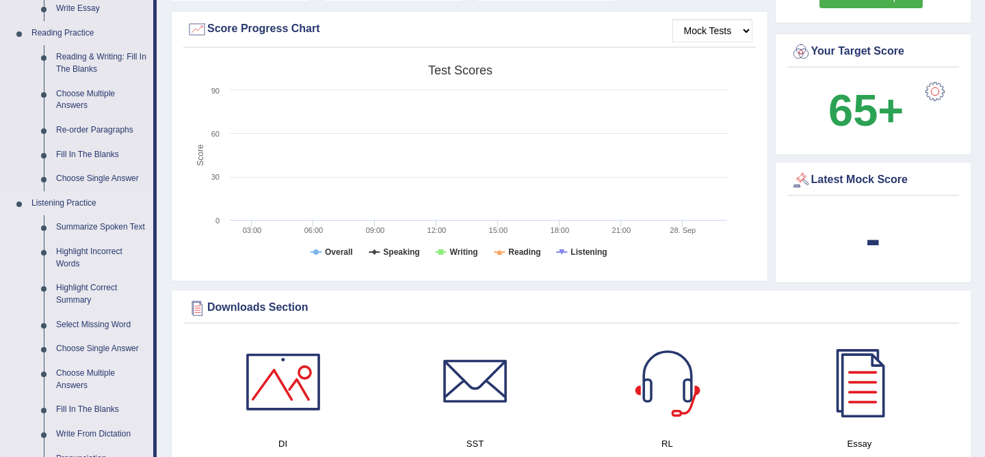
scroll to position [464, 0]
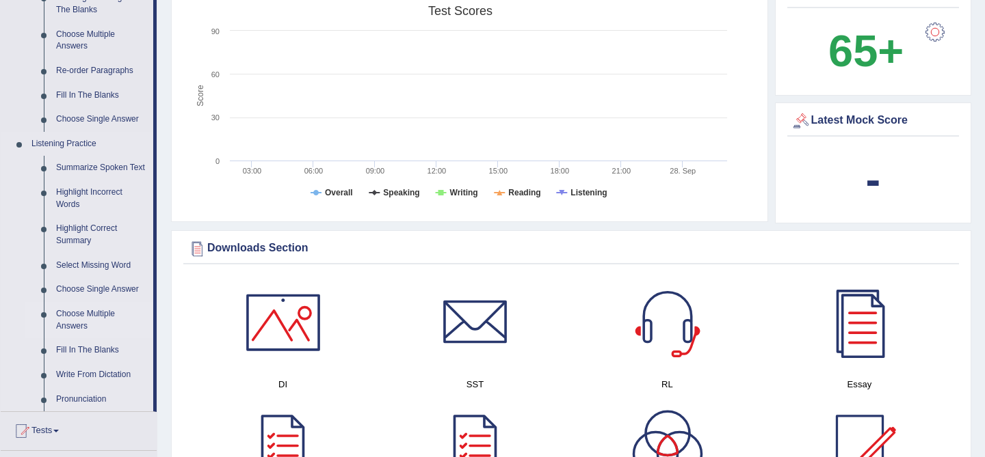
click at [97, 332] on link "Choose Multiple Answers" at bounding box center [101, 320] width 103 height 36
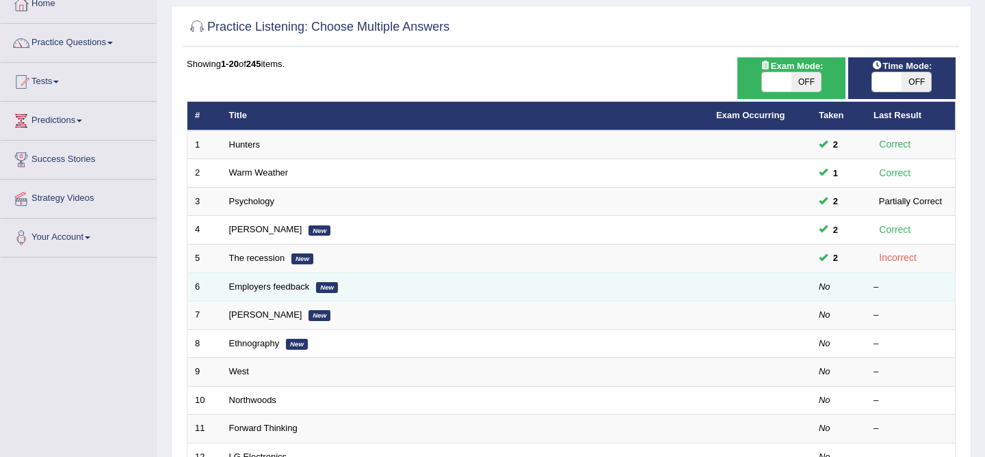
scroll to position [90, 0]
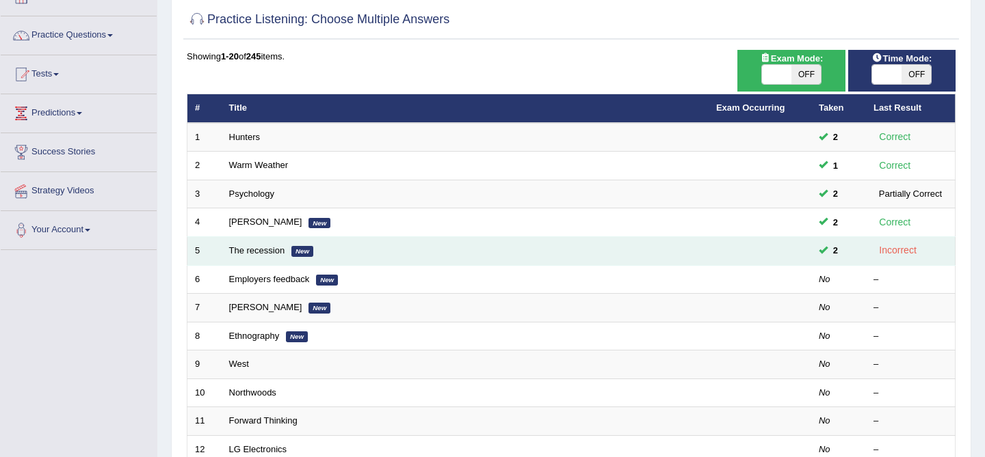
click at [811, 241] on td "2" at bounding box center [838, 251] width 55 height 29
click at [694, 256] on td "The recession New" at bounding box center [465, 251] width 487 height 29
click at [294, 252] on em "New" at bounding box center [302, 251] width 22 height 11
click at [268, 252] on link "The recession" at bounding box center [257, 250] width 56 height 10
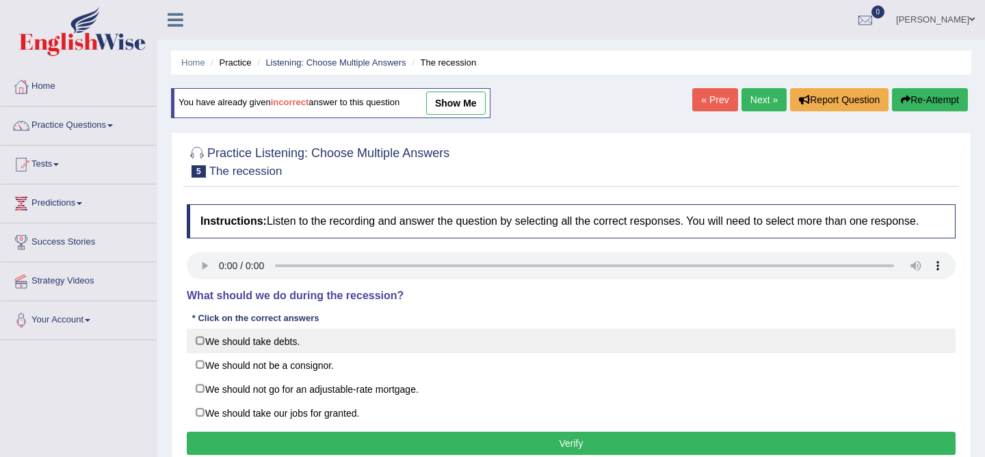
click at [268, 352] on label "We should take debts." at bounding box center [571, 341] width 769 height 25
checkbox input "true"
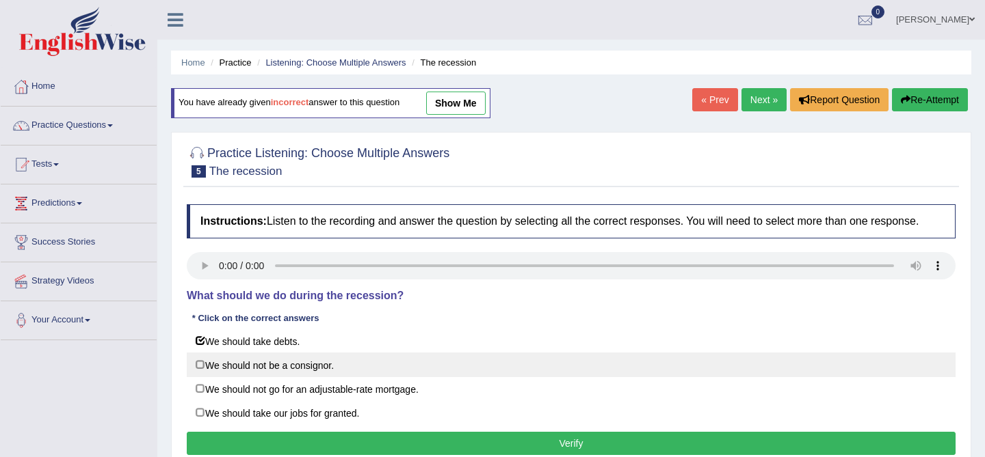
click at [265, 377] on label "We should not be a consignor." at bounding box center [571, 365] width 769 height 25
checkbox input "true"
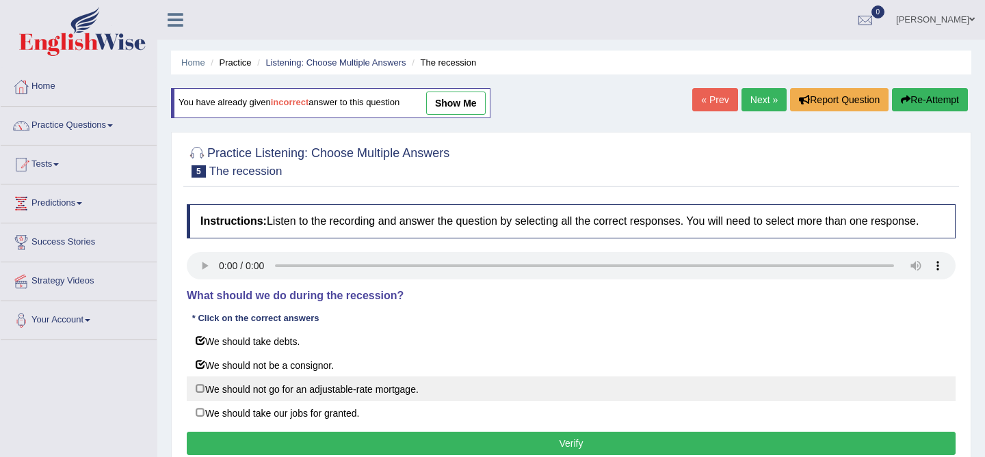
click at [258, 401] on label "We should not go for an adjustable-rate mortgage." at bounding box center [571, 389] width 769 height 25
checkbox input "true"
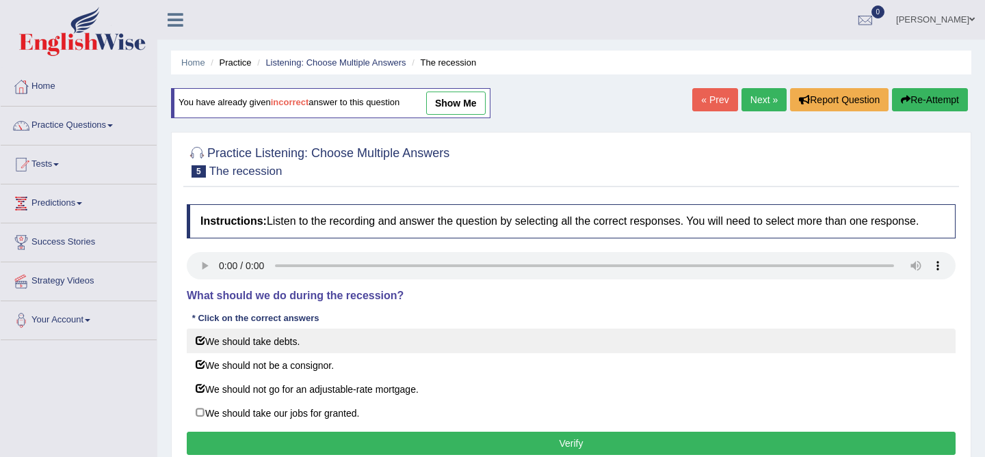
click at [262, 351] on label "We should take debts." at bounding box center [571, 341] width 769 height 25
checkbox input "false"
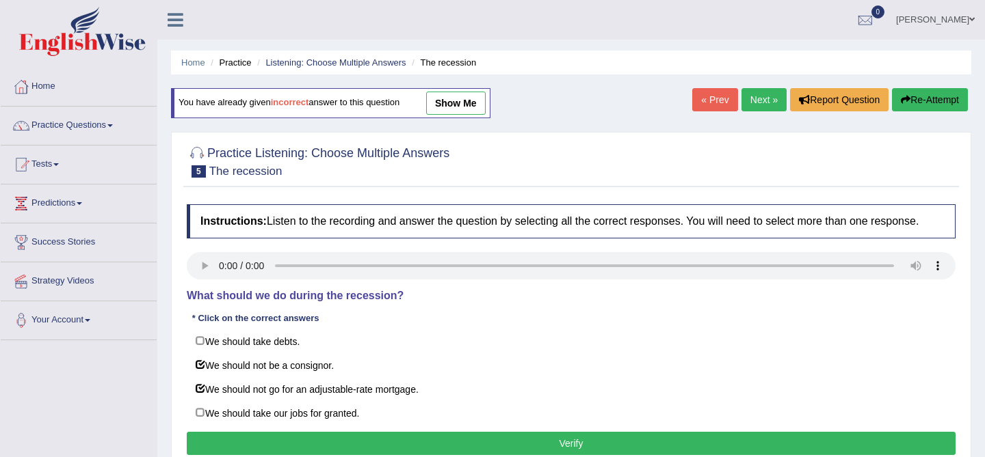
click at [328, 450] on button "Verify" at bounding box center [571, 443] width 769 height 23
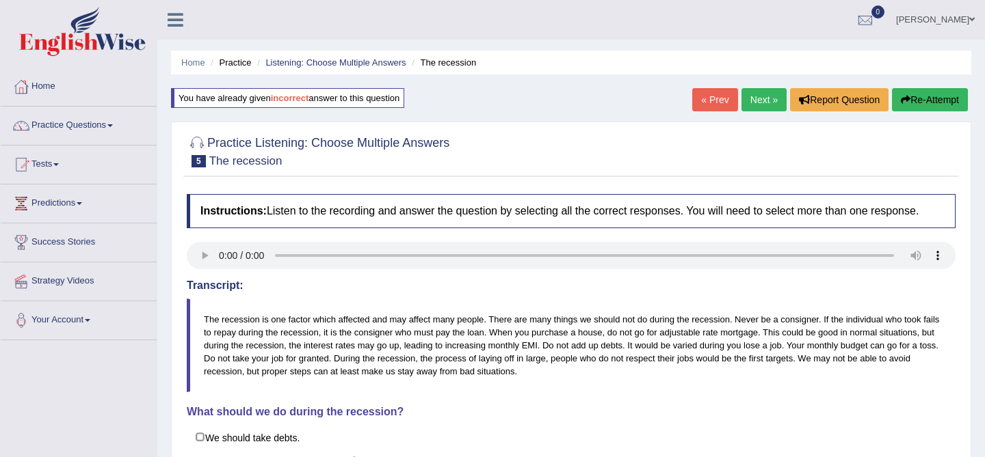
click at [757, 98] on link "Next »" at bounding box center [763, 99] width 45 height 23
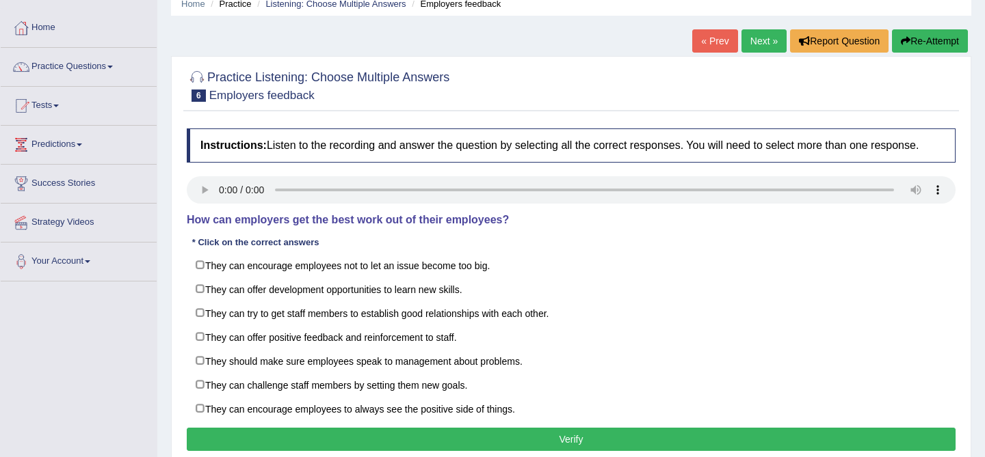
scroll to position [66, 0]
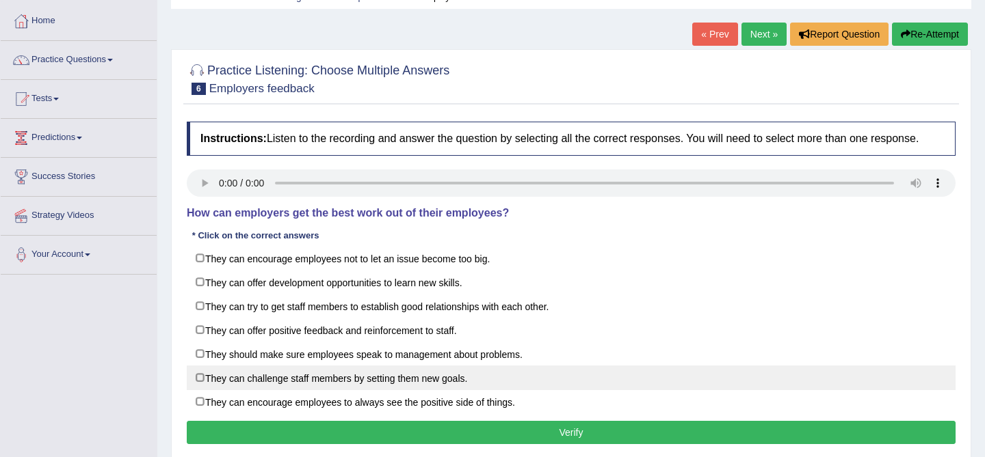
click at [479, 390] on label "They can challenge staff members by setting them new goals." at bounding box center [571, 378] width 769 height 25
checkbox input "true"
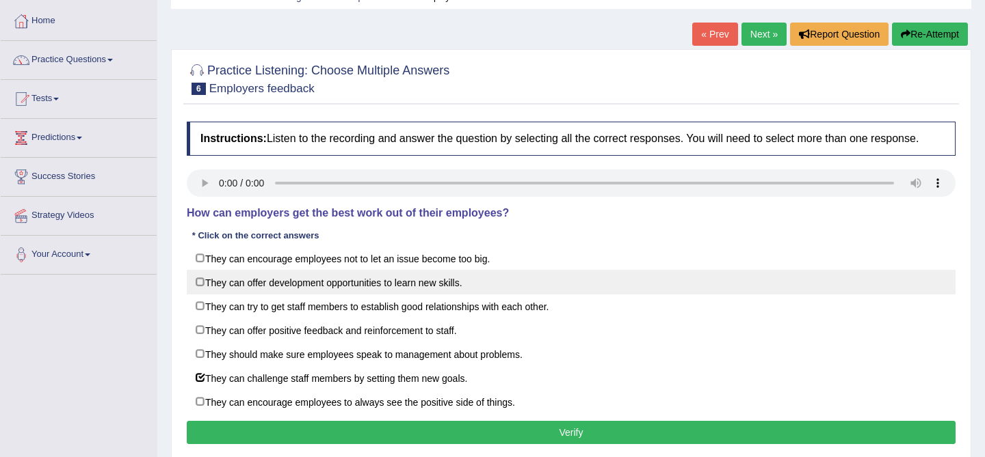
click at [479, 295] on label "They can offer development opportunities to learn new skills." at bounding box center [571, 282] width 769 height 25
checkbox input "true"
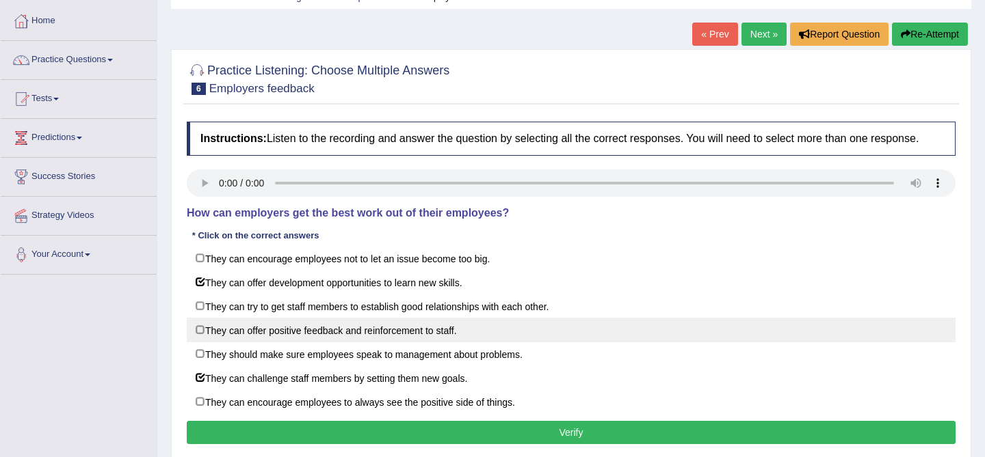
click at [444, 343] on label "They can offer positive feedback and reinforcement to staff." at bounding box center [571, 330] width 769 height 25
click at [472, 343] on label "They can offer positive feedback and reinforcement to staff." at bounding box center [571, 330] width 769 height 25
checkbox input "false"
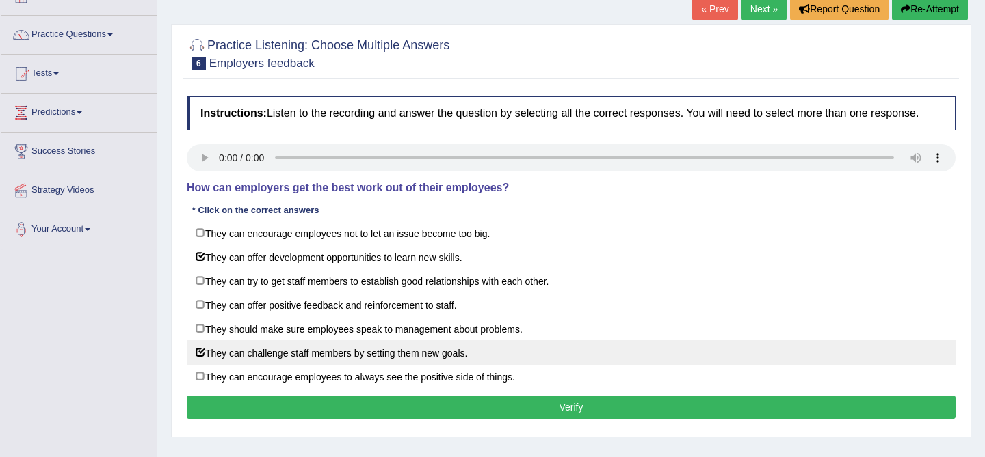
scroll to position [100, 0]
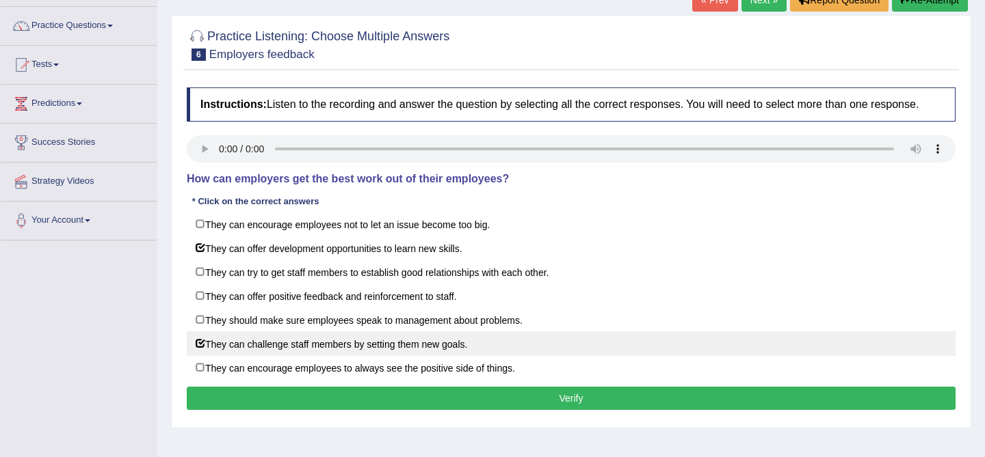
click at [500, 395] on div "Instructions: Listen to the recording and answer the question by selecting all …" at bounding box center [570, 251] width 775 height 341
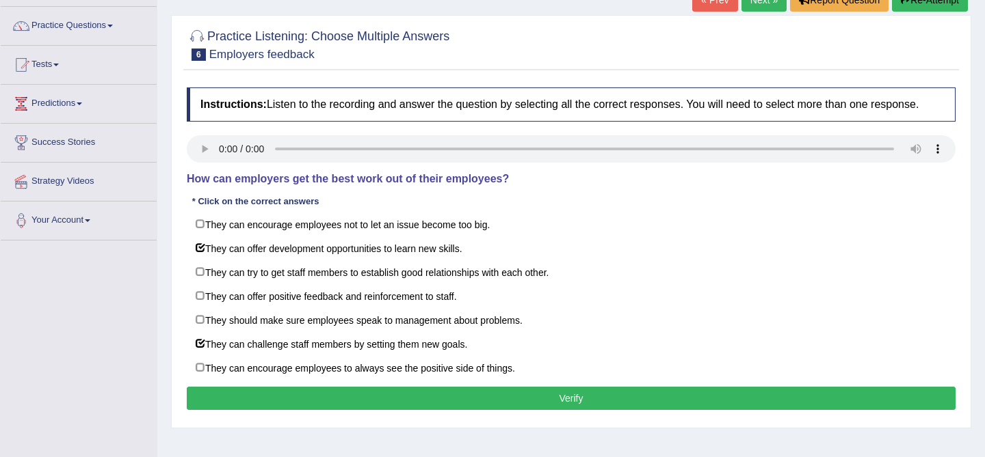
click at [504, 405] on button "Verify" at bounding box center [571, 398] width 769 height 23
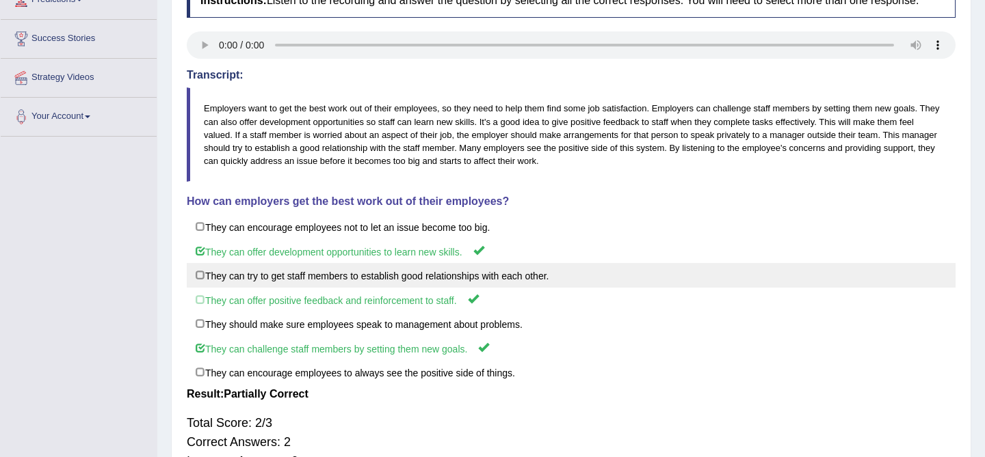
scroll to position [0, 0]
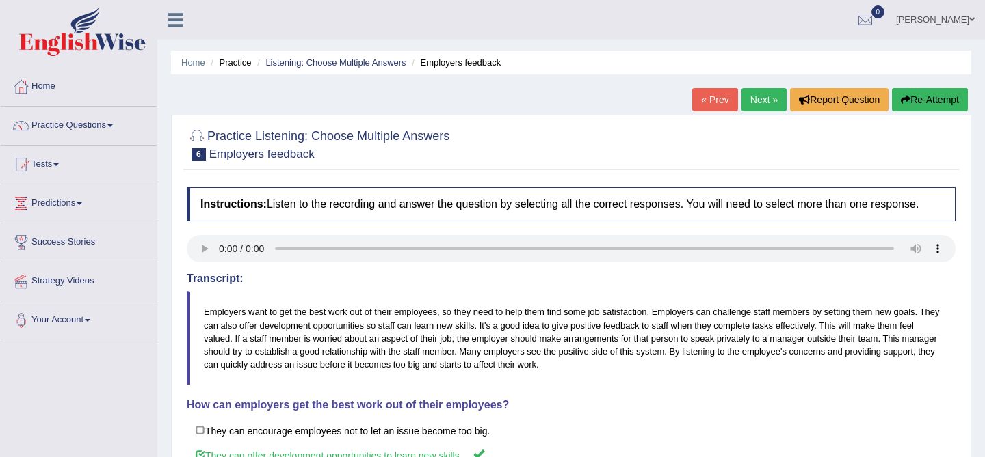
click at [909, 102] on button "Re-Attempt" at bounding box center [930, 99] width 76 height 23
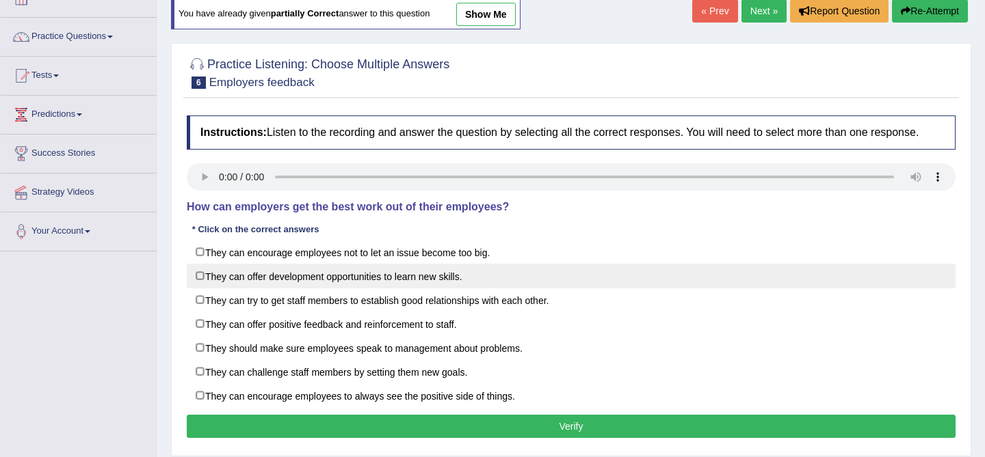
scroll to position [90, 0]
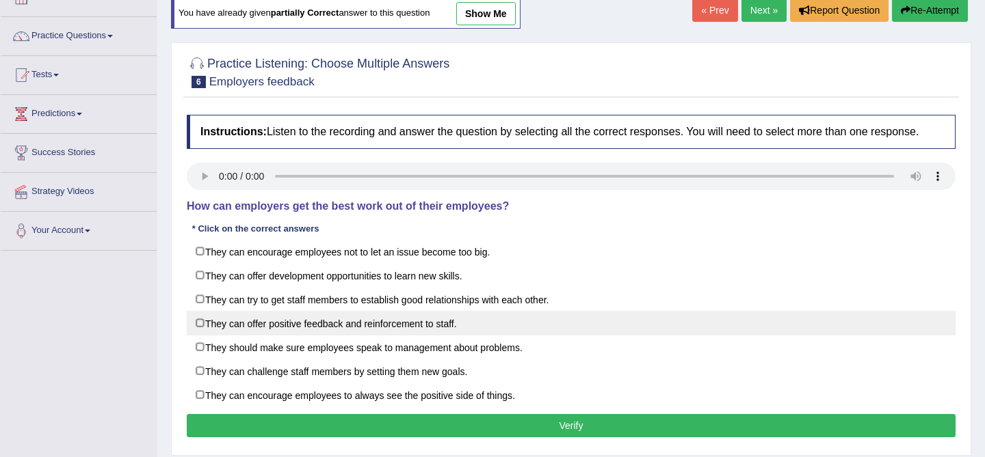
click at [345, 336] on label "They can offer positive feedback and reinforcement to staff." at bounding box center [571, 323] width 769 height 25
checkbox input "true"
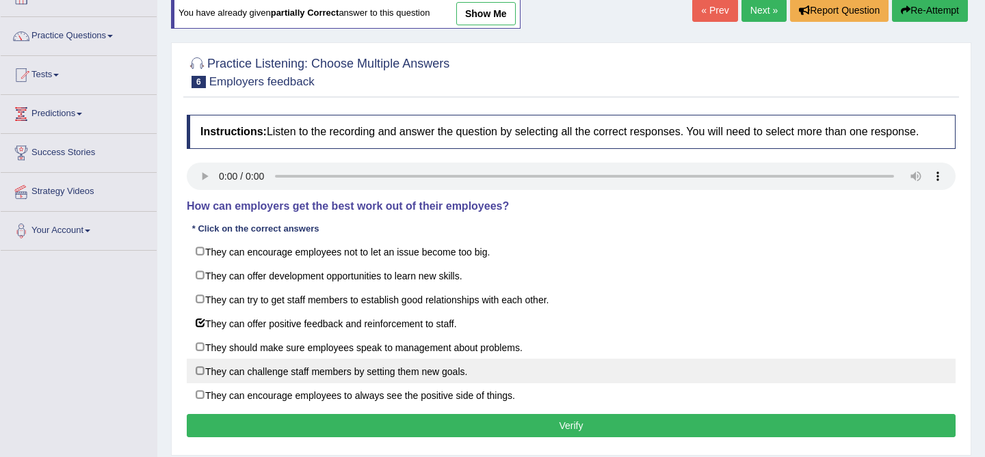
click at [383, 384] on label "They can challenge staff members by setting them new goals." at bounding box center [571, 371] width 769 height 25
checkbox input "true"
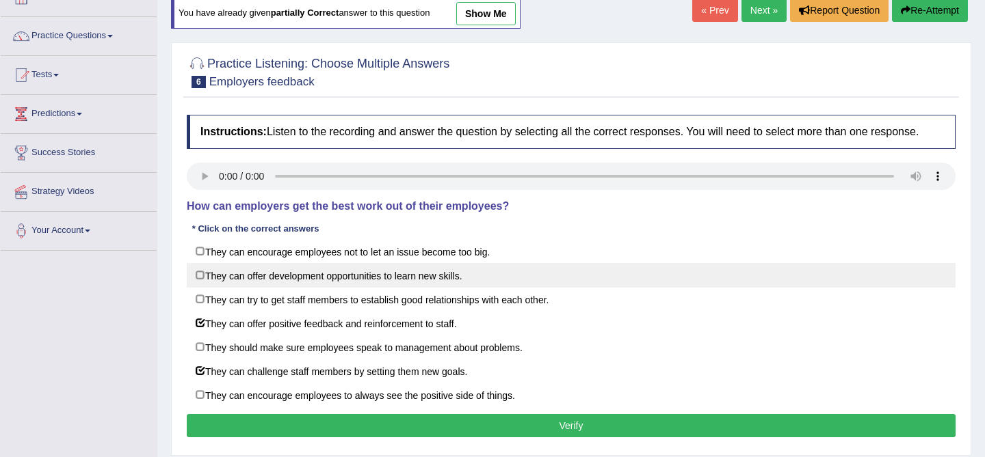
click at [338, 288] on label "They can offer development opportunities to learn new skills." at bounding box center [571, 275] width 769 height 25
checkbox input "true"
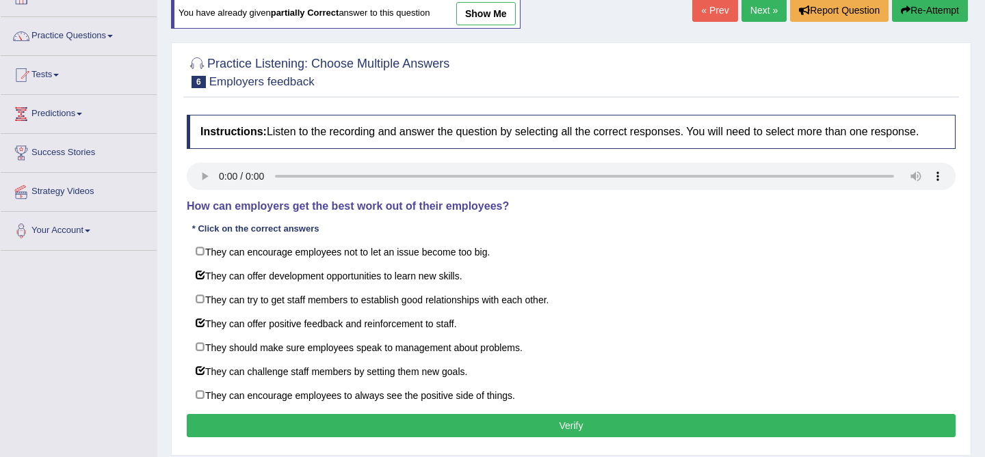
click at [457, 435] on button "Verify" at bounding box center [571, 425] width 769 height 23
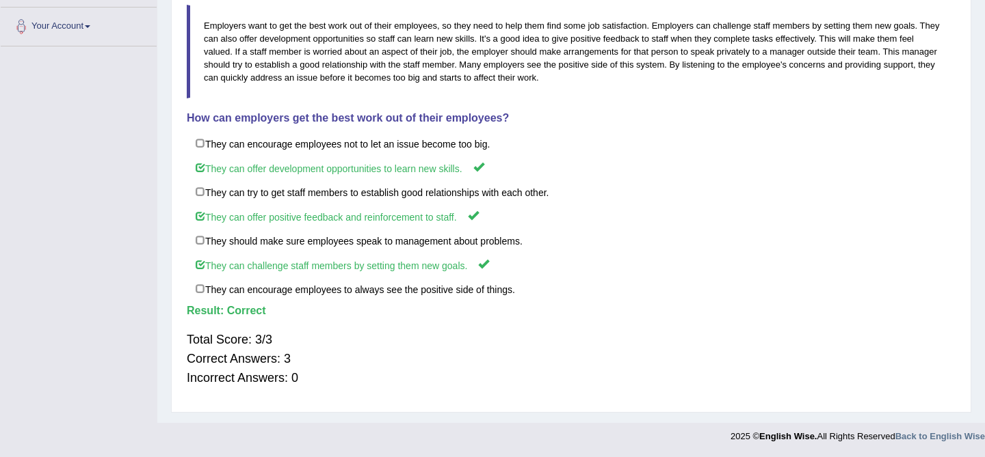
scroll to position [0, 0]
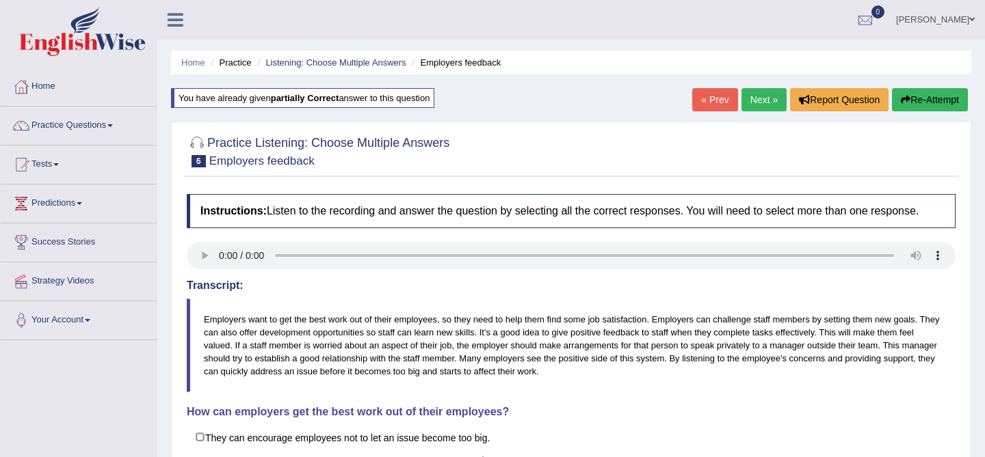
click at [758, 103] on link "Next »" at bounding box center [763, 99] width 45 height 23
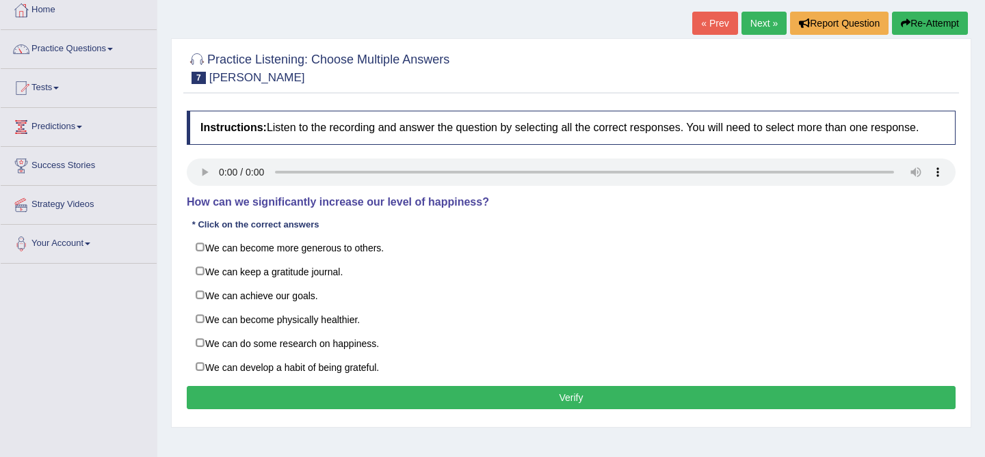
scroll to position [83, 0]
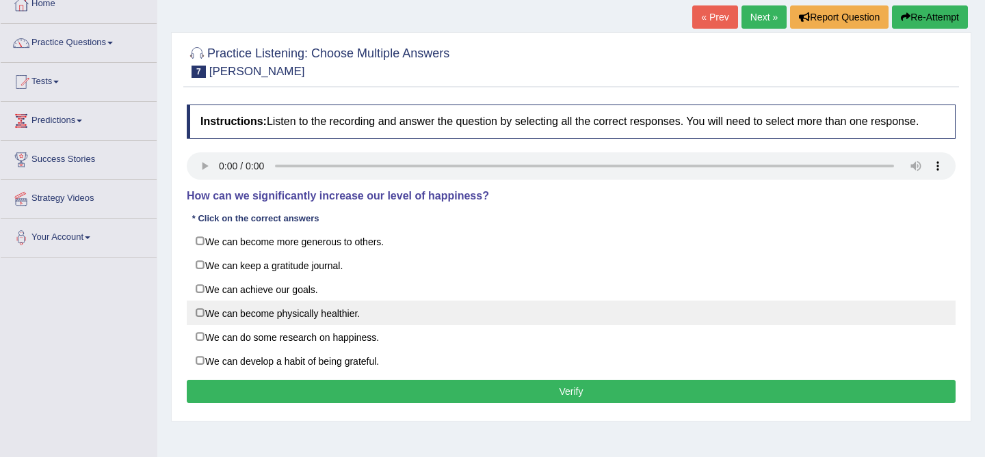
click at [396, 325] on label "We can become physically healthier." at bounding box center [571, 313] width 769 height 25
click at [397, 320] on label "We can become physically healthier." at bounding box center [571, 313] width 769 height 25
checkbox input "true"
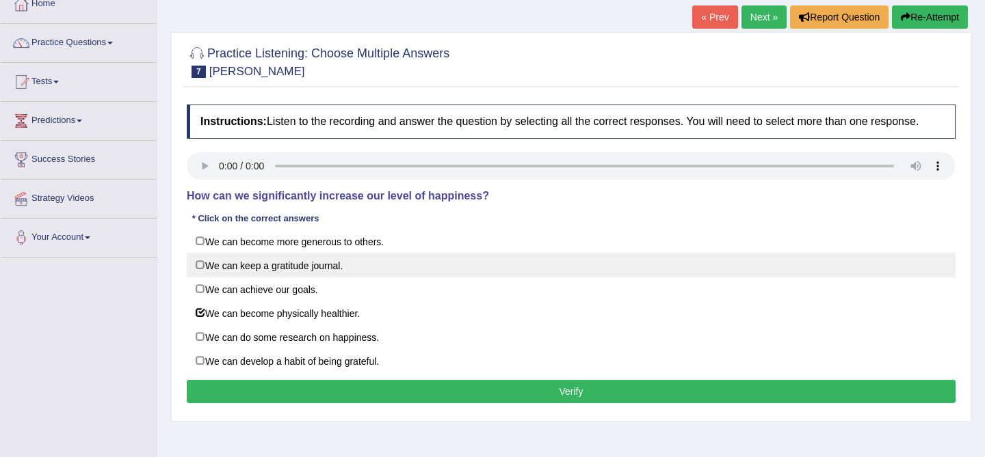
click at [355, 278] on label "We can keep a gratitude journal." at bounding box center [571, 265] width 769 height 25
checkbox input "true"
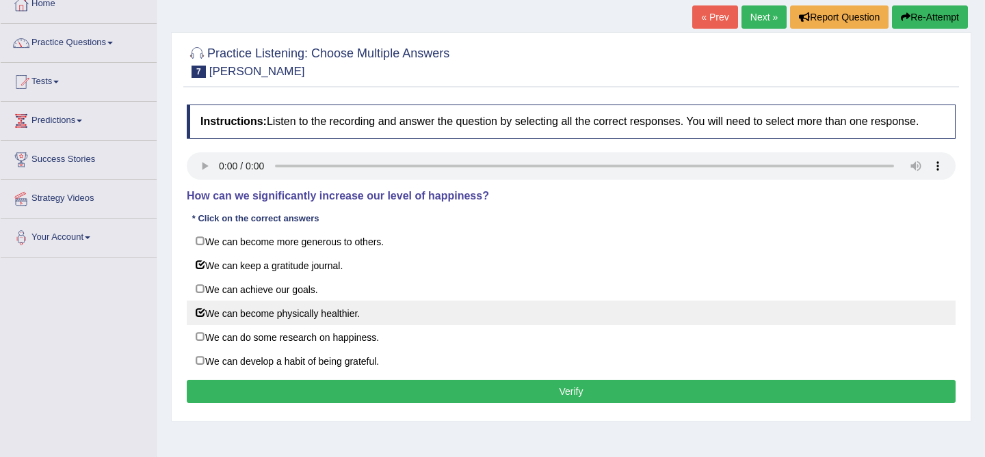
click at [346, 325] on label "We can become physically healthier." at bounding box center [571, 313] width 769 height 25
checkbox input "false"
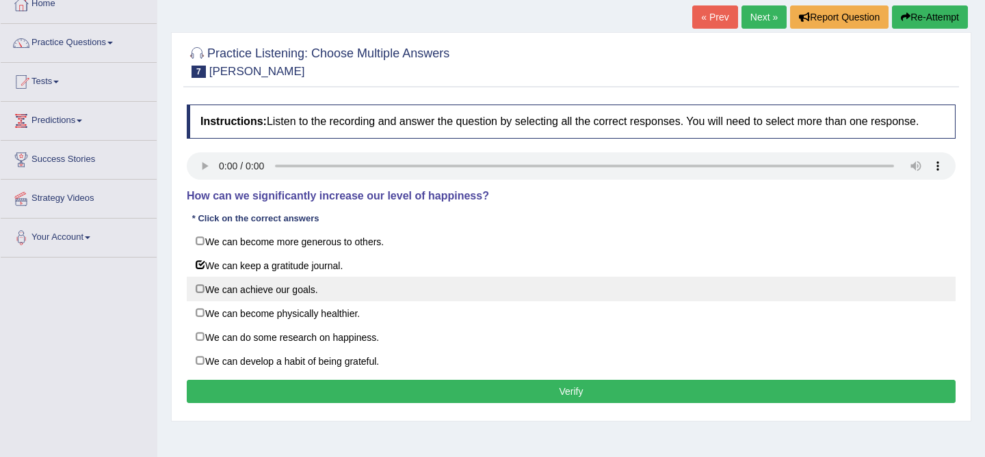
click at [348, 302] on label "We can achieve our goals." at bounding box center [571, 289] width 769 height 25
checkbox input "false"
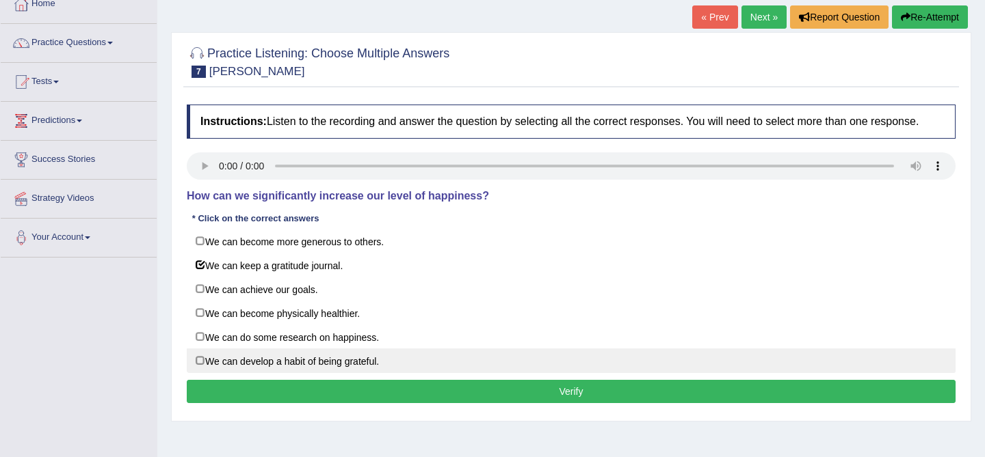
click at [395, 365] on label "We can develop a habit of being grateful." at bounding box center [571, 361] width 769 height 25
checkbox input "true"
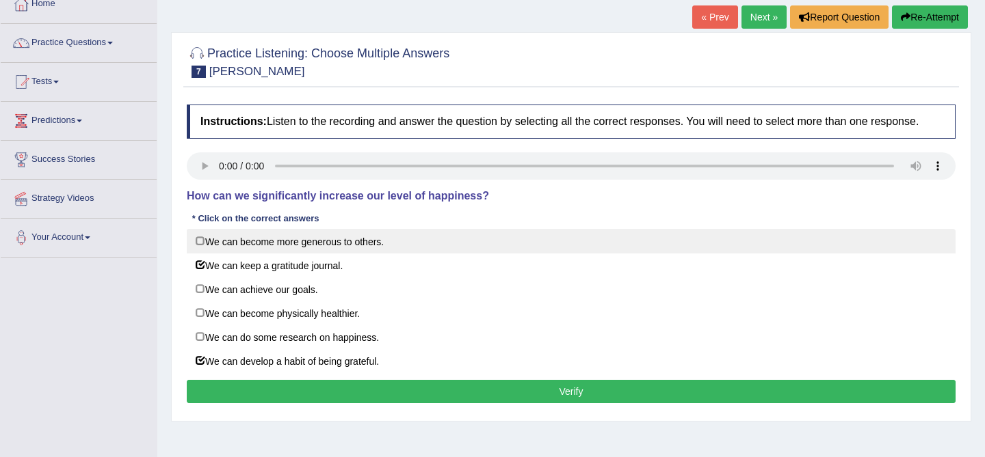
click at [427, 254] on label "We can become more generous to others." at bounding box center [571, 241] width 769 height 25
click at [437, 243] on label "We can become more generous to others." at bounding box center [571, 241] width 769 height 25
checkbox input "false"
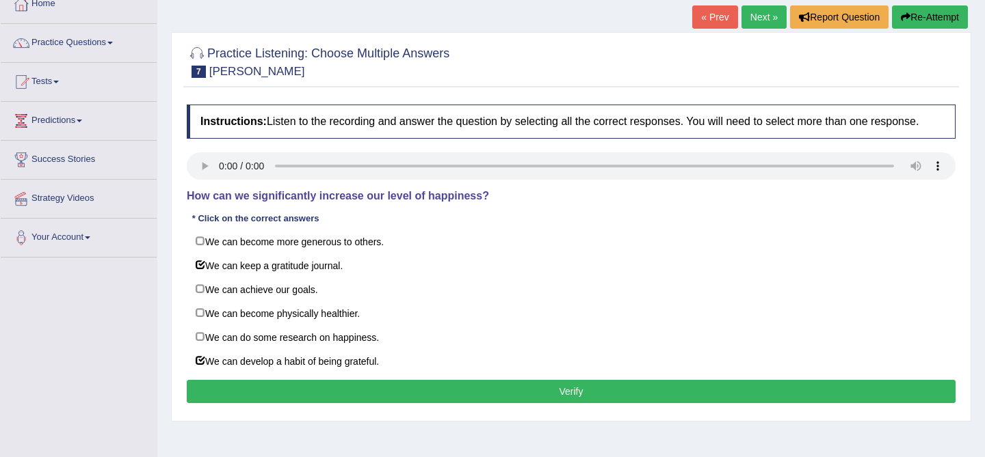
click at [505, 401] on button "Verify" at bounding box center [571, 391] width 769 height 23
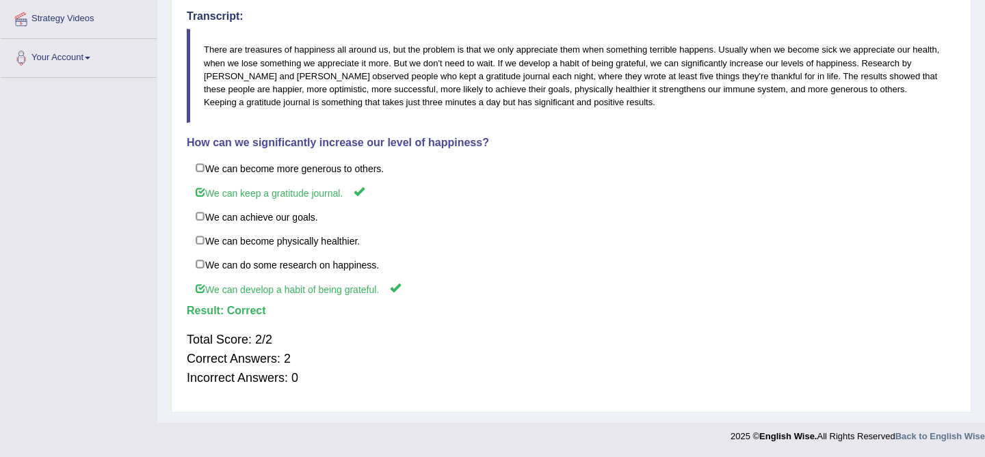
scroll to position [0, 0]
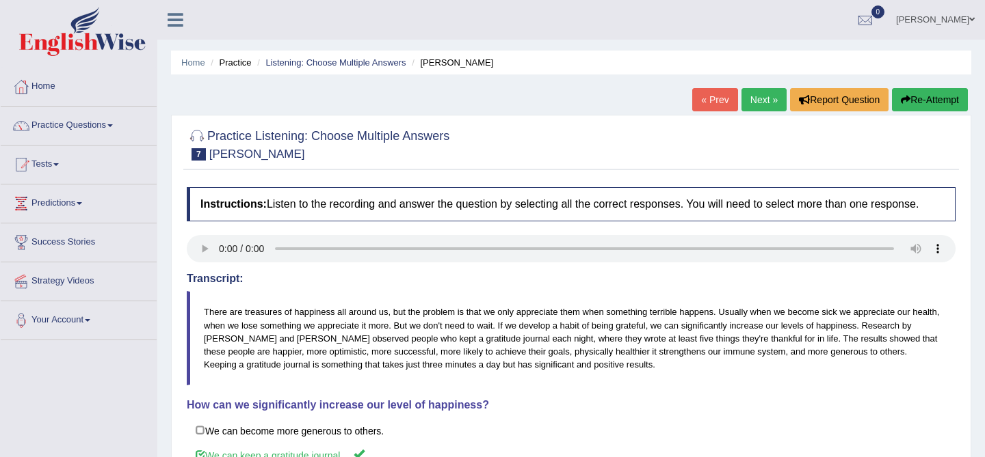
click at [757, 96] on link "Next »" at bounding box center [763, 99] width 45 height 23
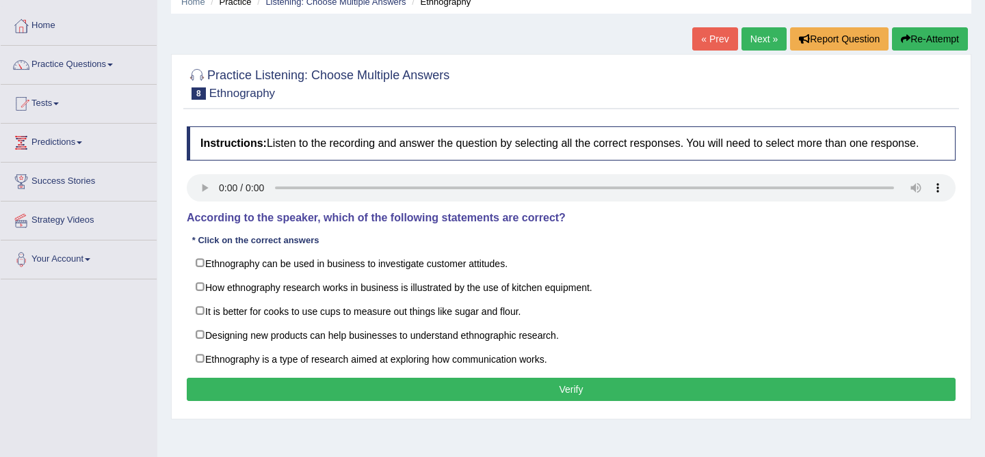
scroll to position [64, 0]
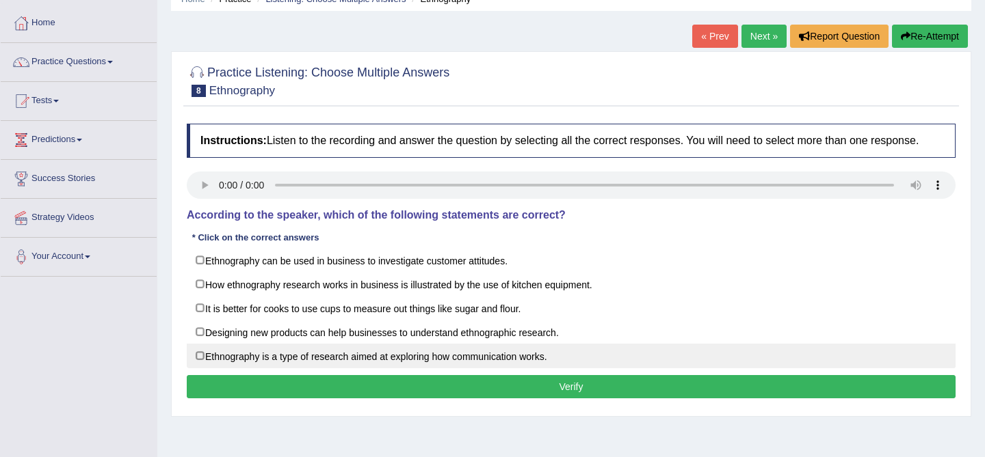
click at [488, 369] on label "Ethnography is a type of research aimed at exploring how communication works." at bounding box center [571, 356] width 769 height 25
click at [537, 369] on label "Ethnography is a type of research aimed at exploring how communication works." at bounding box center [571, 356] width 769 height 25
checkbox input "false"
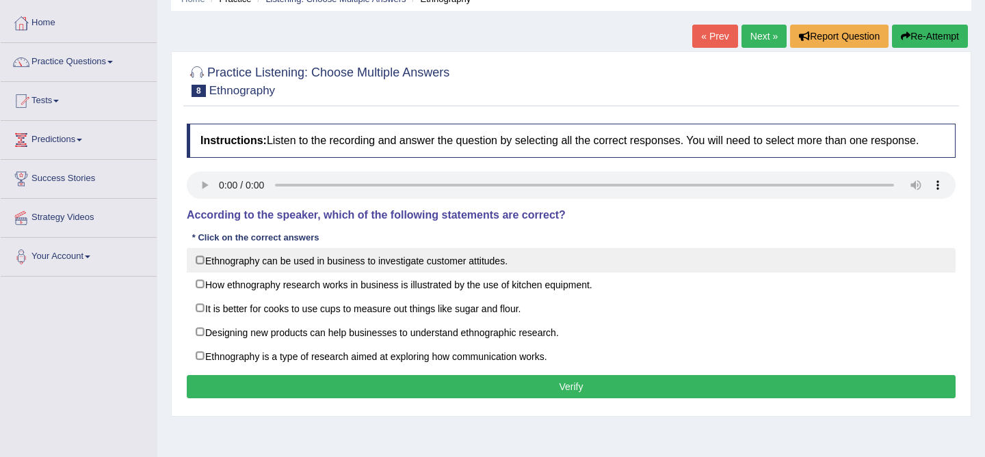
click at [429, 273] on label "Ethnography can be used in business to investigate customer attitudes." at bounding box center [571, 260] width 769 height 25
checkbox input "true"
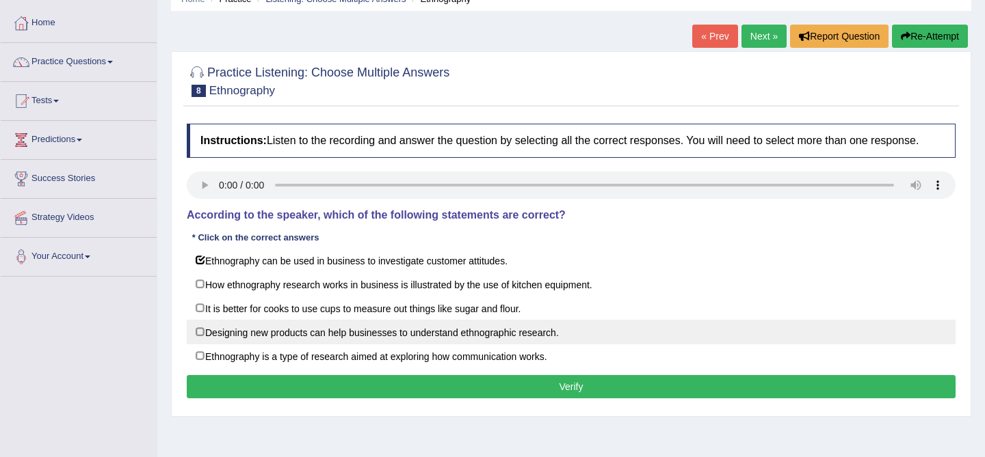
click at [459, 345] on label "Designing new products can help businesses to understand ethnographic research." at bounding box center [571, 332] width 769 height 25
checkbox input "true"
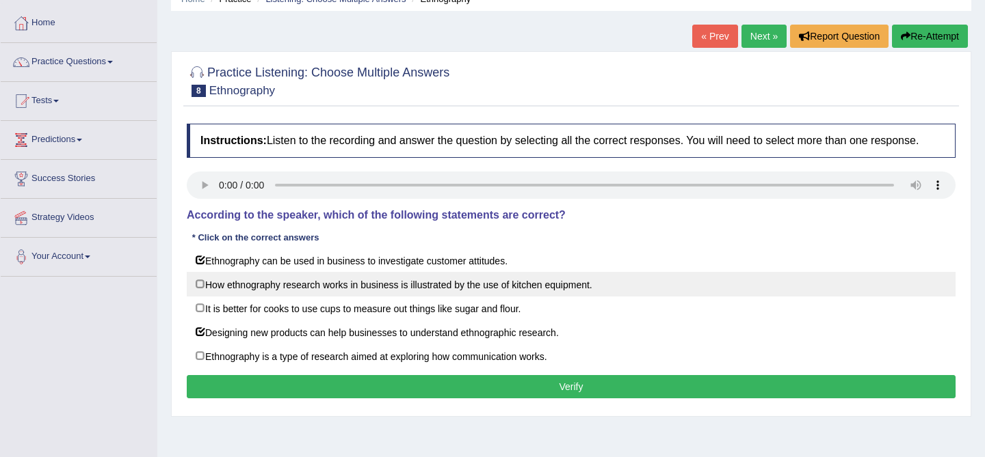
click at [520, 297] on label "How ethnography research works in business is illustrated by the use of kitchen…" at bounding box center [571, 284] width 769 height 25
click at [453, 291] on label "How ethnography research works in business is illustrated by the use of kitchen…" at bounding box center [571, 284] width 769 height 25
checkbox input "false"
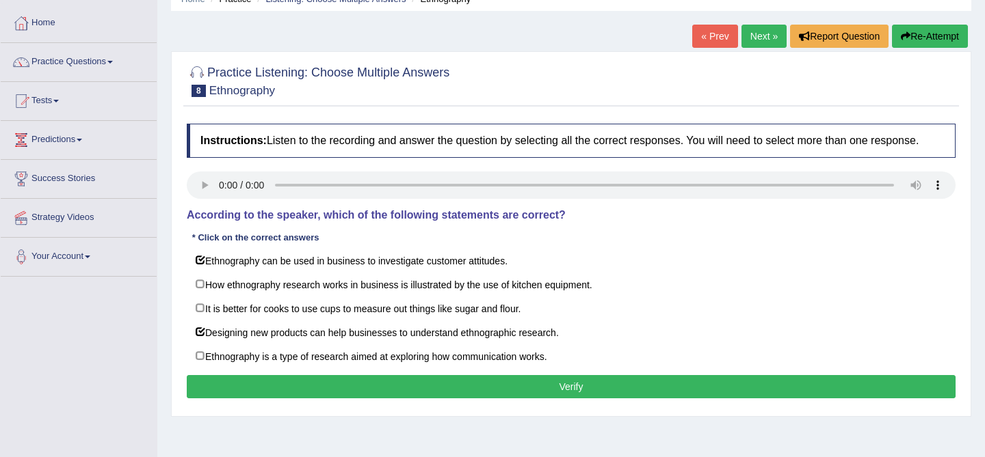
click at [513, 392] on button "Verify" at bounding box center [571, 386] width 769 height 23
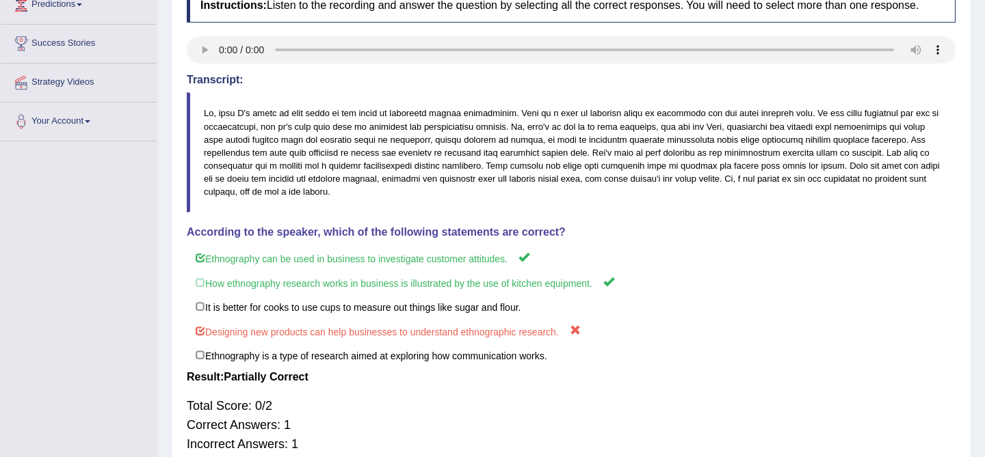
scroll to position [202, 0]
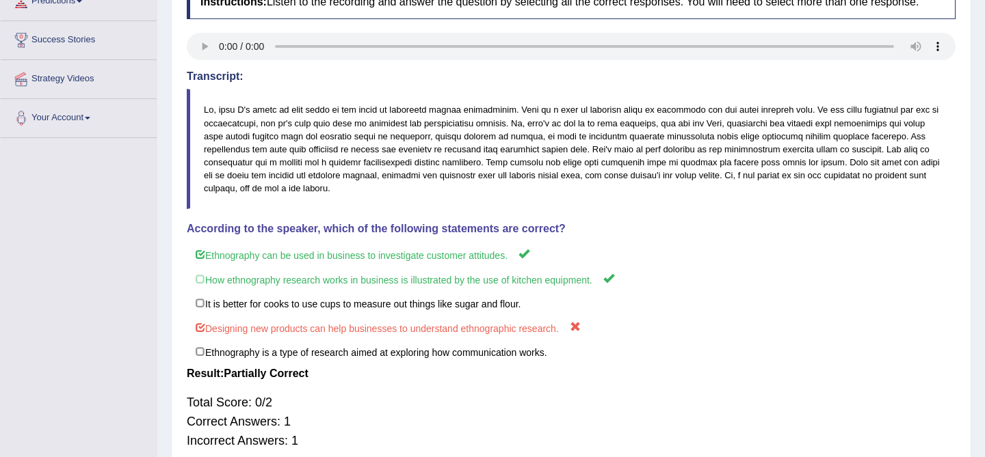
click at [513, 380] on h4 "Result:" at bounding box center [571, 374] width 769 height 12
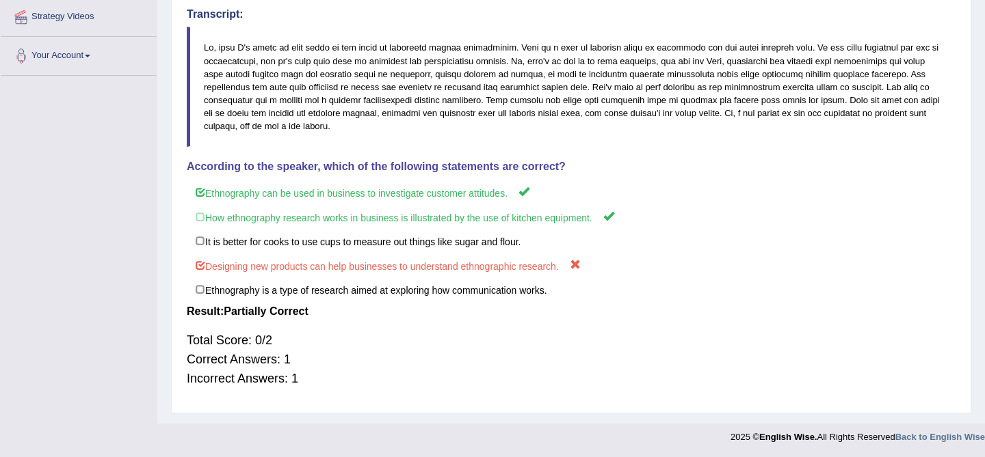
scroll to position [266, 0]
click at [429, 379] on div "Total Score: 0/2 Correct Answers: 1 Incorrect Answers: 1" at bounding box center [571, 358] width 769 height 71
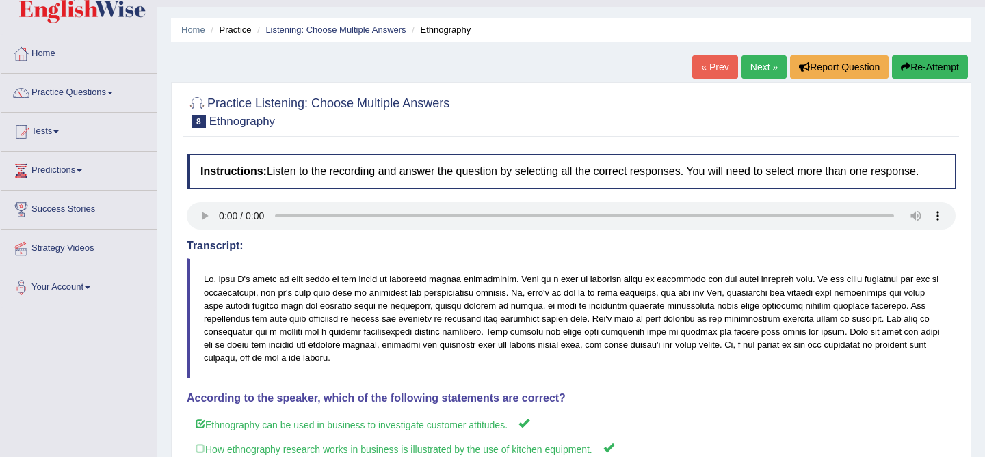
scroll to position [0, 0]
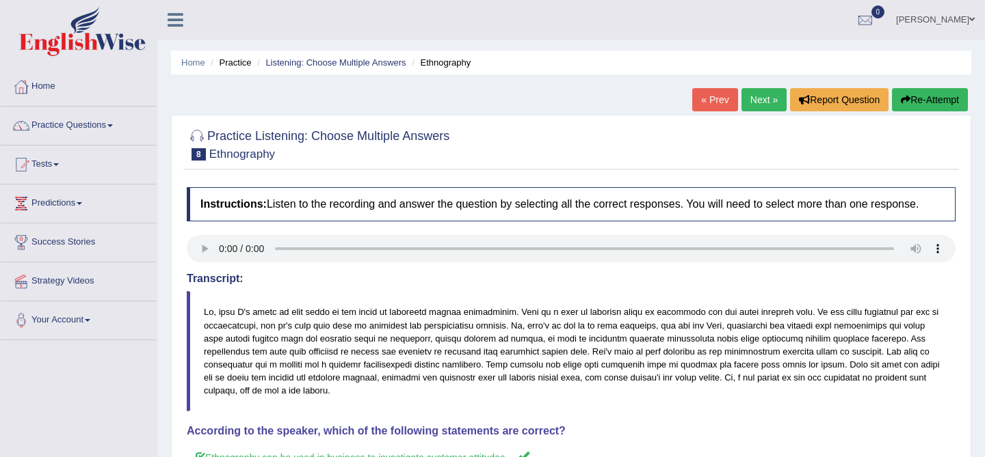
click at [929, 99] on button "Re-Attempt" at bounding box center [930, 99] width 76 height 23
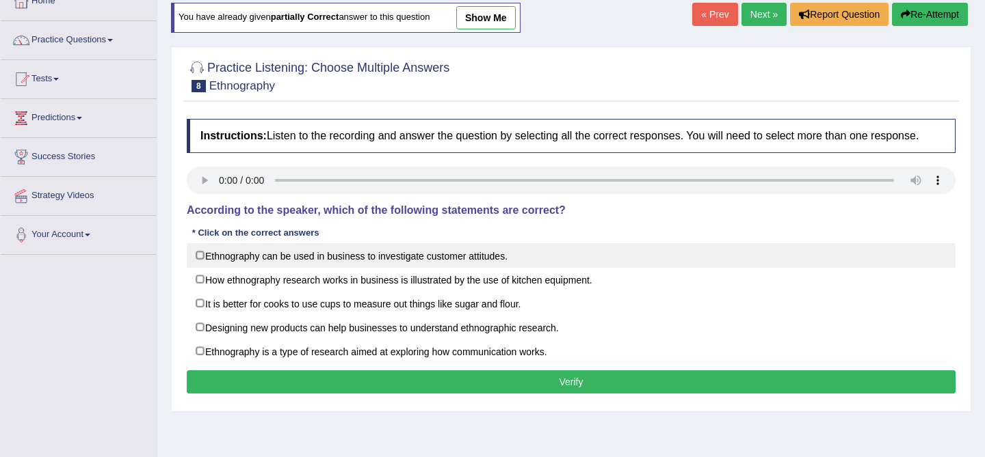
click at [475, 268] on label "Ethnography can be used in business to investigate customer attitudes." at bounding box center [571, 255] width 769 height 25
checkbox input "true"
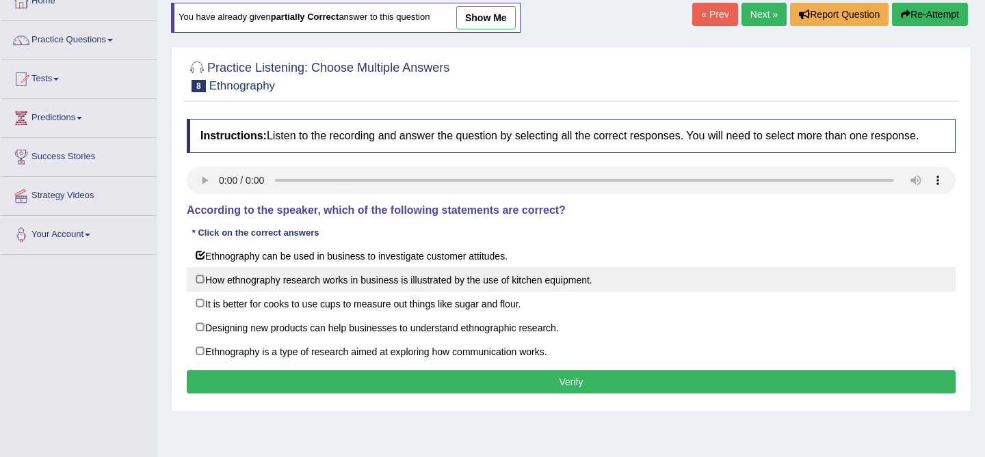
click at [475, 289] on label "How ethnography research works in business is illustrated by the use of kitchen…" at bounding box center [571, 279] width 769 height 25
checkbox input "true"
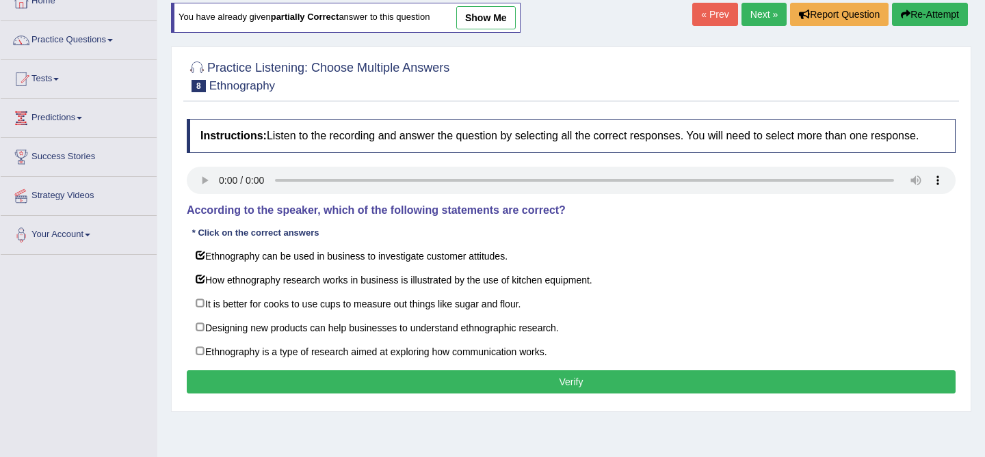
click at [507, 394] on button "Verify" at bounding box center [571, 382] width 769 height 23
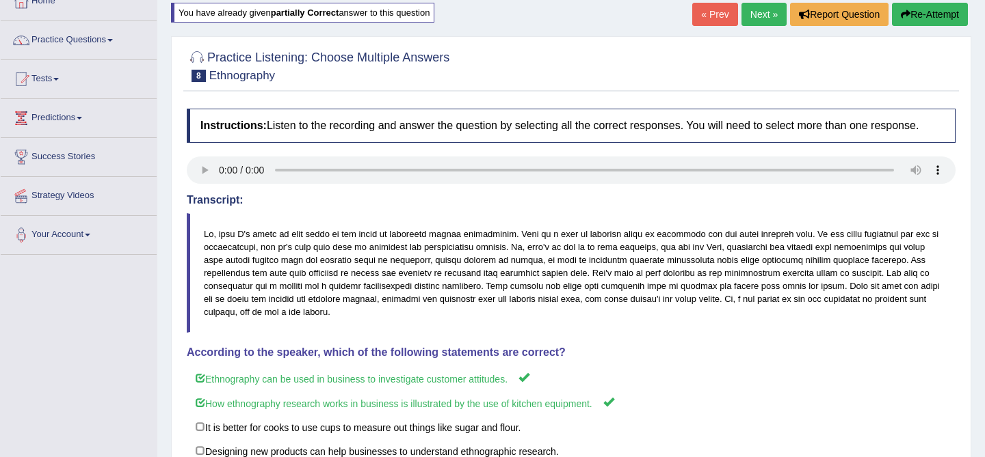
click at [762, 14] on link "Next »" at bounding box center [763, 14] width 45 height 23
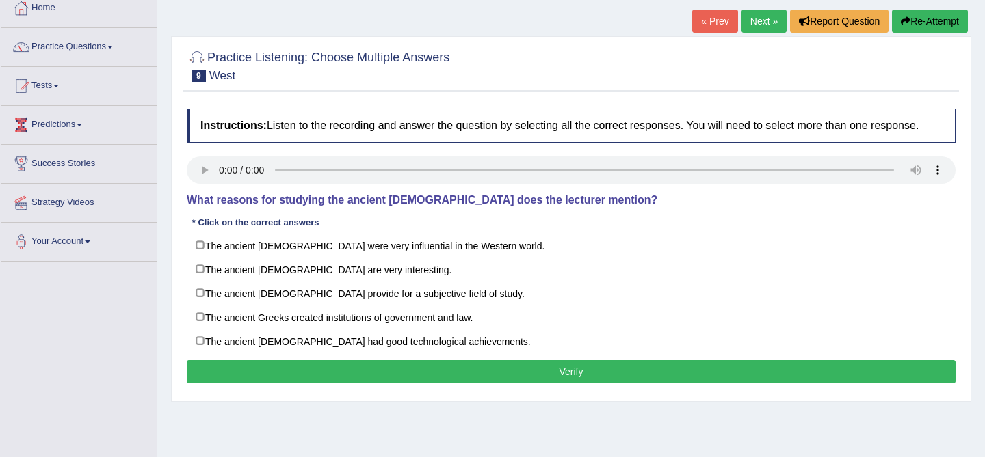
scroll to position [81, 0]
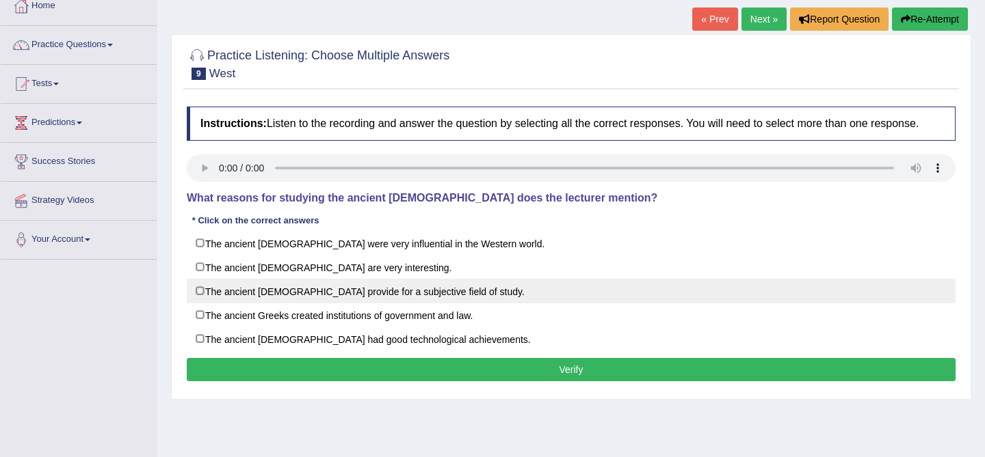
click at [382, 304] on label "The ancient [DEMOGRAPHIC_DATA] provide for a subjective field of study." at bounding box center [571, 291] width 769 height 25
checkbox input "true"
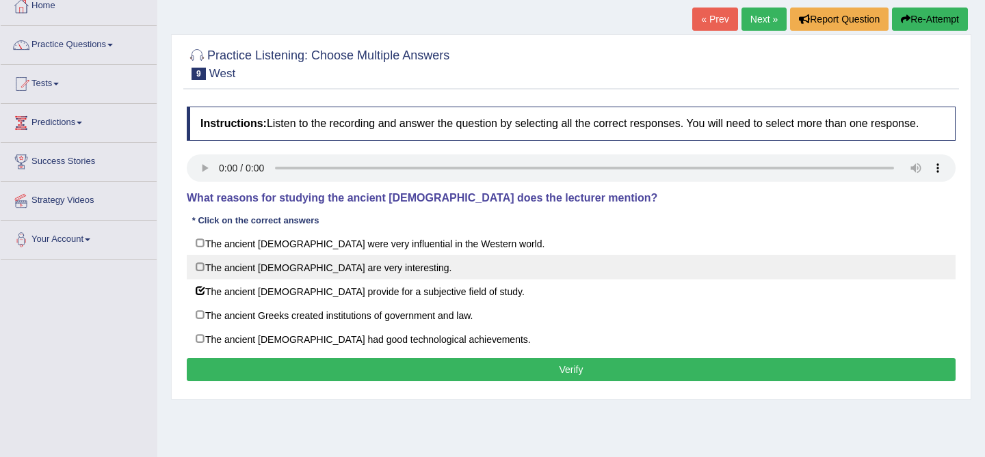
click at [407, 280] on label "The ancient [DEMOGRAPHIC_DATA] are very interesting." at bounding box center [571, 267] width 769 height 25
click at [441, 267] on label "The ancient [DEMOGRAPHIC_DATA] are very interesting." at bounding box center [571, 267] width 769 height 25
checkbox input "false"
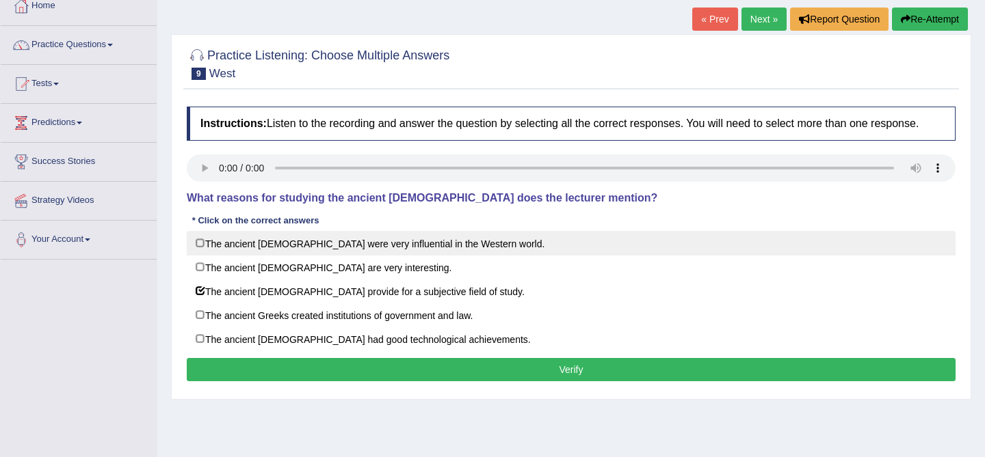
click at [452, 247] on label "The ancient [DEMOGRAPHIC_DATA] were very influential in the Western world." at bounding box center [571, 243] width 769 height 25
checkbox input "true"
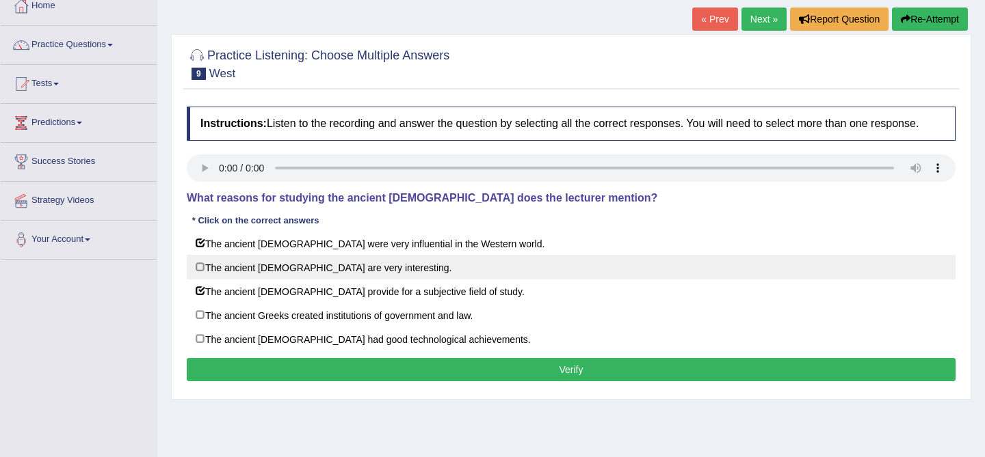
click at [439, 271] on label "The ancient [DEMOGRAPHIC_DATA] are very interesting." at bounding box center [571, 267] width 769 height 25
checkbox input "true"
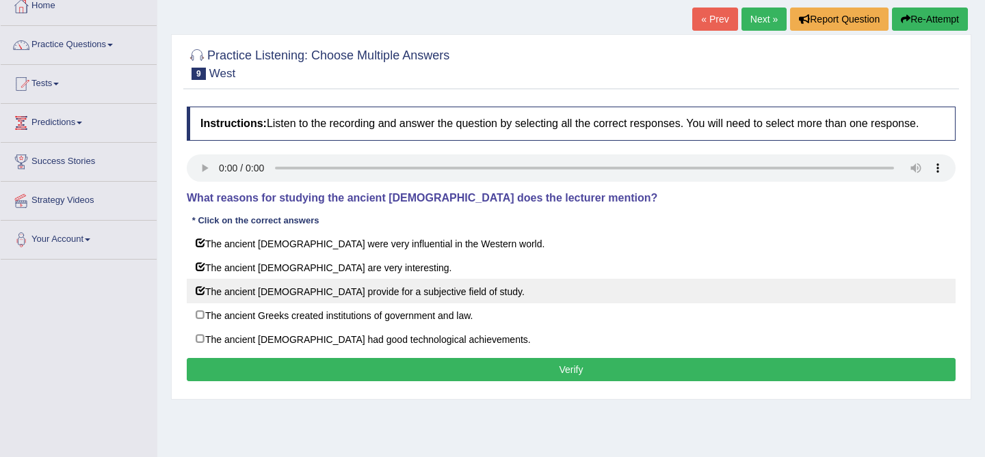
click at [418, 302] on label "The ancient [DEMOGRAPHIC_DATA] provide for a subjective field of study." at bounding box center [571, 291] width 769 height 25
checkbox input "false"
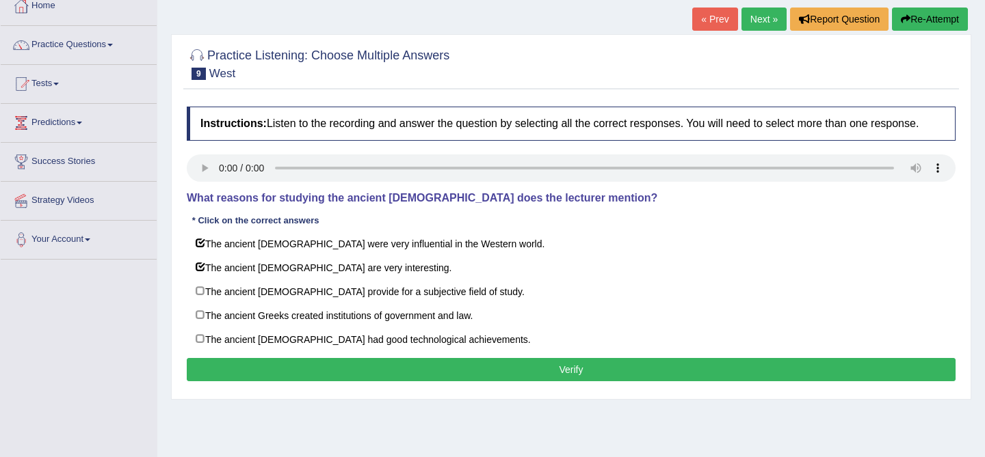
click at [531, 377] on button "Verify" at bounding box center [571, 369] width 769 height 23
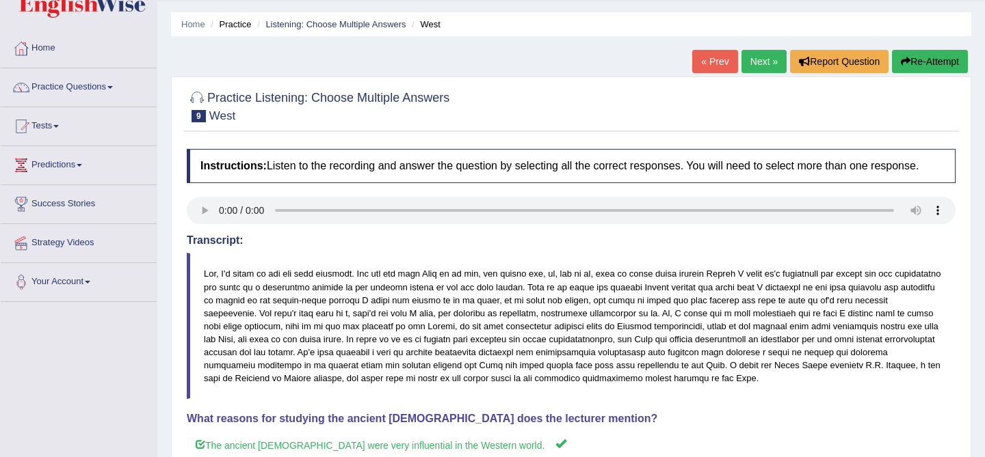
scroll to position [0, 0]
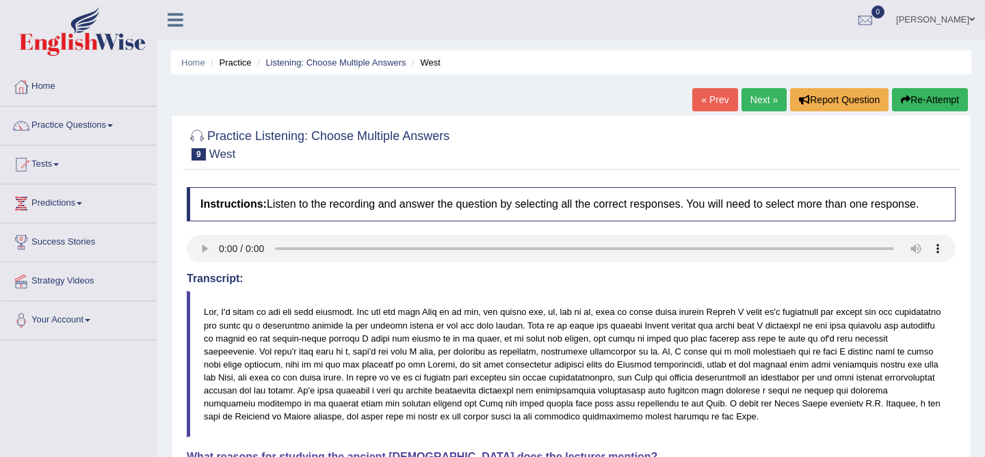
click at [760, 102] on link "Next »" at bounding box center [763, 99] width 45 height 23
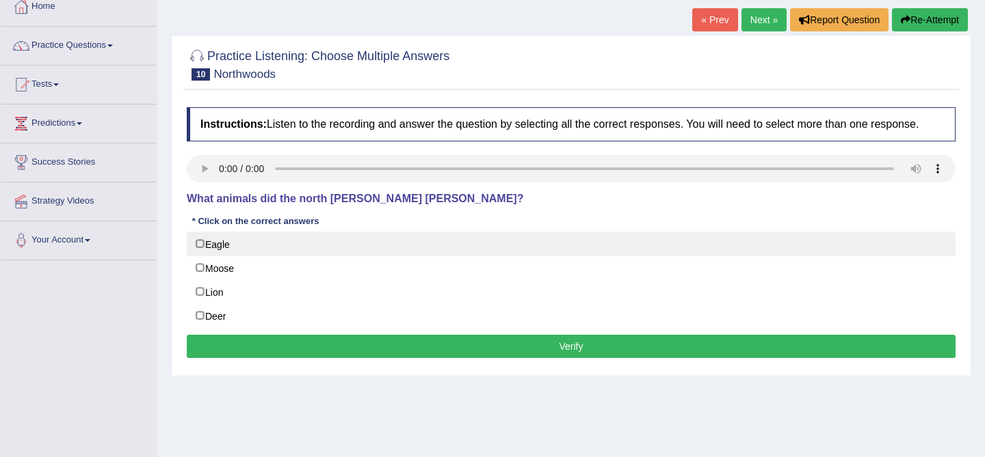
scroll to position [83, 0]
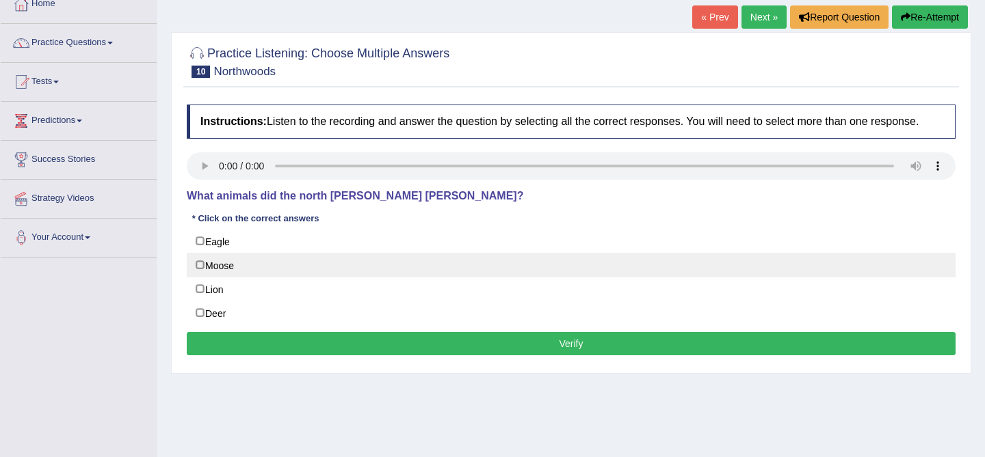
click at [289, 276] on label "Moose" at bounding box center [571, 265] width 769 height 25
checkbox input "true"
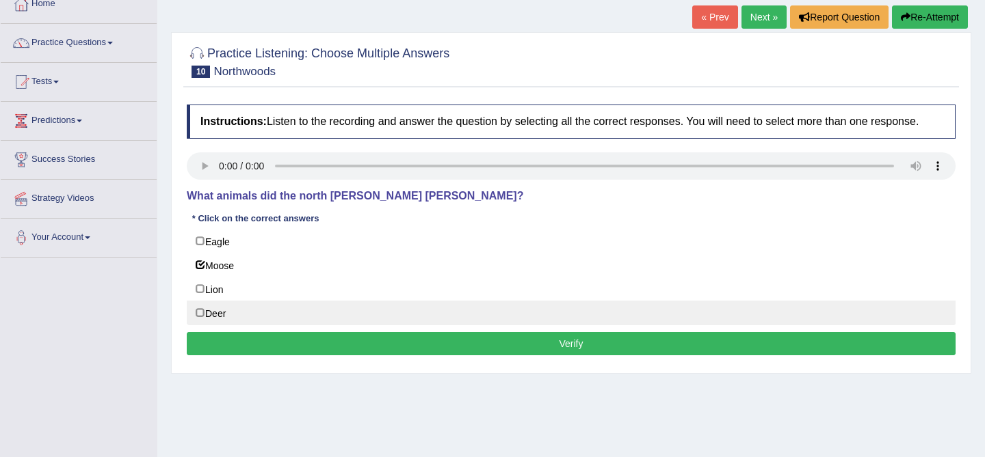
click at [281, 325] on label "Deer" at bounding box center [571, 313] width 769 height 25
checkbox input "true"
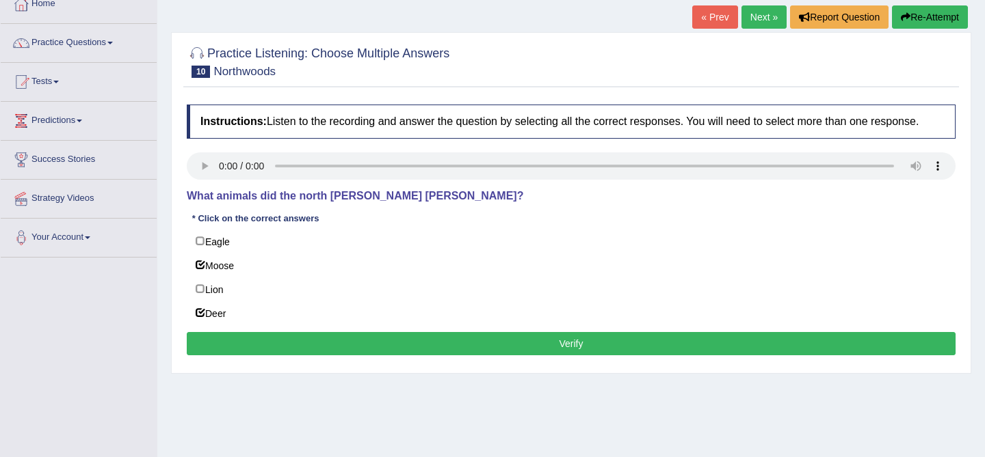
click at [343, 356] on button "Verify" at bounding box center [571, 343] width 769 height 23
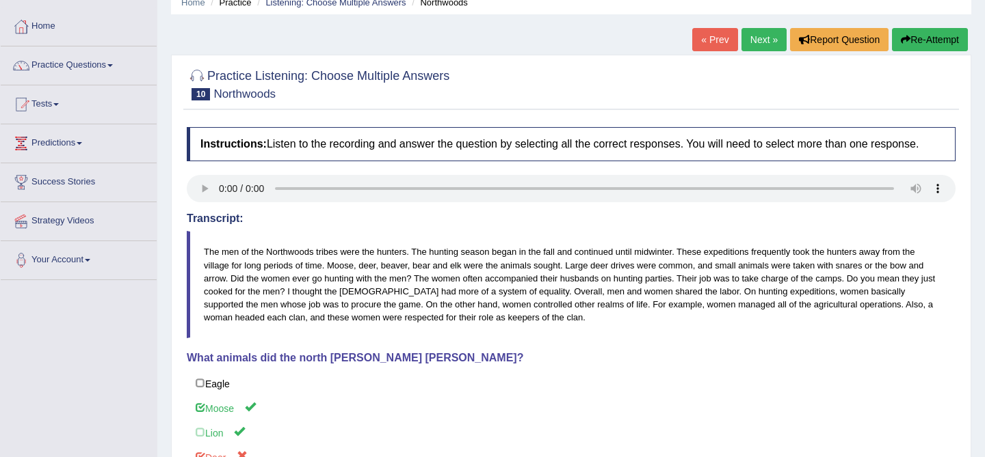
scroll to position [0, 0]
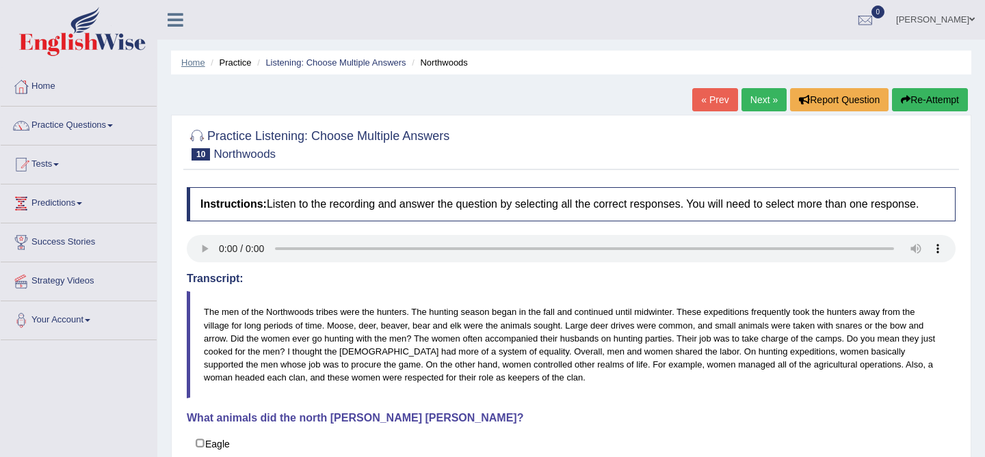
click at [194, 63] on link "Home" at bounding box center [193, 62] width 24 height 10
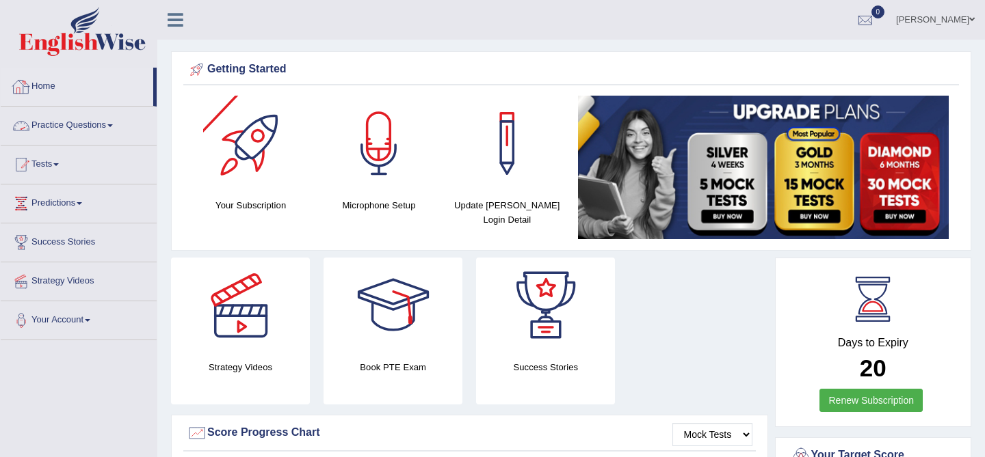
click at [172, 30] on div "[PERSON_NAME] Toggle navigation Username: kunwarrupesh Access Type: Online Subs…" at bounding box center [570, 20] width 827 height 40
click at [176, 17] on icon at bounding box center [176, 20] width 16 height 18
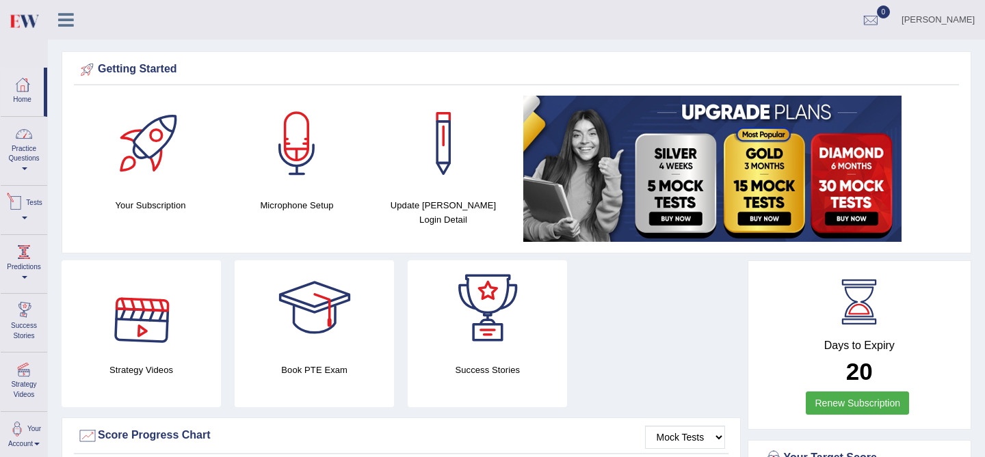
click at [29, 156] on link "Practice Questions" at bounding box center [24, 149] width 46 height 64
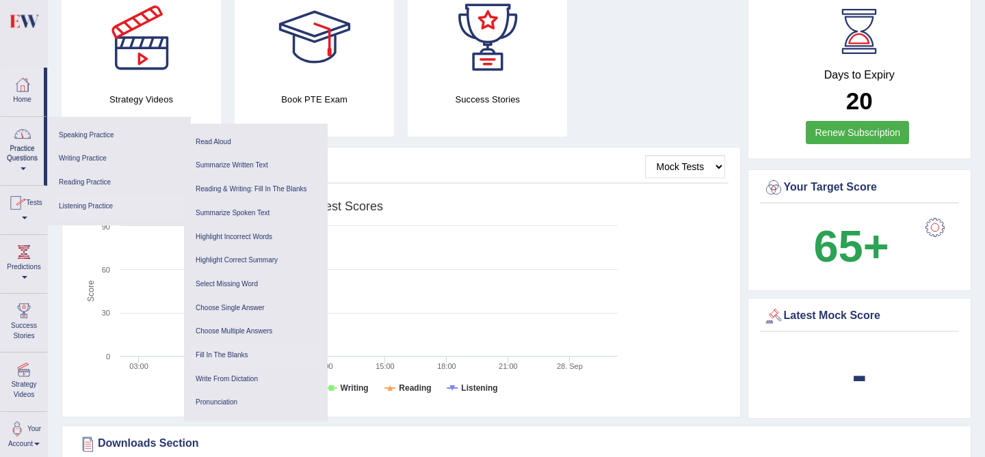
scroll to position [291, 0]
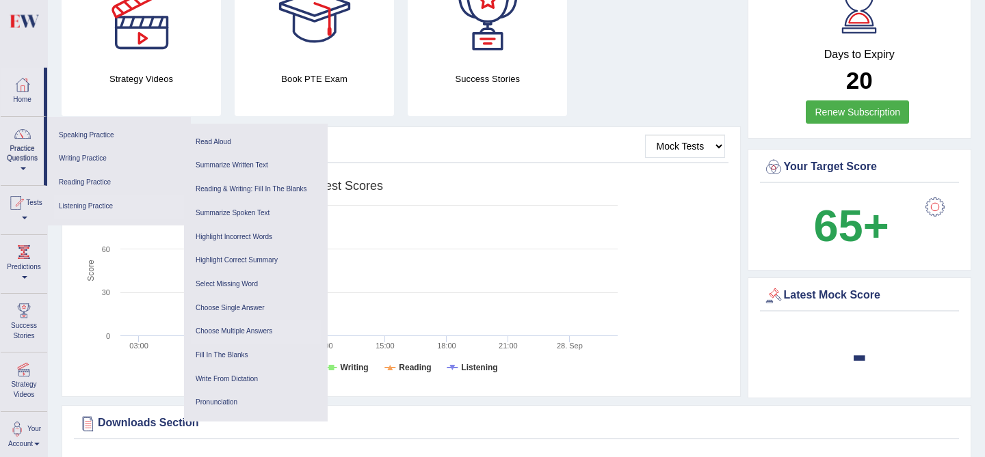
click at [235, 333] on link "Choose Multiple Answers" at bounding box center [256, 332] width 130 height 24
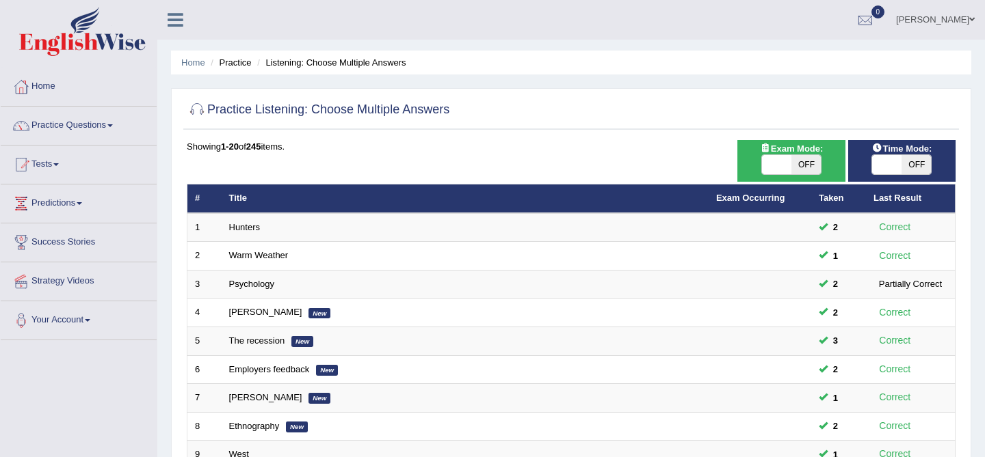
click at [926, 23] on link "[PERSON_NAME]" at bounding box center [934, 18] width 99 height 36
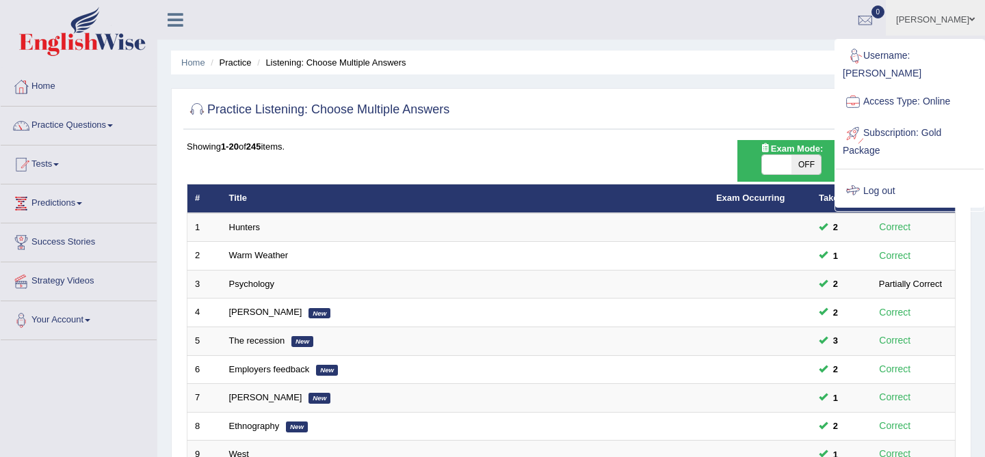
click at [883, 184] on link "Log out" at bounding box center [910, 191] width 148 height 31
